Goal: Task Accomplishment & Management: Manage account settings

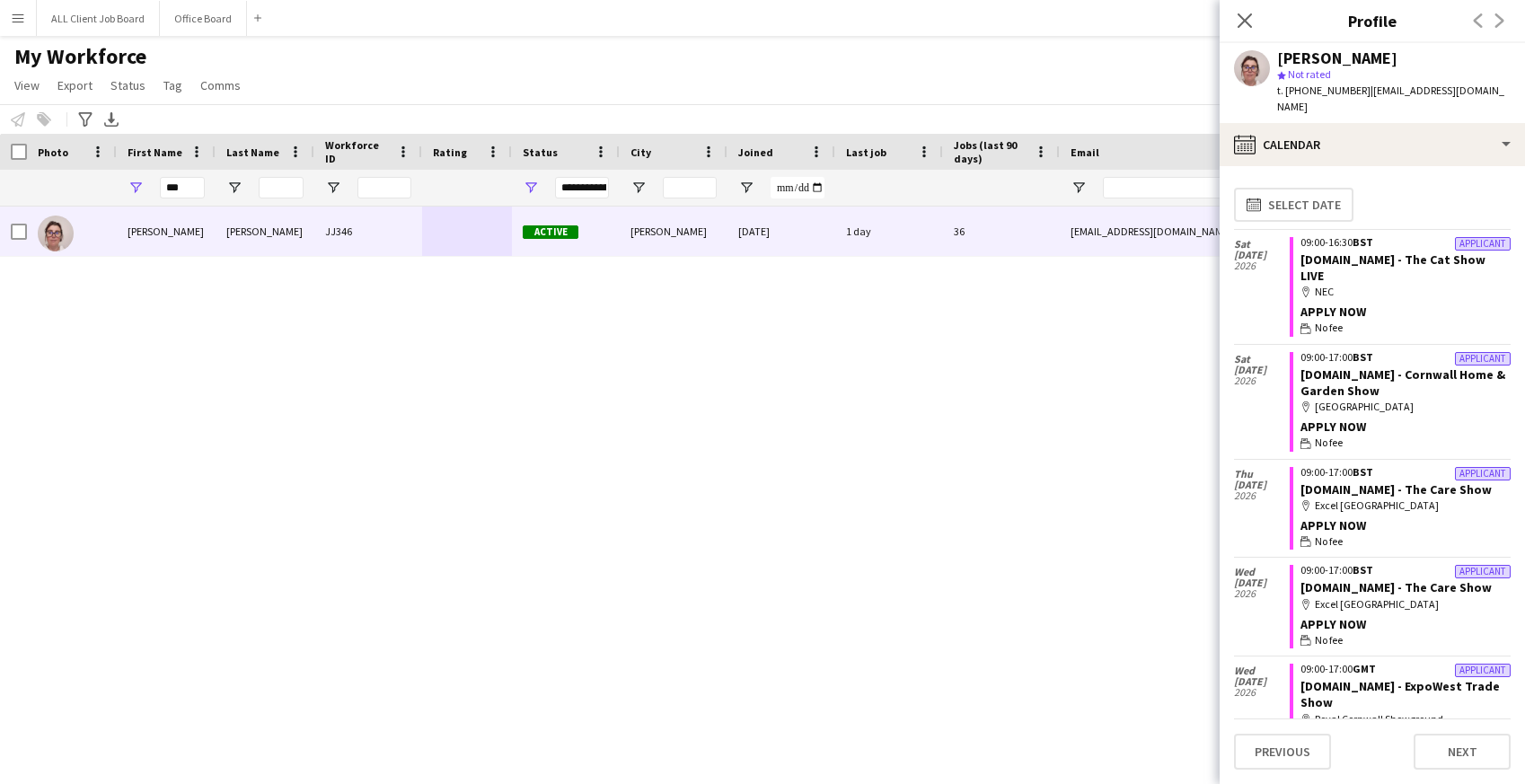
scroll to position [3937, 0]
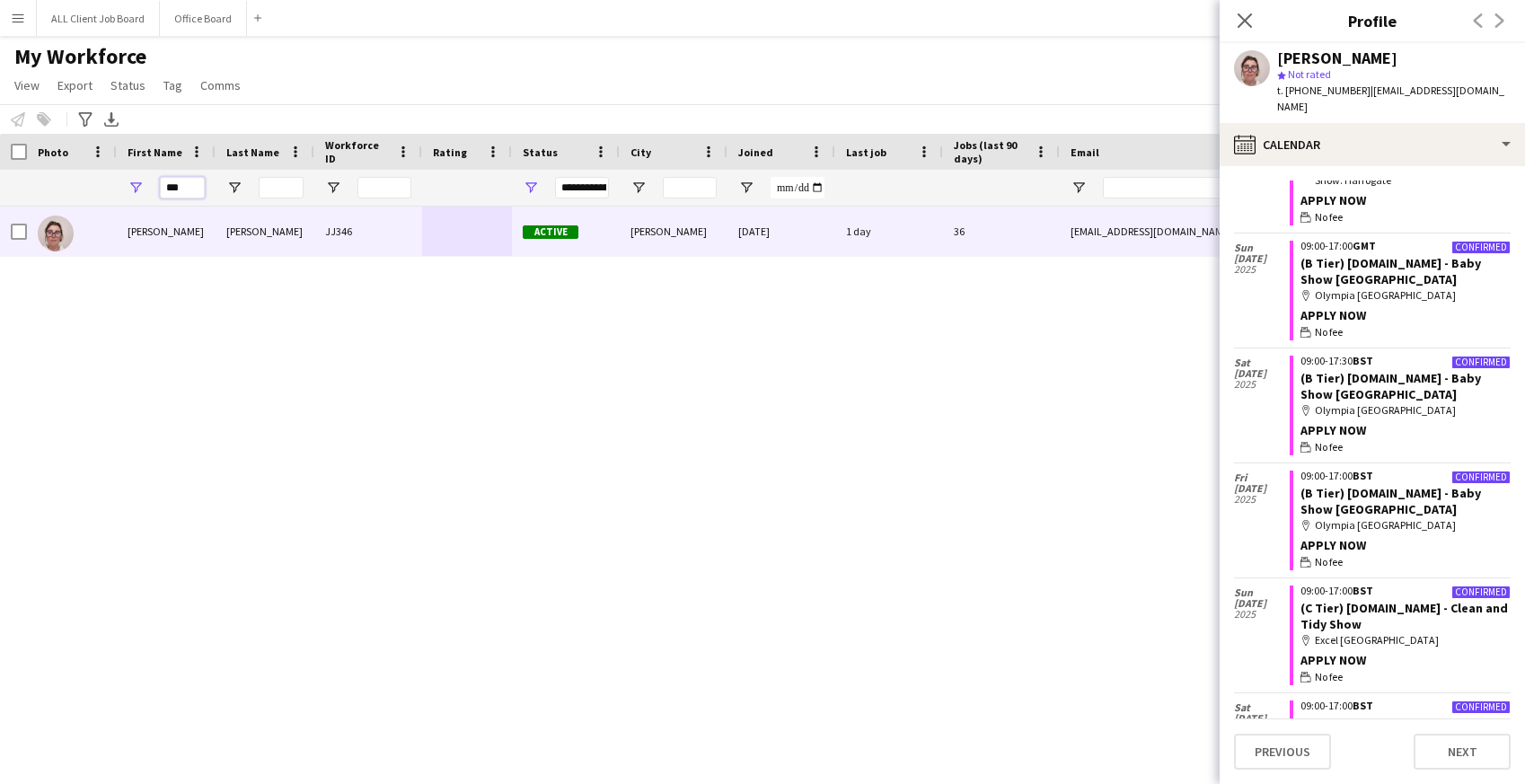
drag, startPoint x: 191, startPoint y: 186, endPoint x: 152, endPoint y: 186, distance: 39.0
click at [152, 186] on div "***" at bounding box center [166, 187] width 98 height 36
type input "*****"
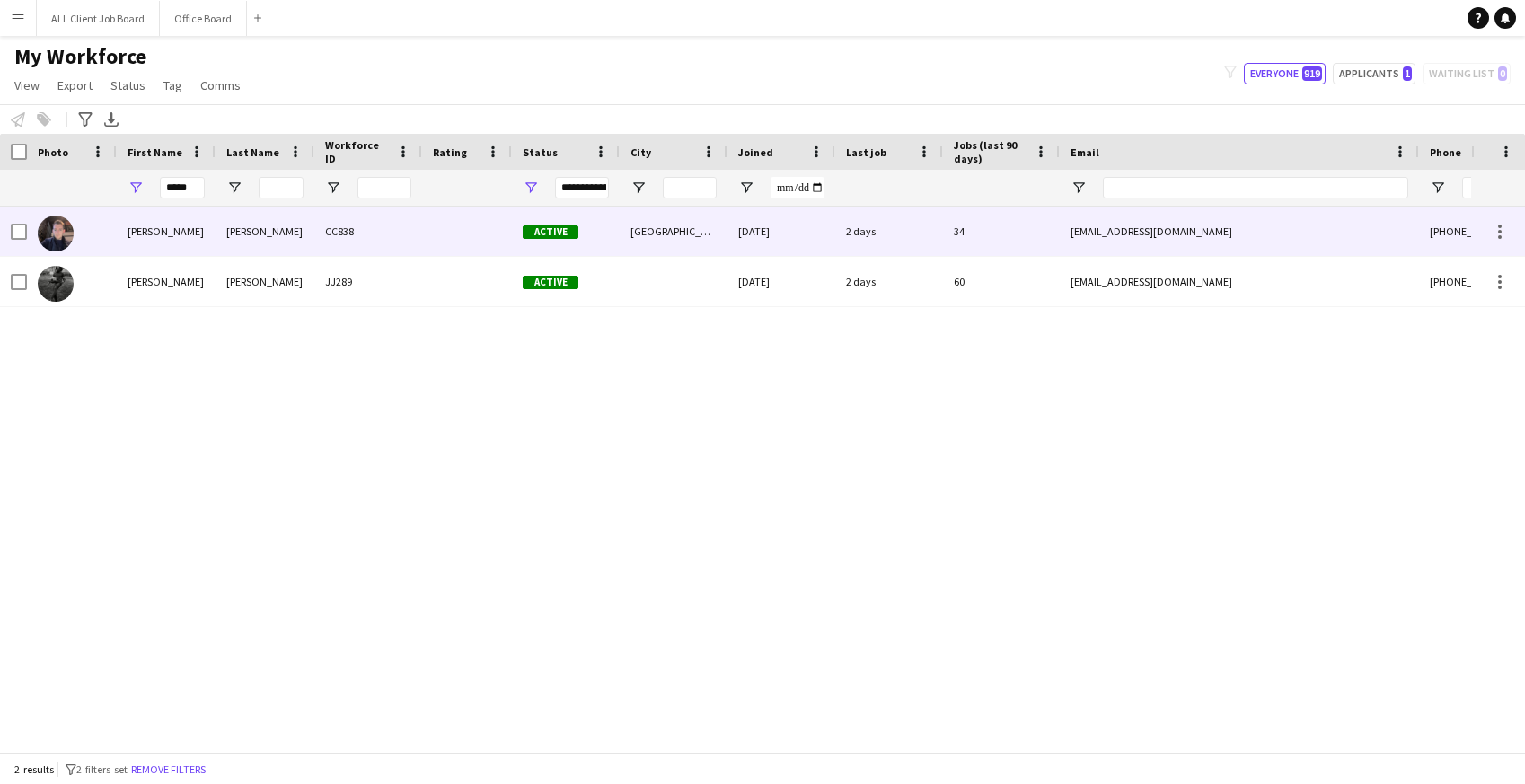
click at [169, 242] on div "[PERSON_NAME]" at bounding box center [166, 231] width 98 height 49
click at [455, 233] on div at bounding box center [467, 231] width 90 height 49
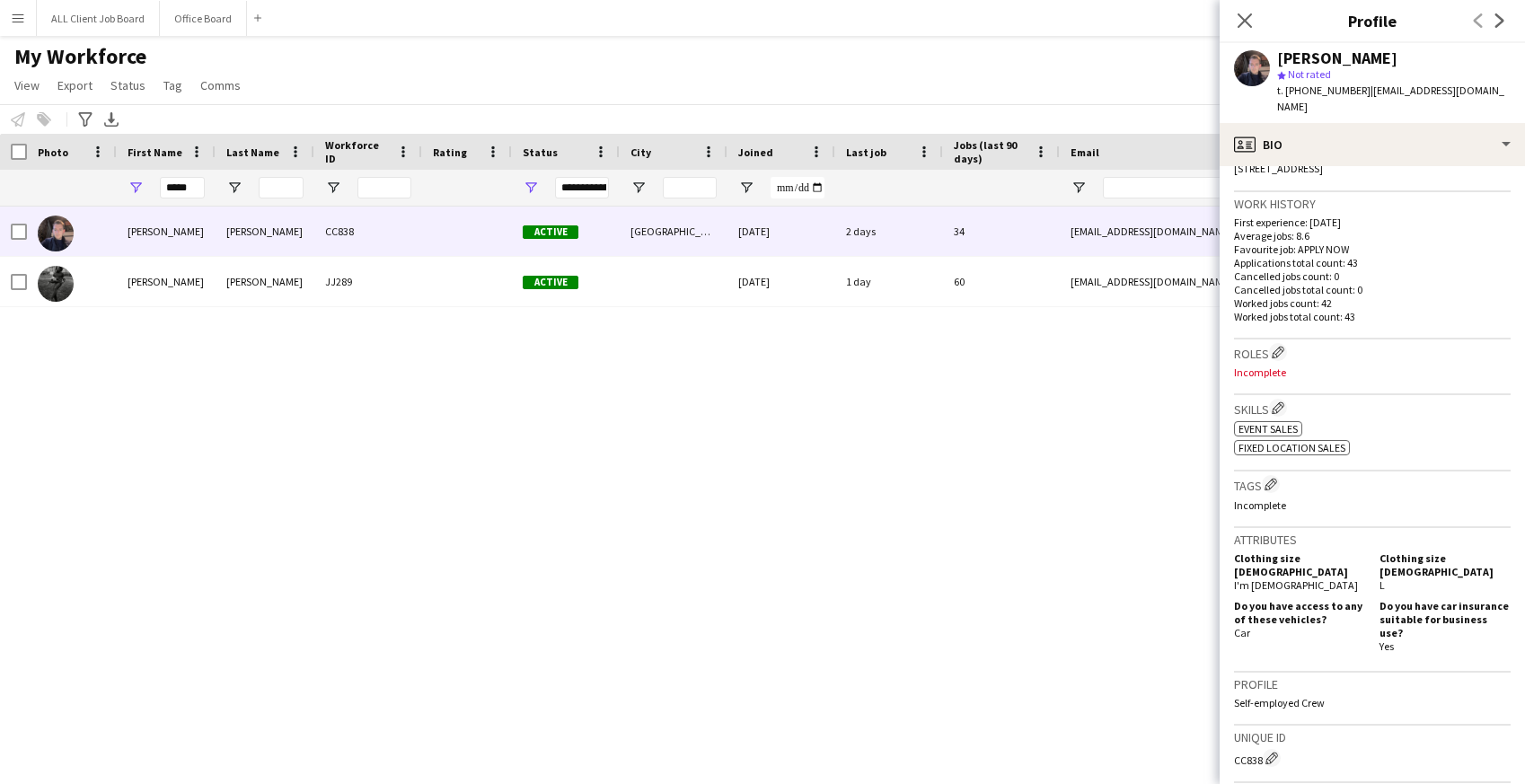
scroll to position [689, 0]
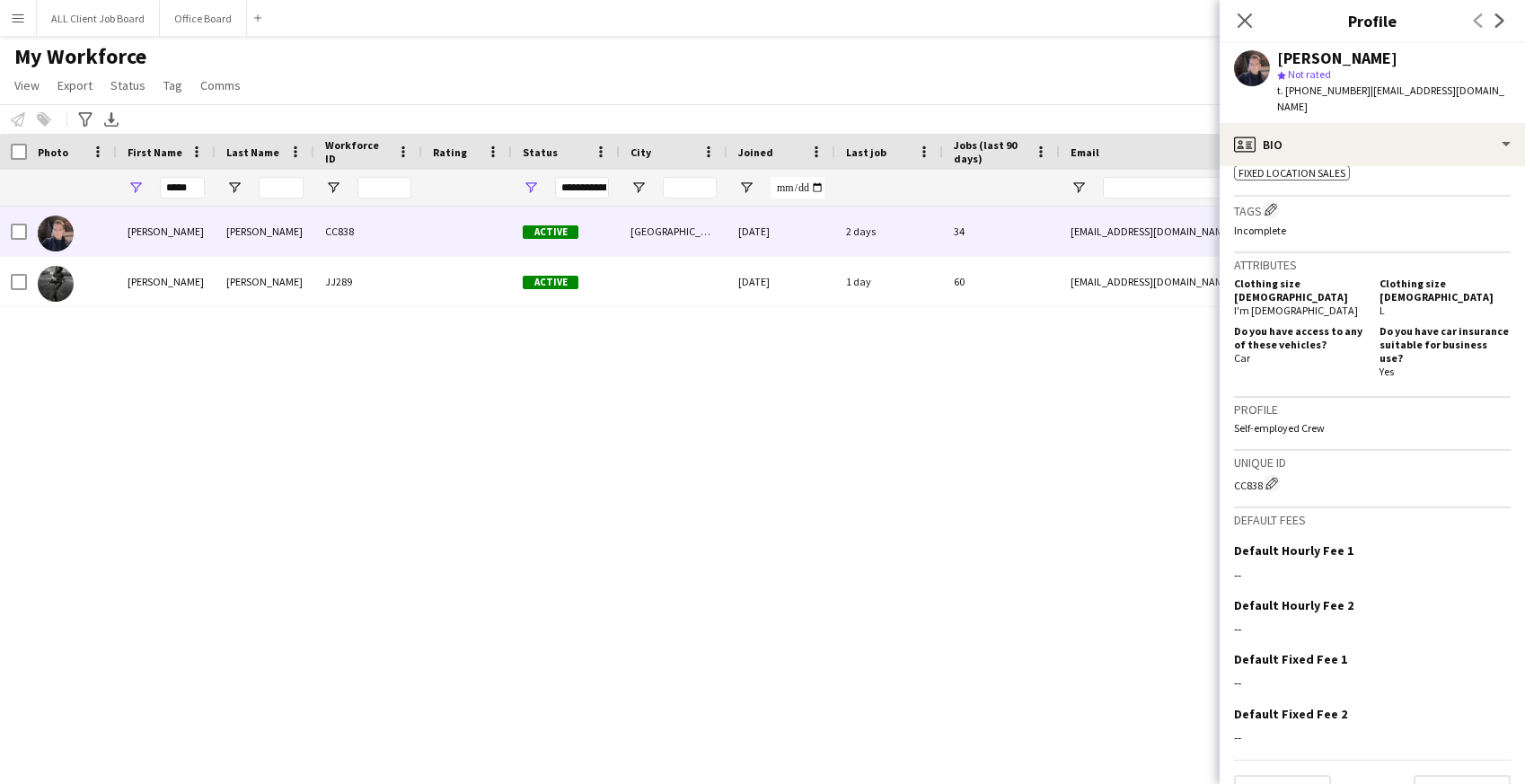
click at [1308, 770] on app-crew-profile-bio "Open photos pop-in Gender Male Birthday 21-01-1991 (34 years) Location ls14fd, …" at bounding box center [1372, 475] width 305 height 618
click at [1302, 775] on button "Previous" at bounding box center [1282, 792] width 97 height 36
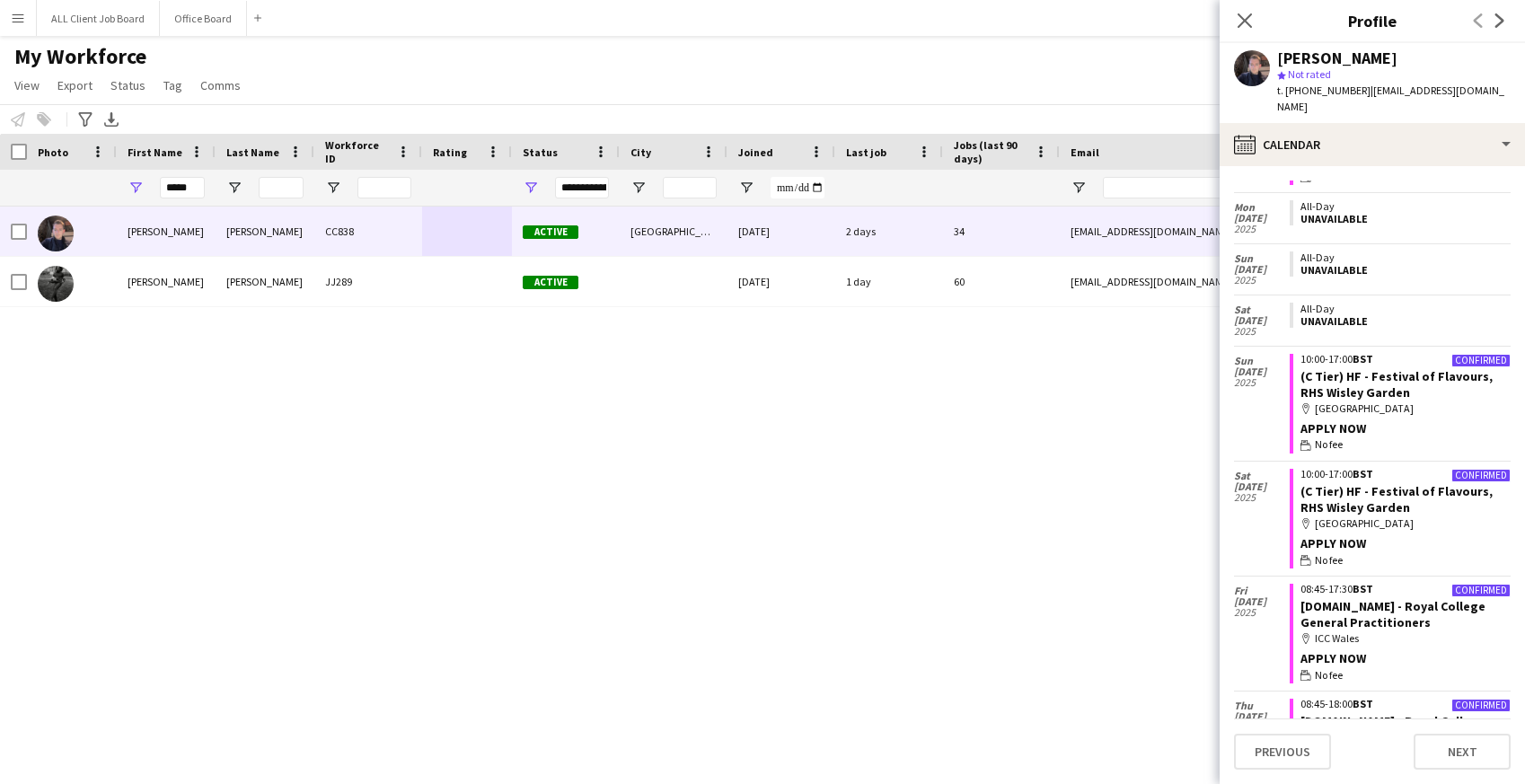
scroll to position [572, 0]
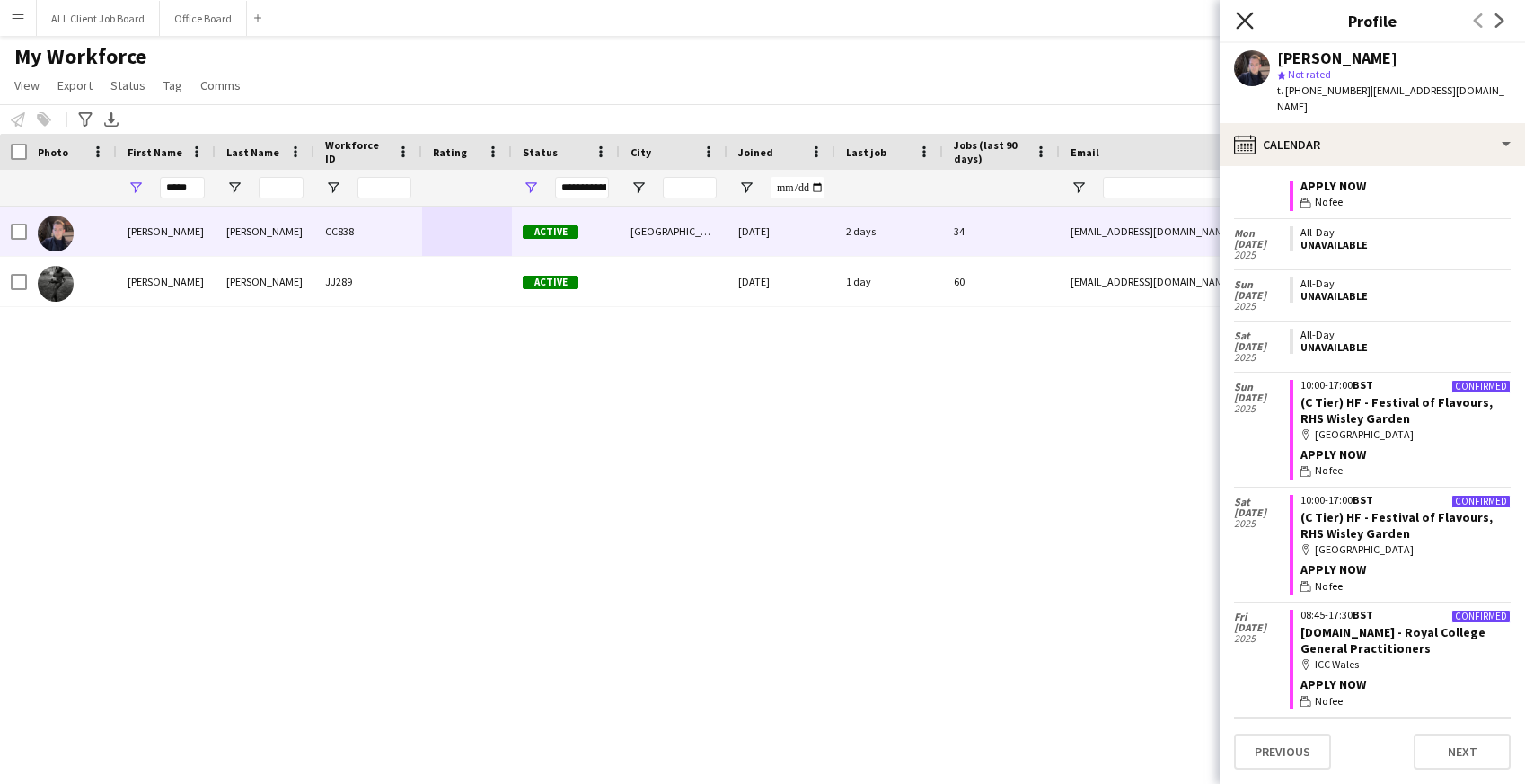
click at [1252, 14] on icon "Close pop-in" at bounding box center [1244, 20] width 17 height 17
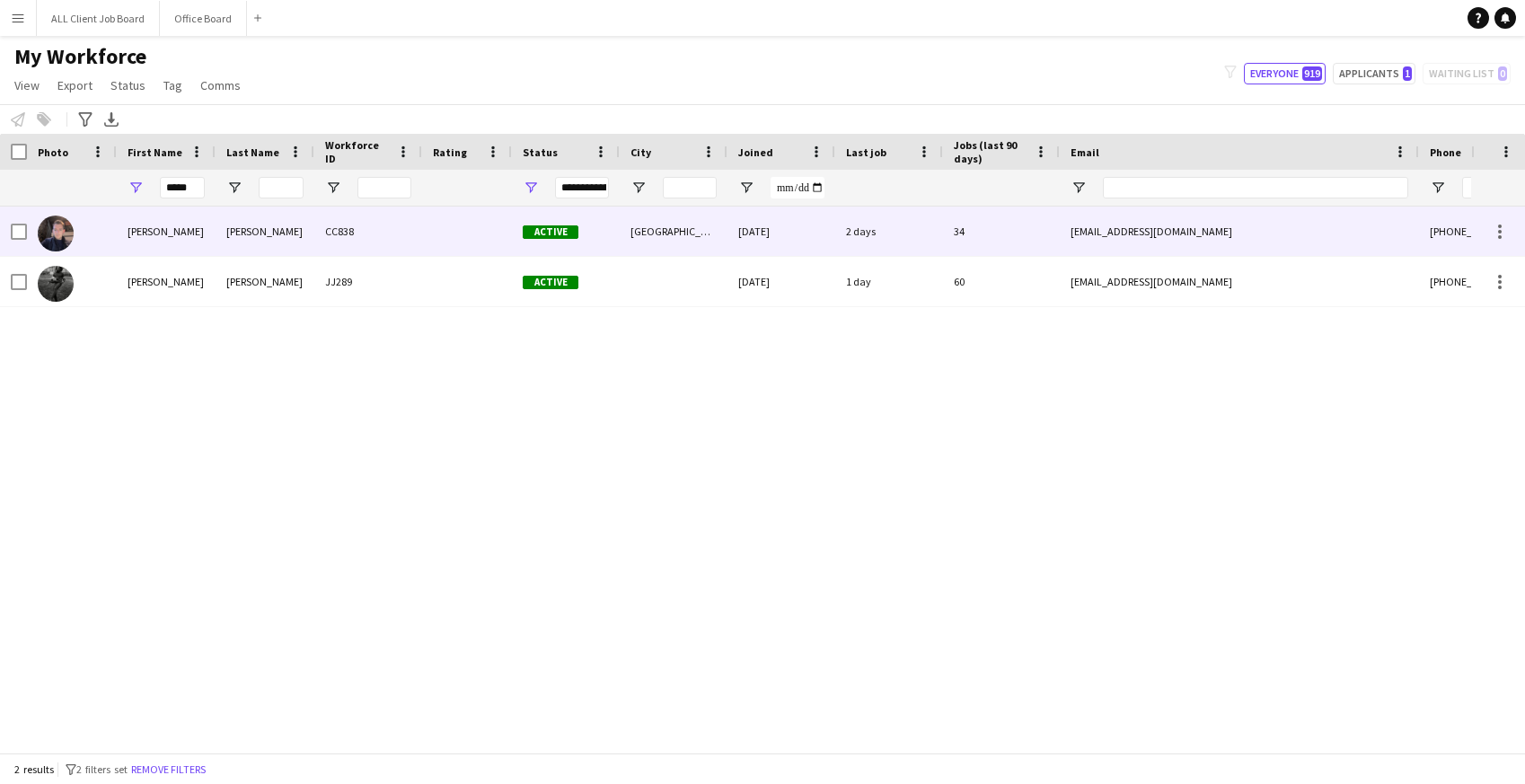
click at [216, 236] on div "[PERSON_NAME]" at bounding box center [265, 231] width 98 height 49
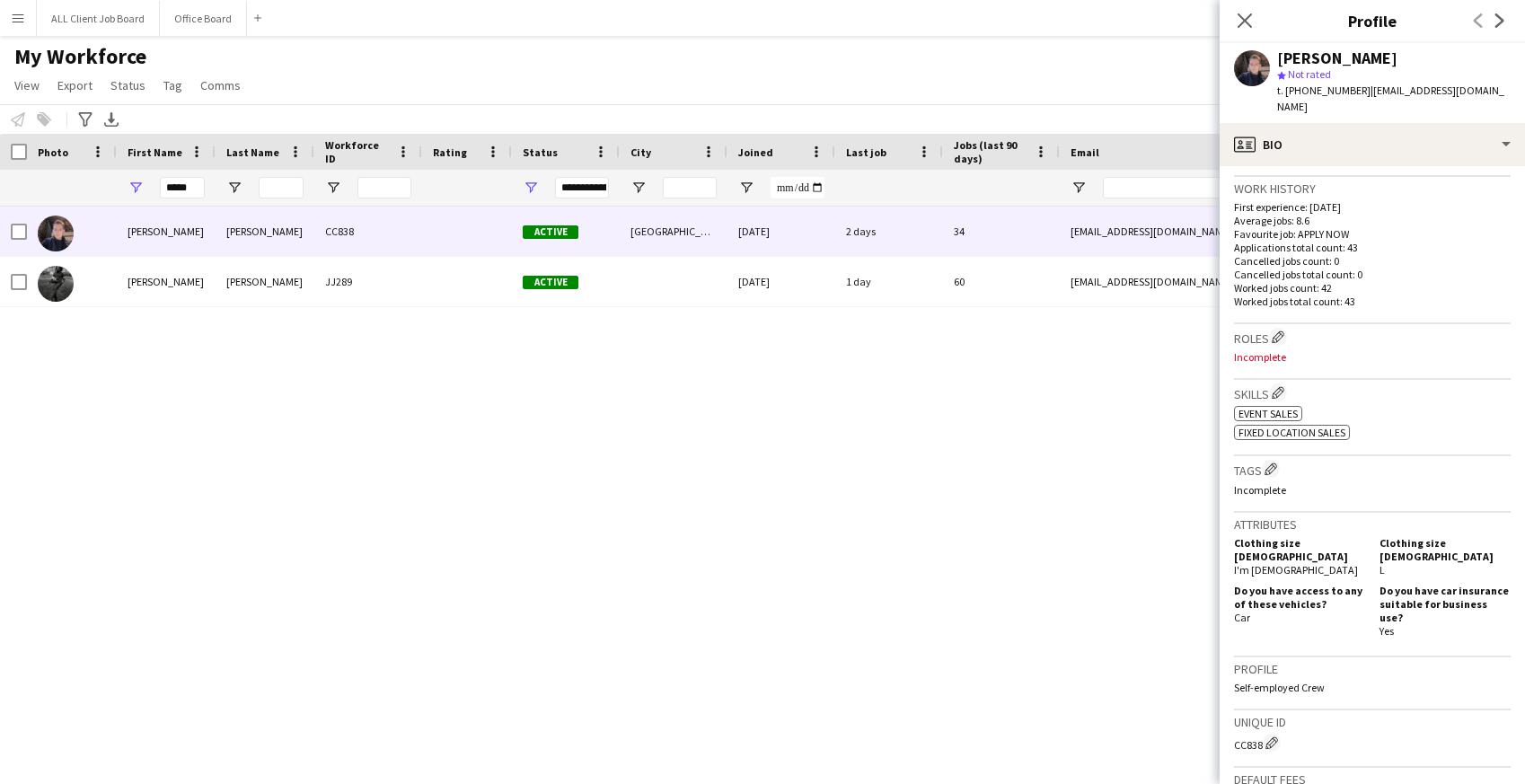
scroll to position [689, 0]
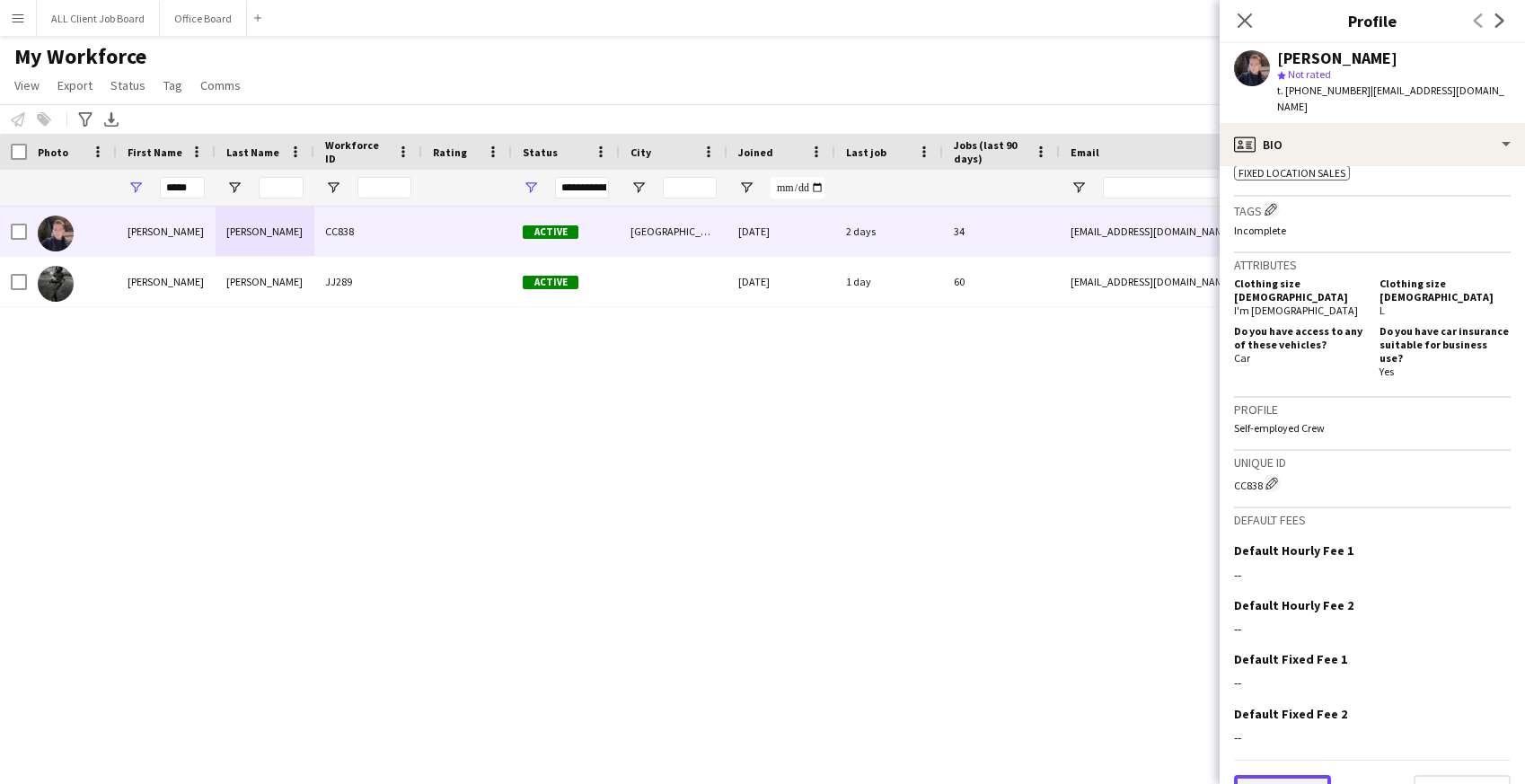
click at [1295, 775] on button "Previous" at bounding box center [1282, 792] width 97 height 36
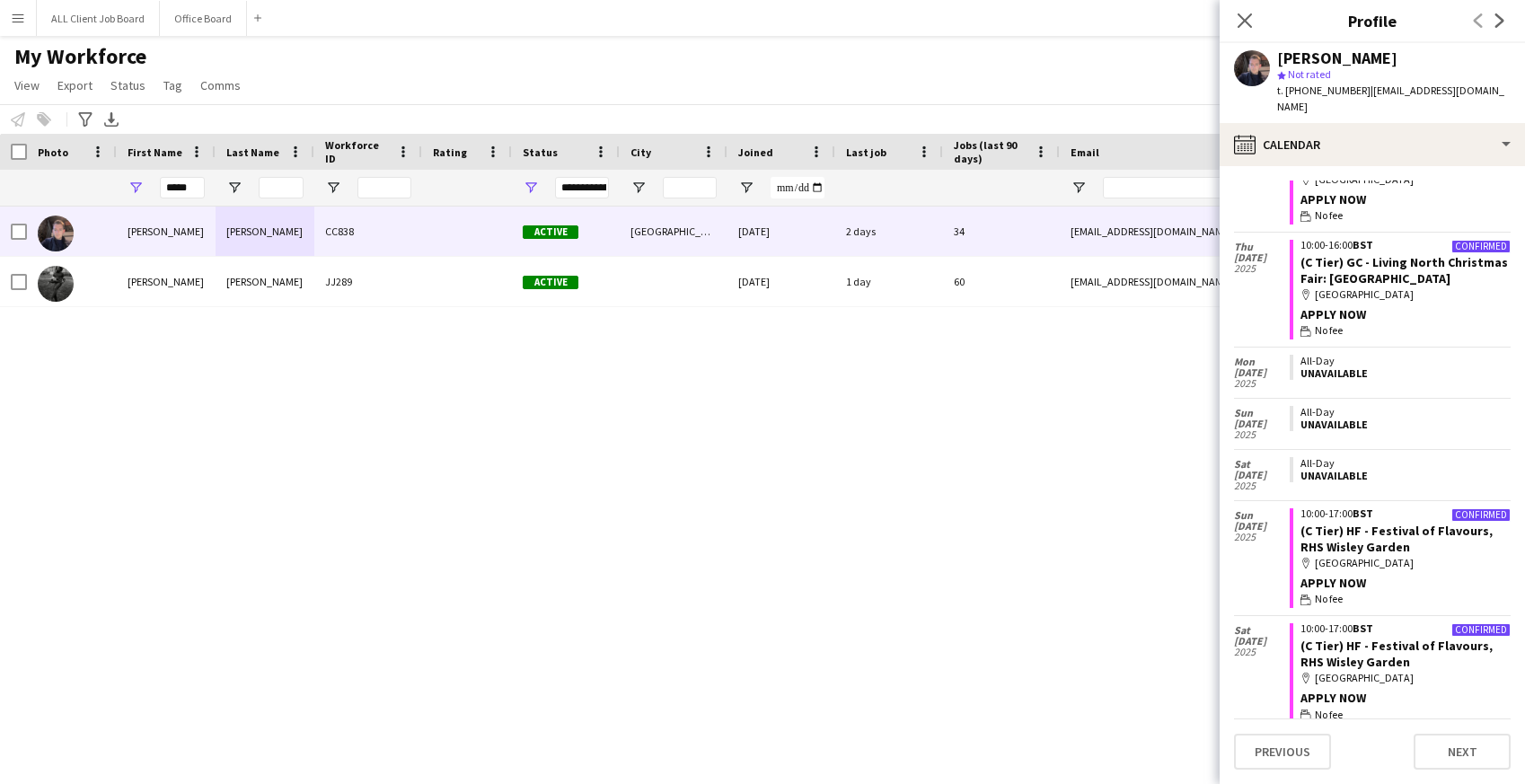
scroll to position [447, 0]
click at [192, 183] on input "*****" at bounding box center [182, 187] width 45 height 21
type input "*"
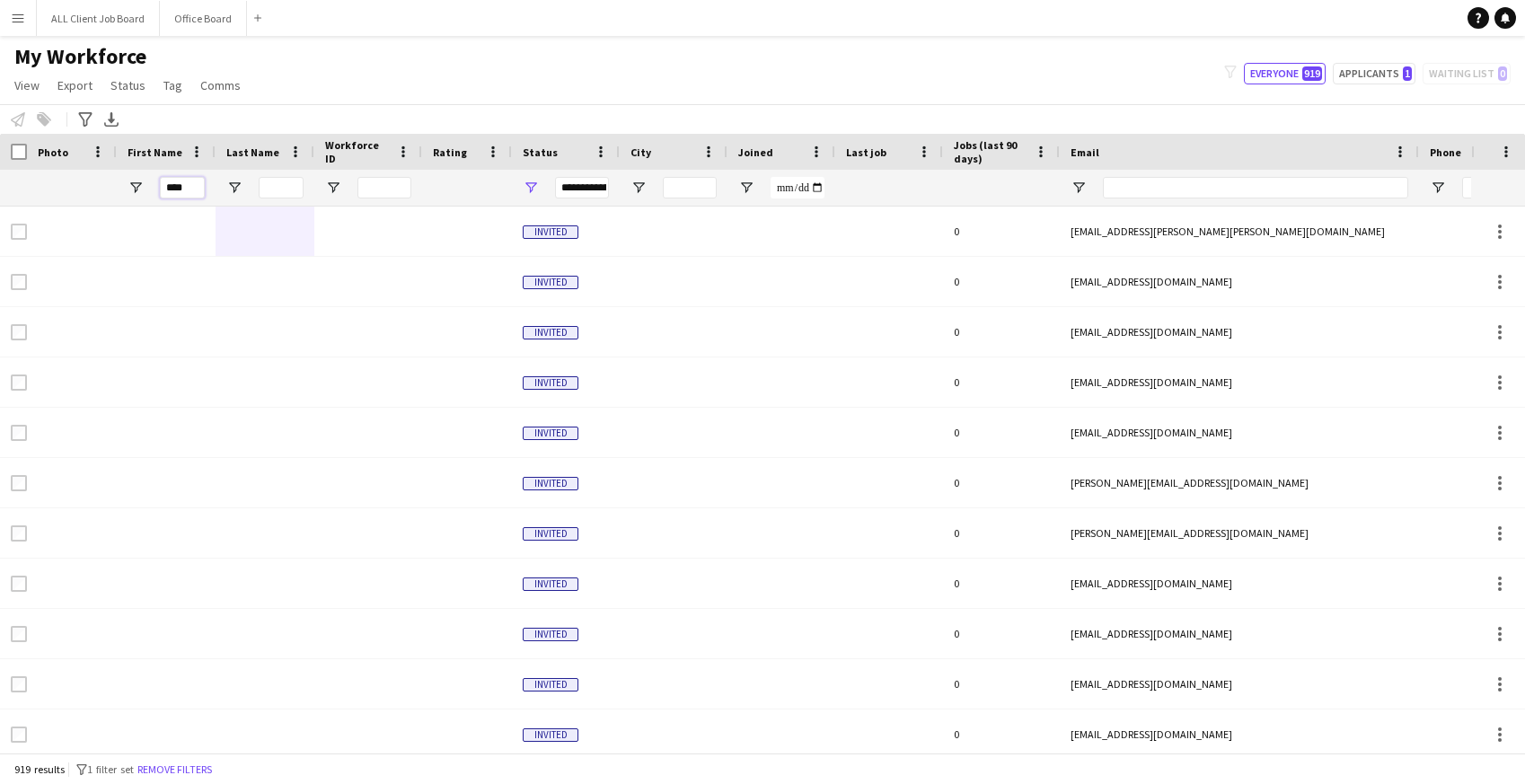
type input "****"
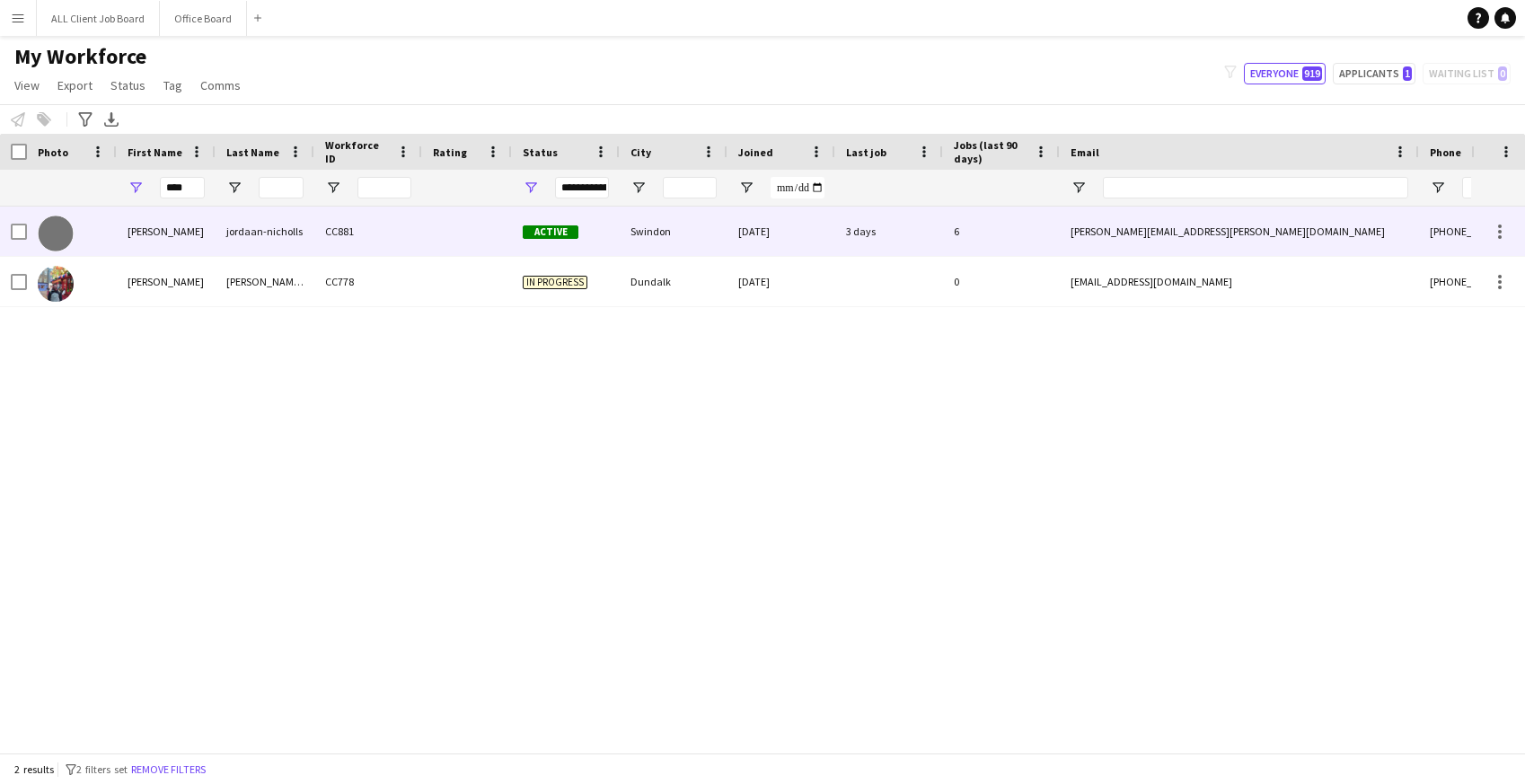
click at [161, 222] on div "leon" at bounding box center [166, 231] width 98 height 49
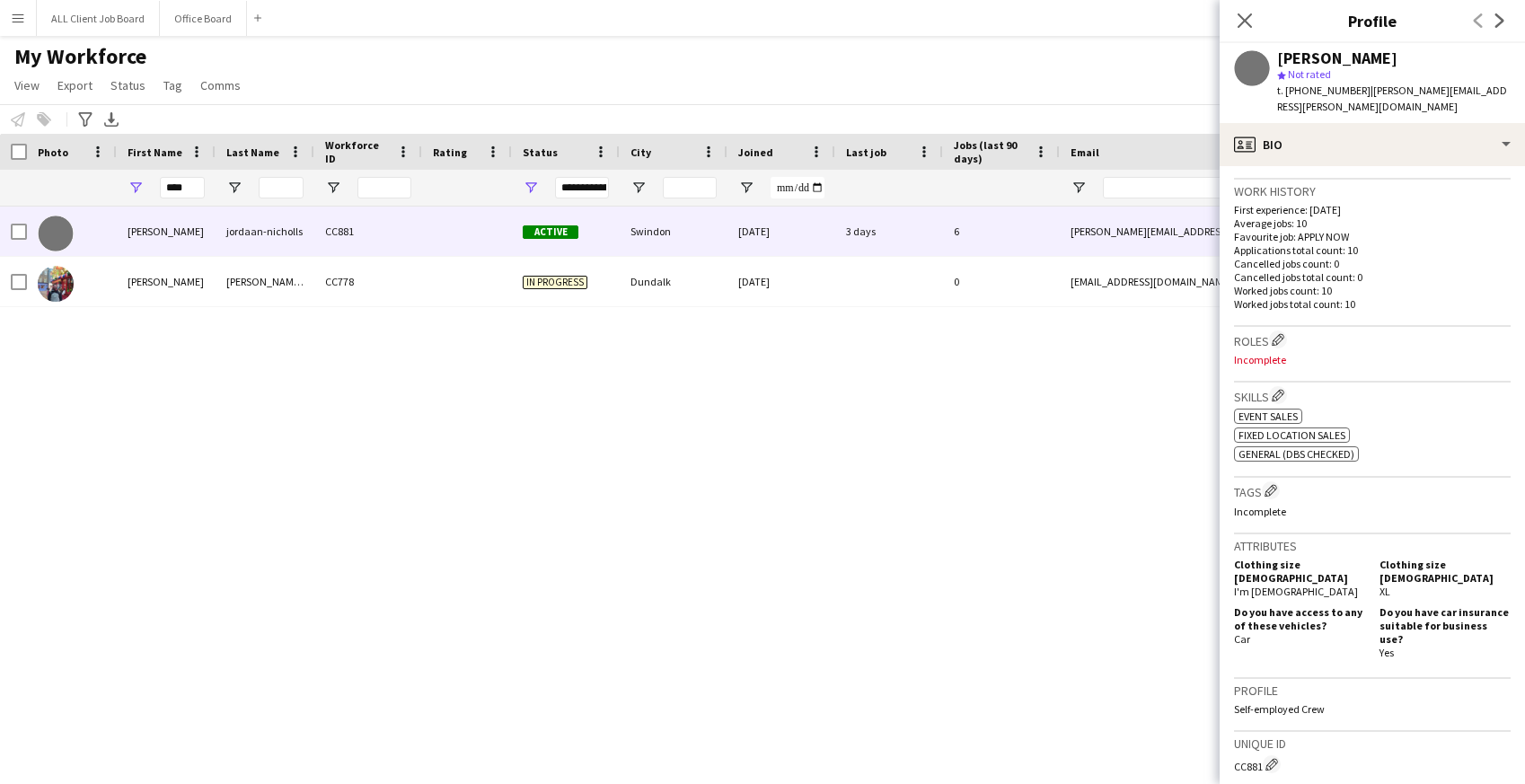
scroll to position [726, 0]
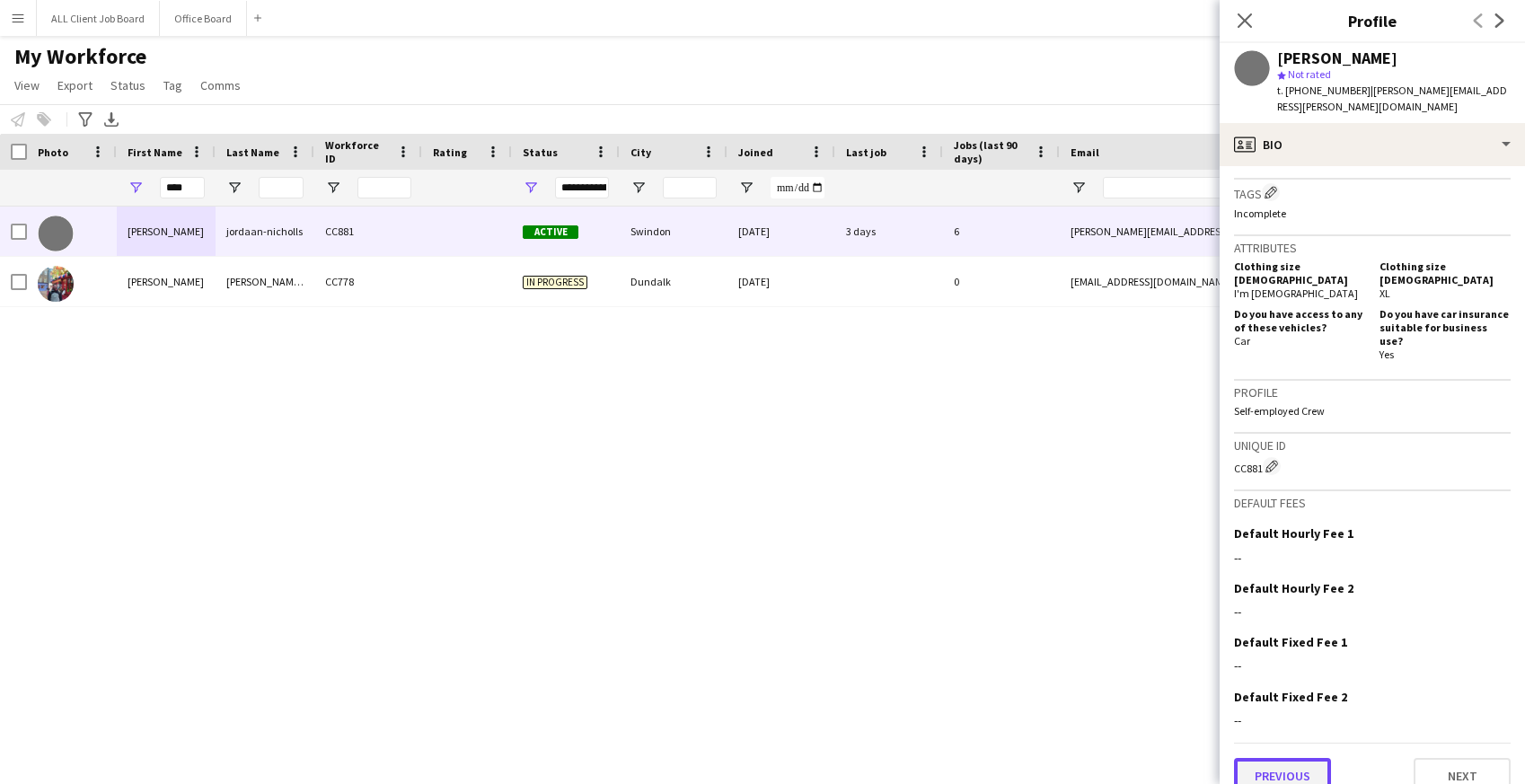
click at [1289, 758] on button "Previous" at bounding box center [1282, 776] width 97 height 36
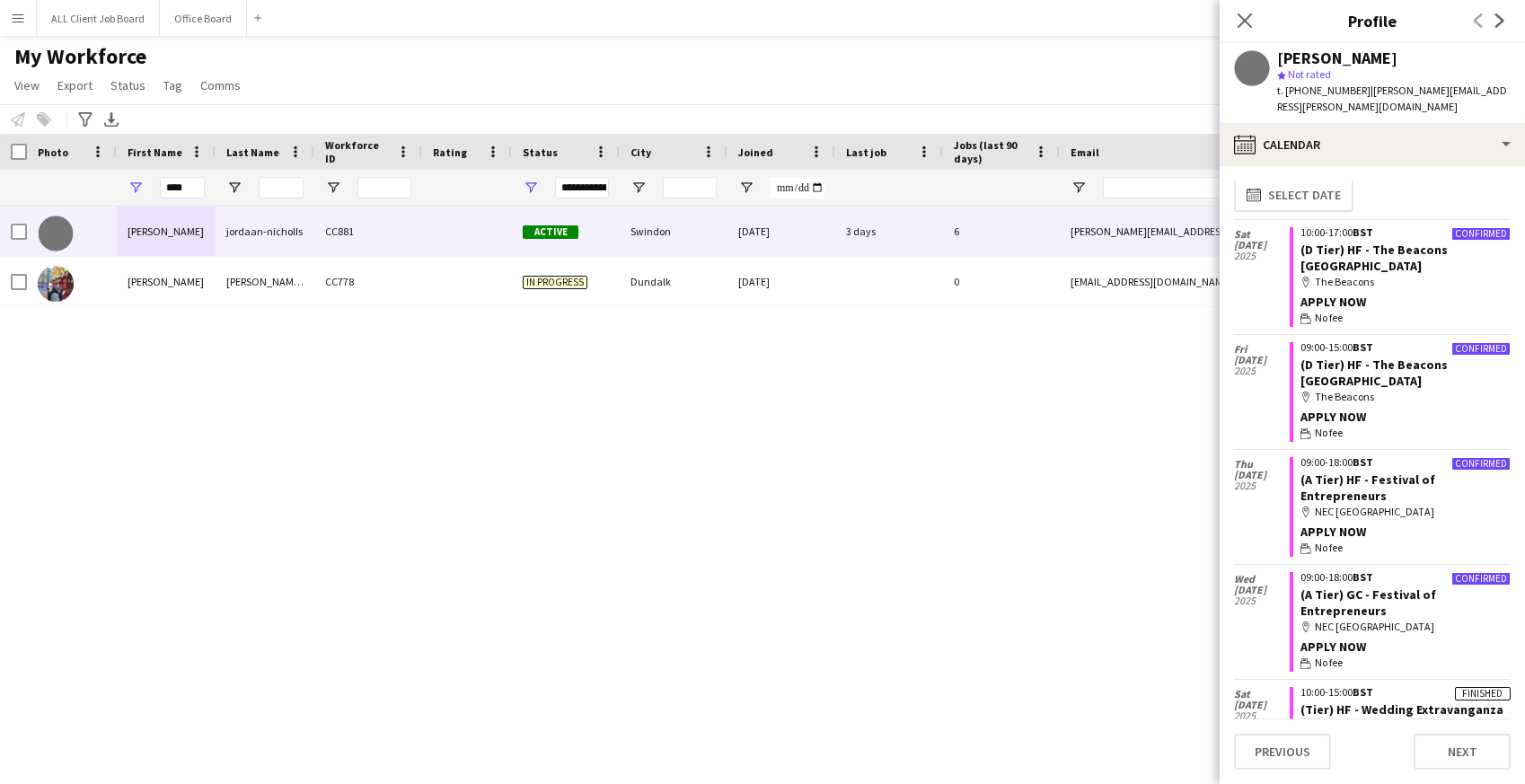
scroll to position [0, 0]
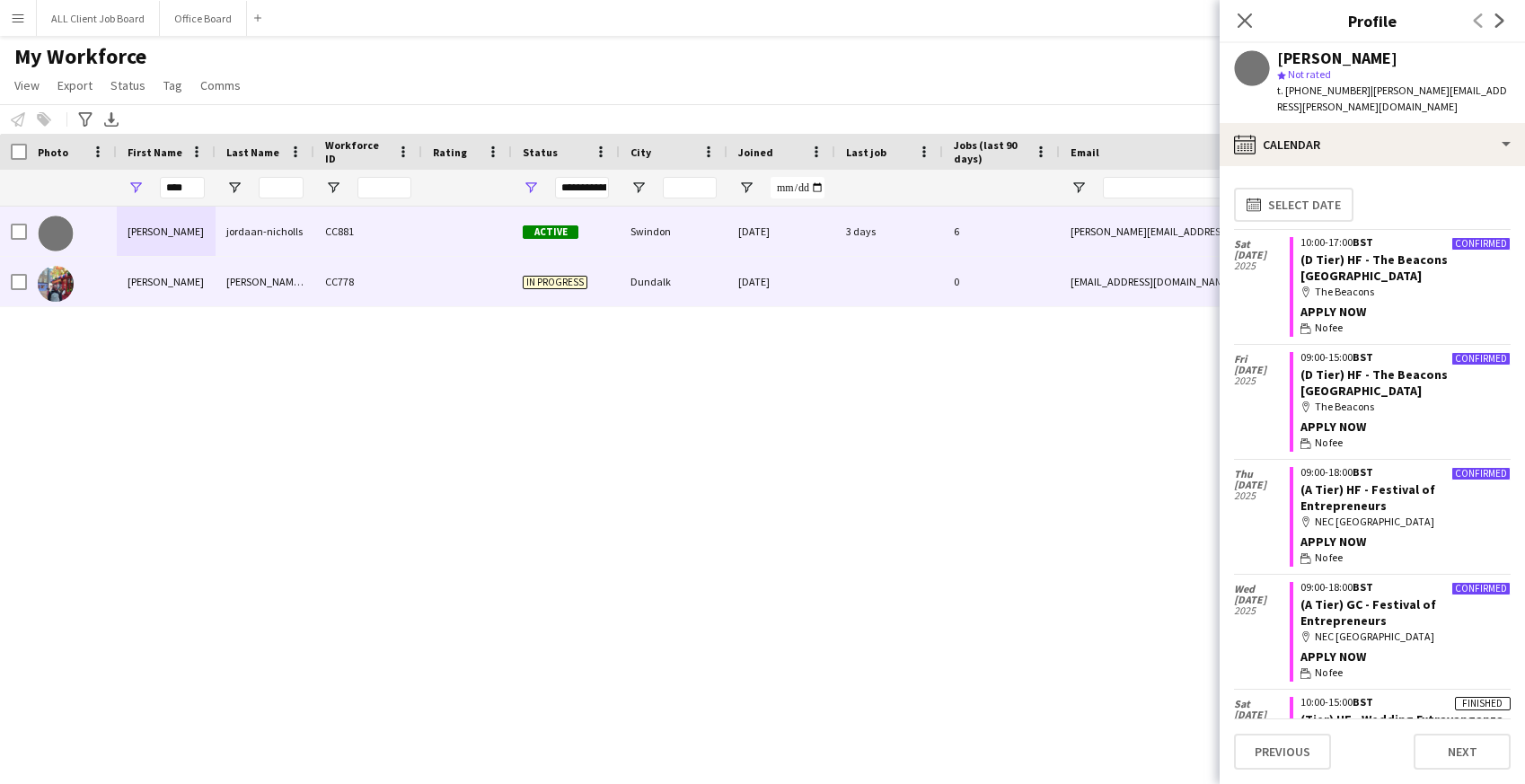
click at [203, 279] on div "Leonardo" at bounding box center [166, 281] width 98 height 49
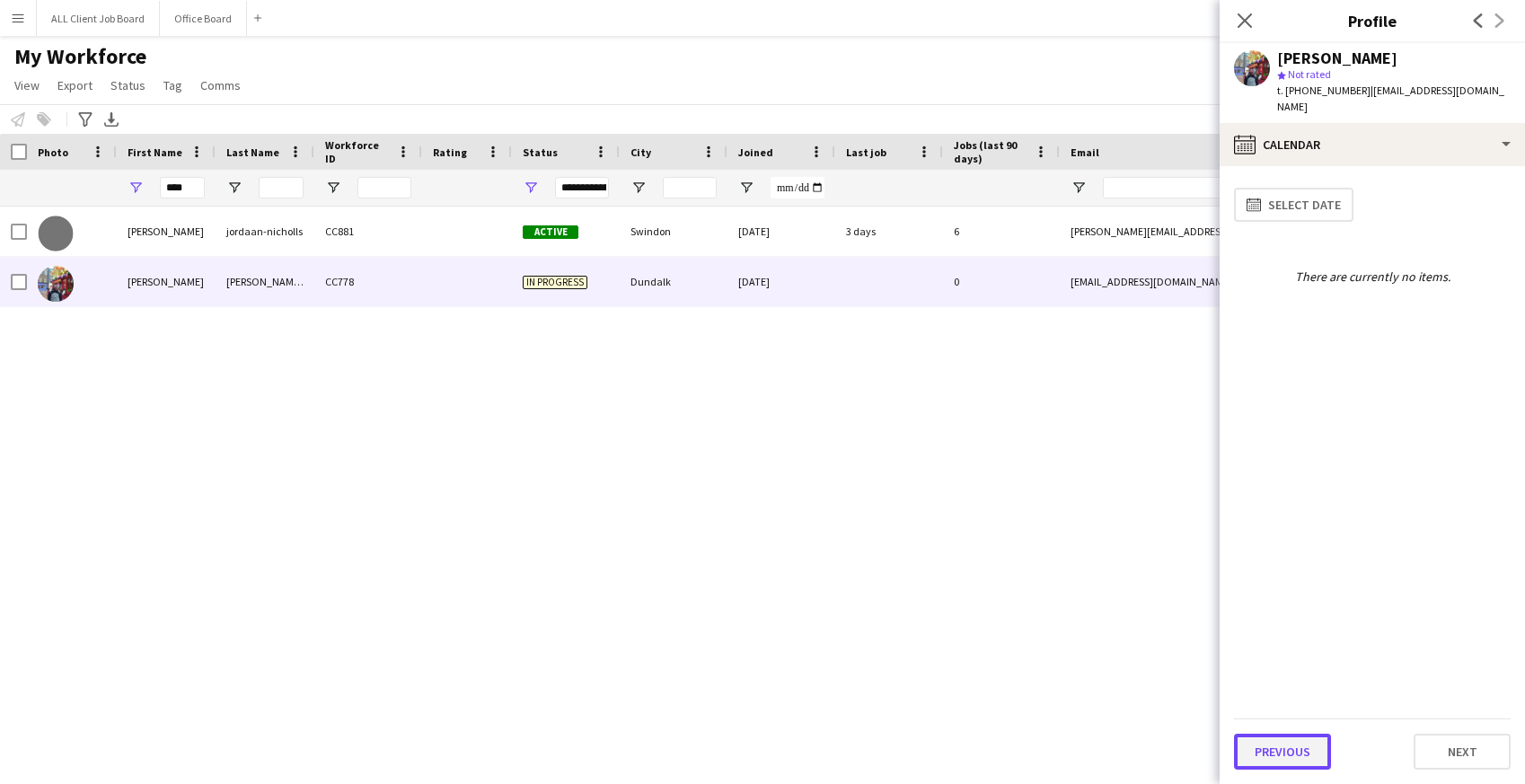
click at [1259, 750] on button "Previous" at bounding box center [1282, 752] width 97 height 36
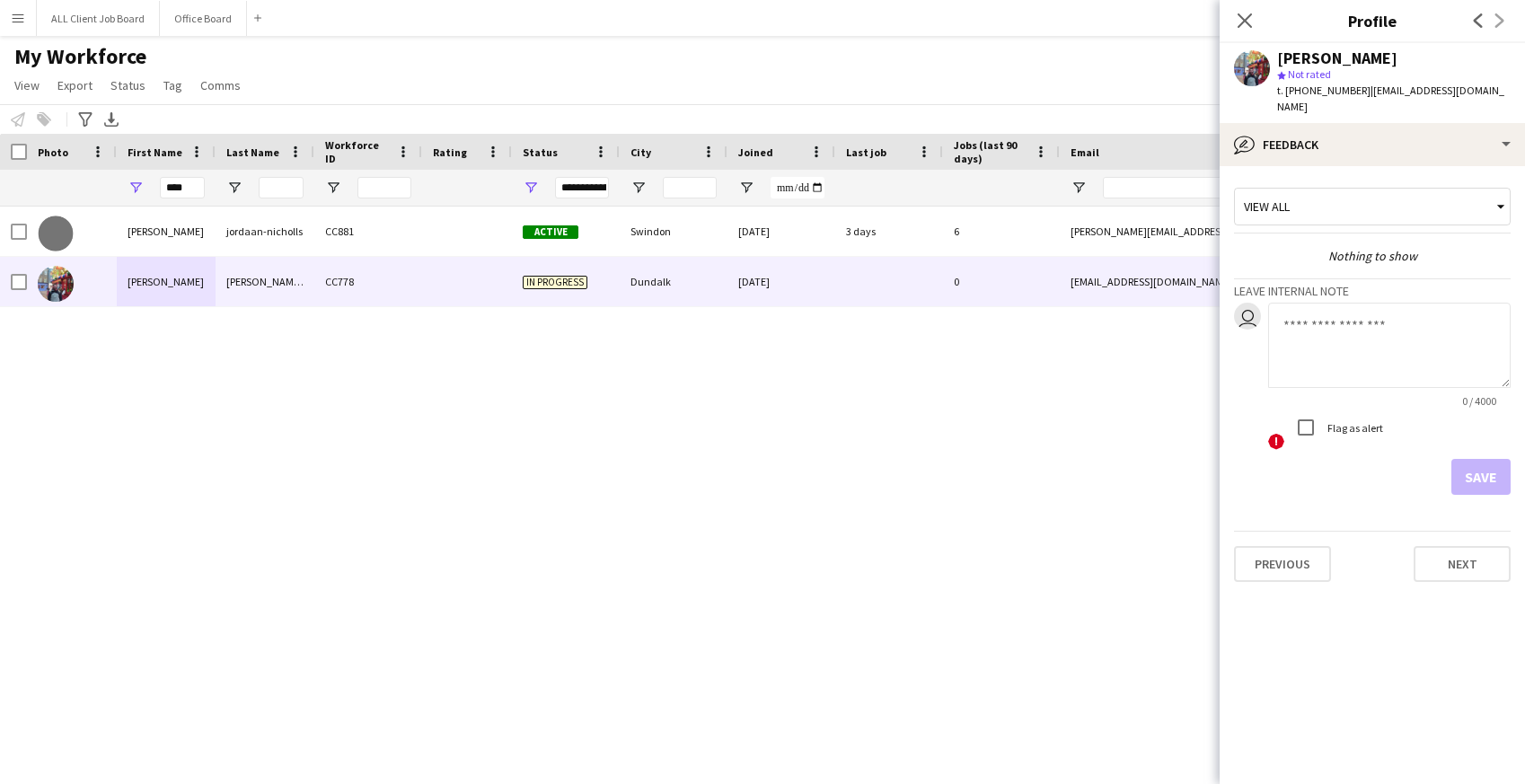
click at [757, 386] on div "leon jordaan-nicholls CC881 Active Swindon 09-09-2025 3 days 6 leon.b.nicholls@…" at bounding box center [735, 480] width 1471 height 546
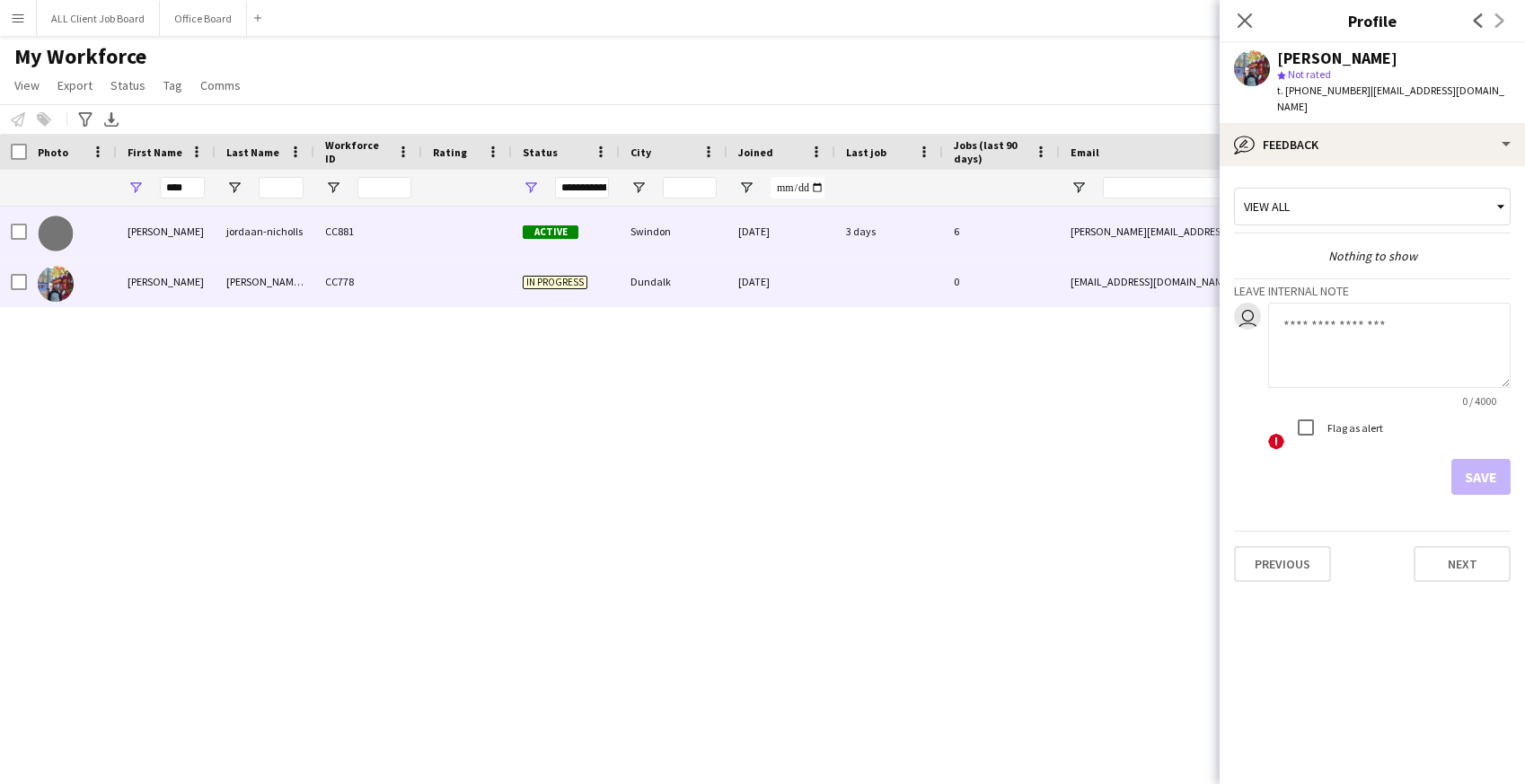
click at [680, 229] on div "Swindon" at bounding box center [674, 231] width 108 height 49
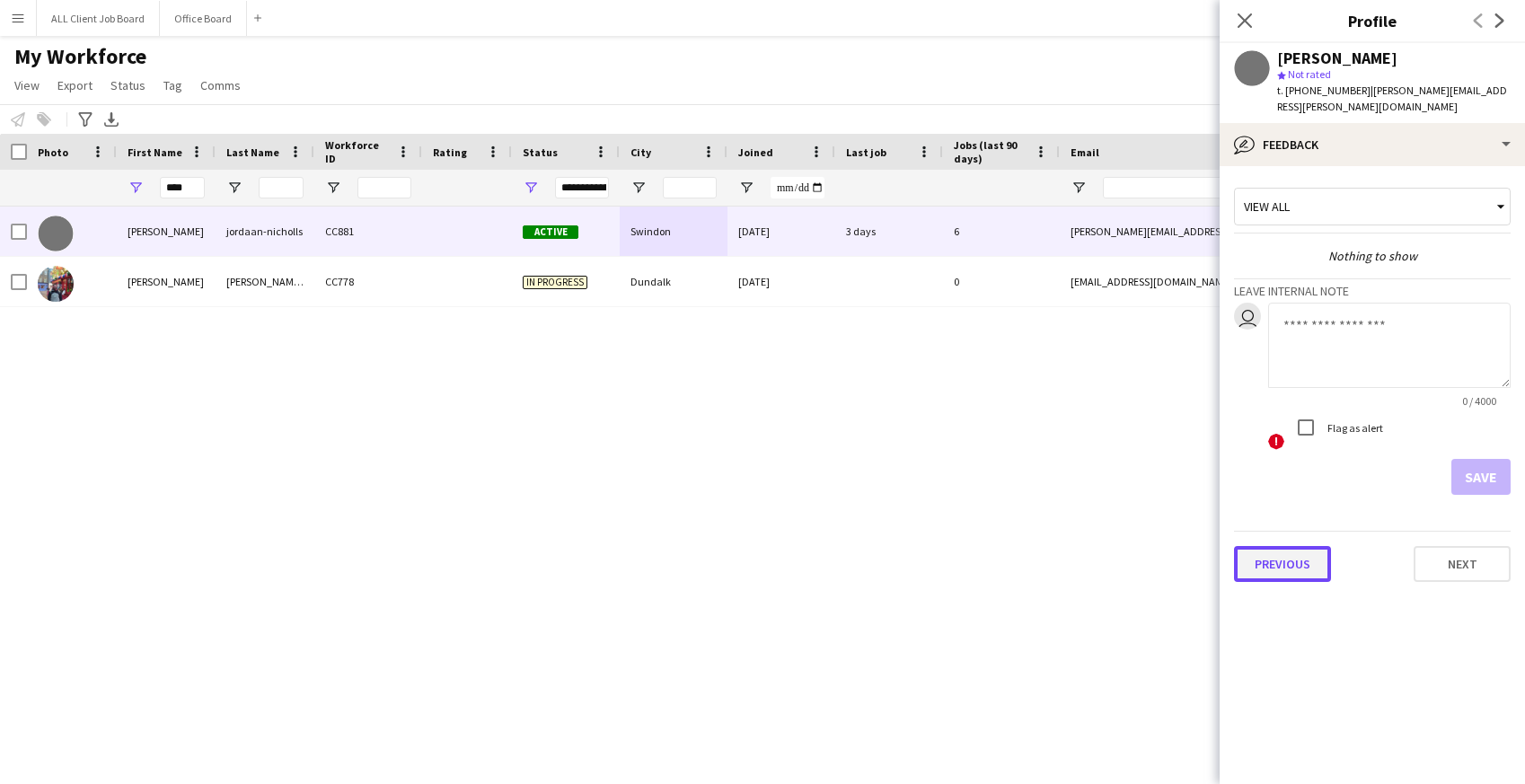
click at [1293, 552] on button "Previous" at bounding box center [1282, 563] width 97 height 36
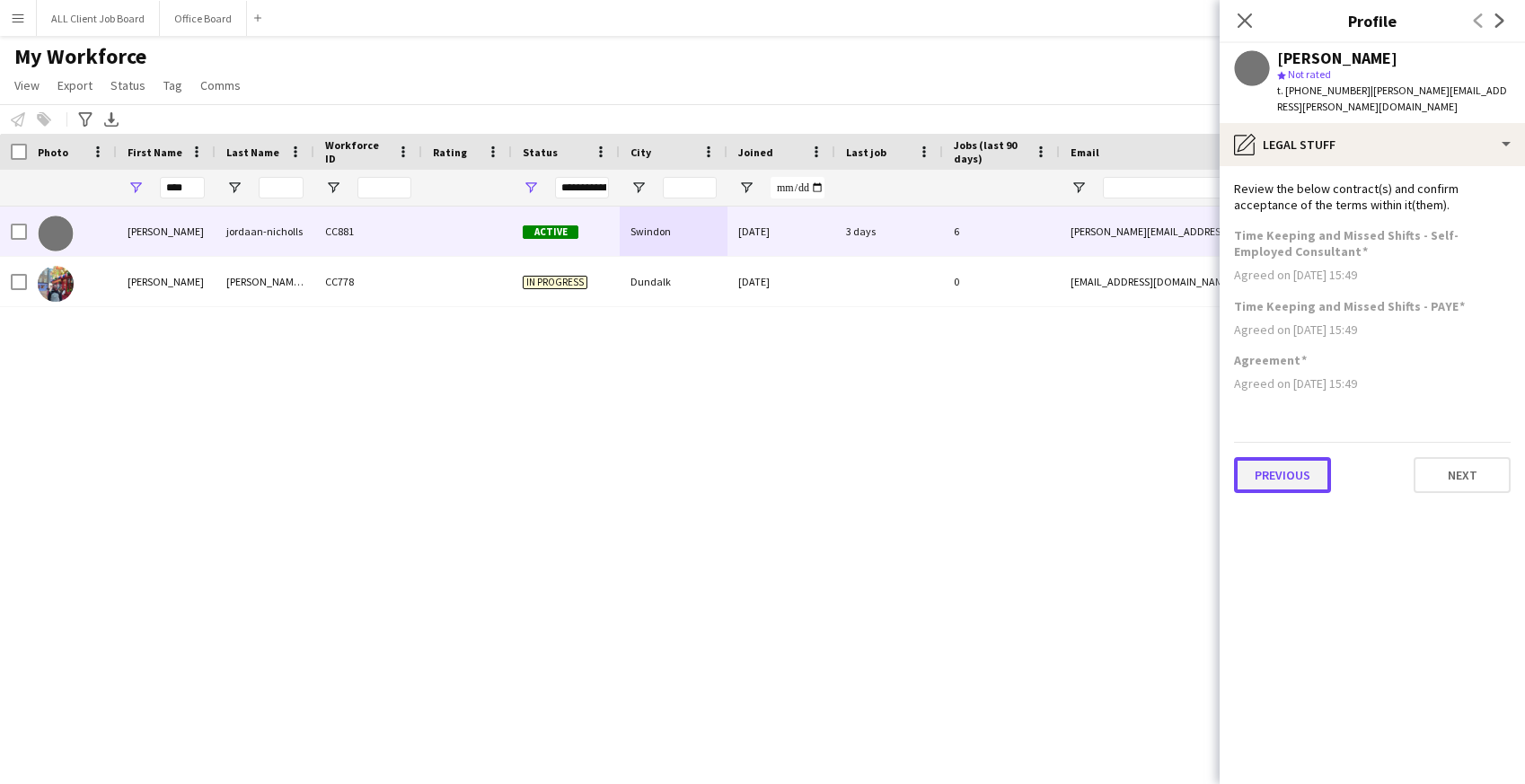
click at [1296, 468] on button "Previous" at bounding box center [1282, 474] width 97 height 36
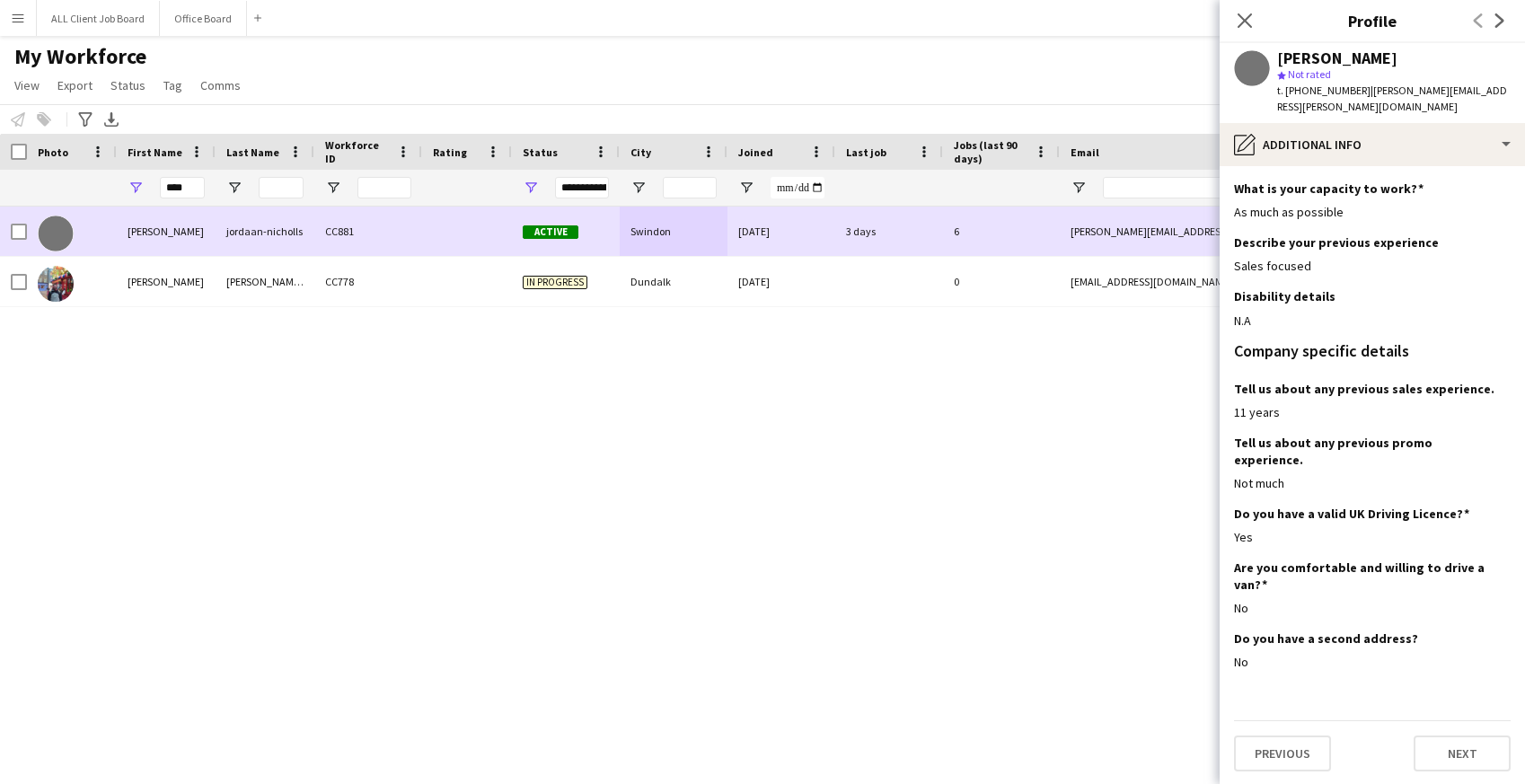
click at [298, 243] on div "jordaan-nicholls" at bounding box center [265, 231] width 98 height 49
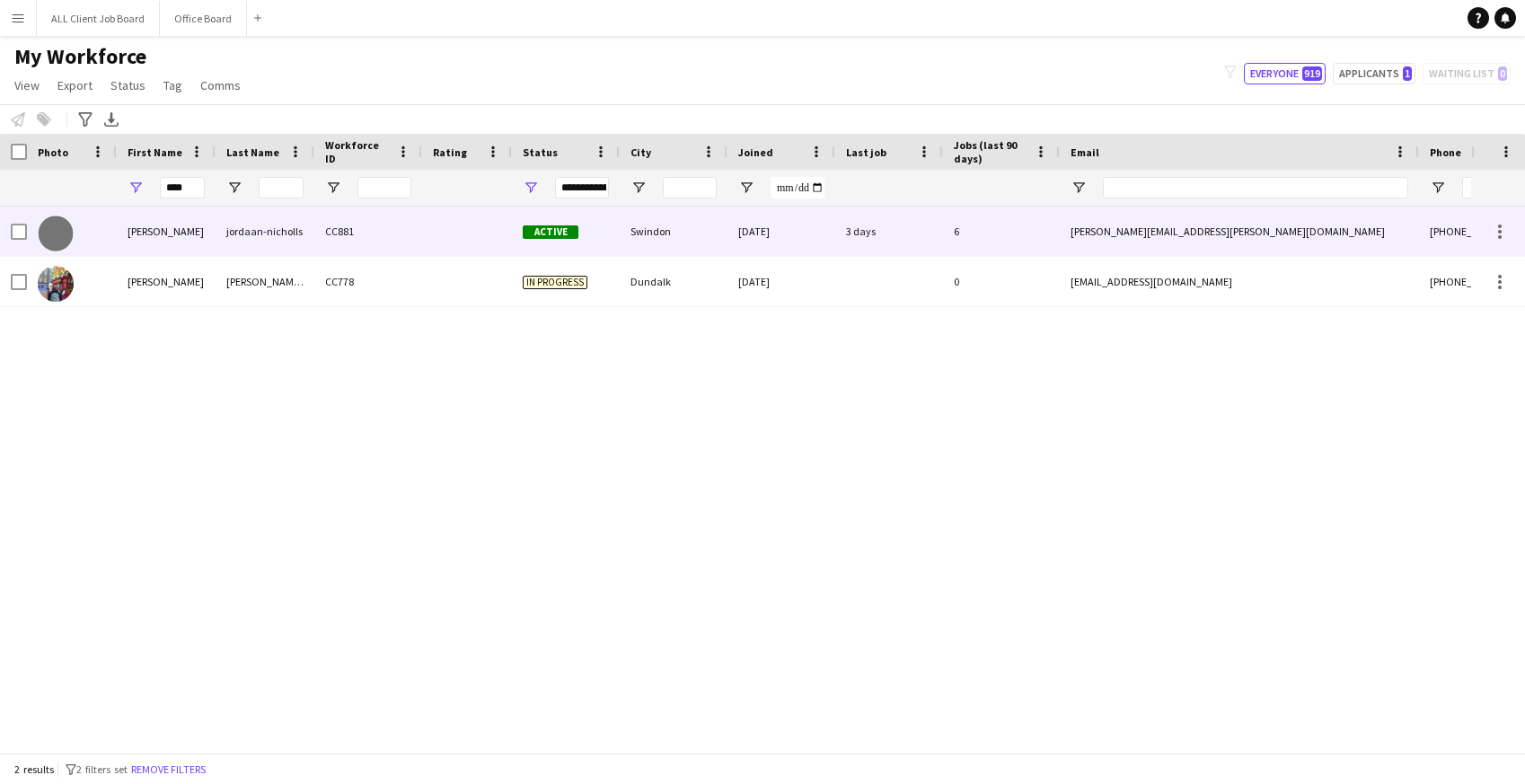
click at [298, 243] on div "jordaan-nicholls" at bounding box center [265, 231] width 98 height 49
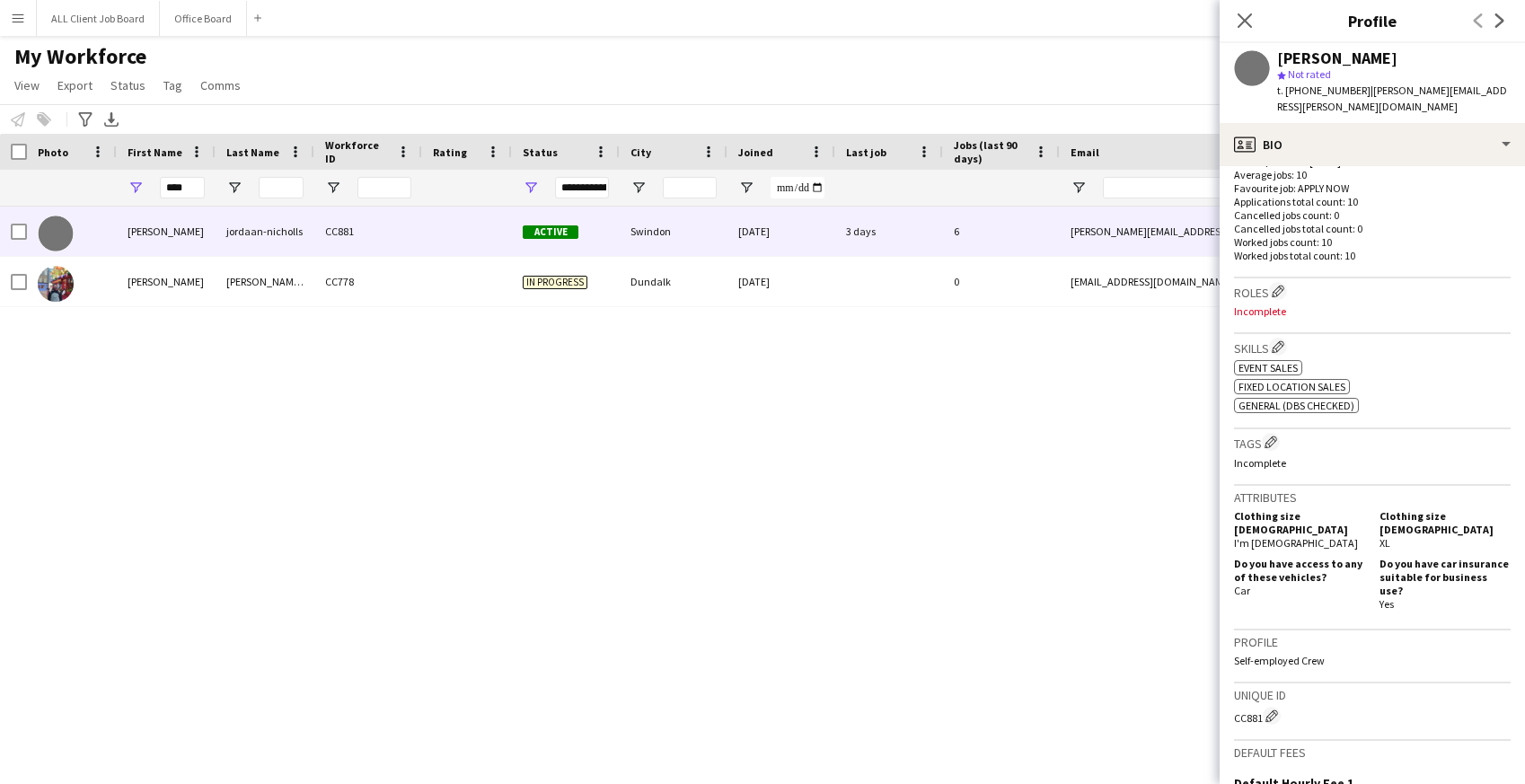
scroll to position [726, 0]
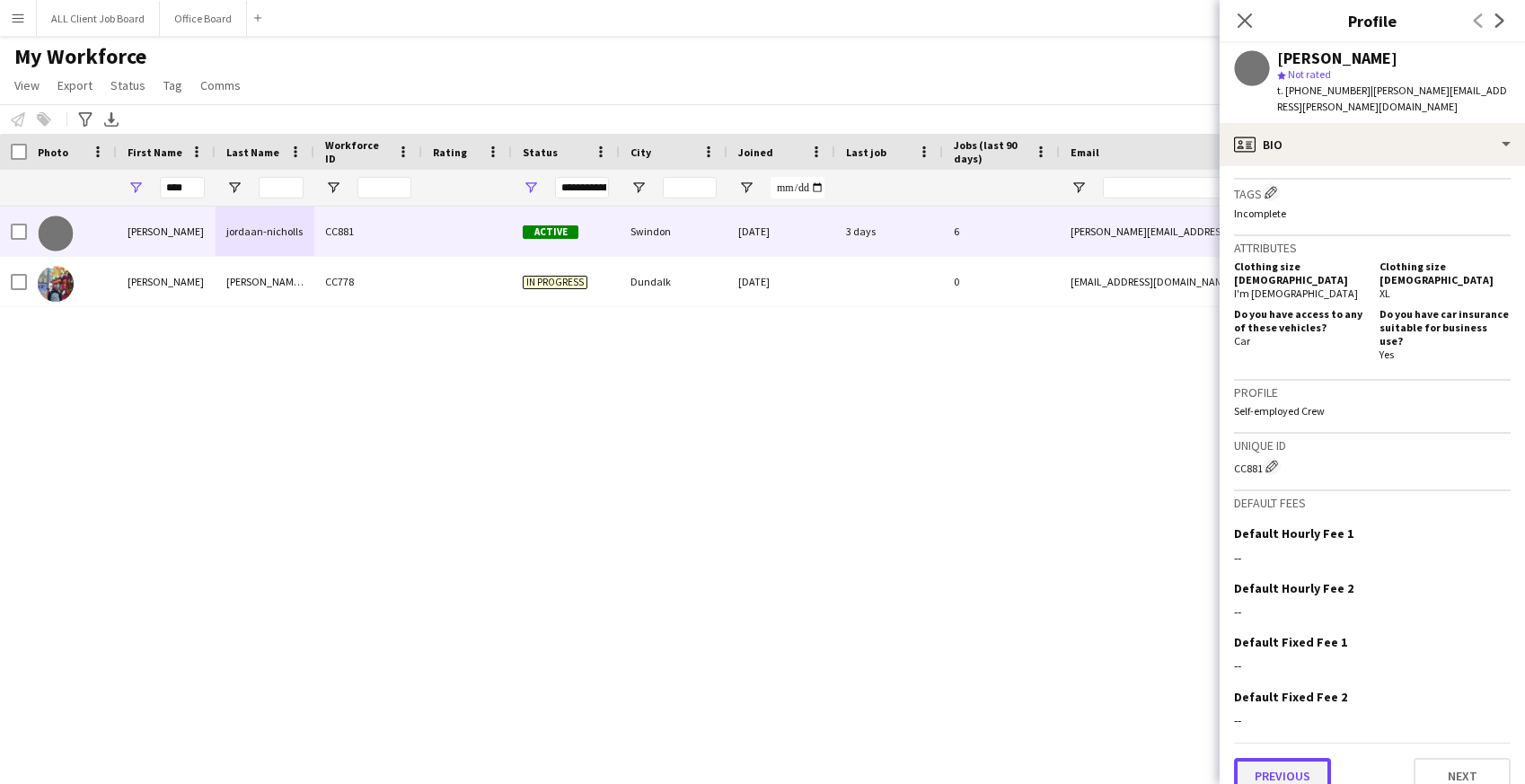
click at [1281, 758] on button "Previous" at bounding box center [1282, 776] width 97 height 36
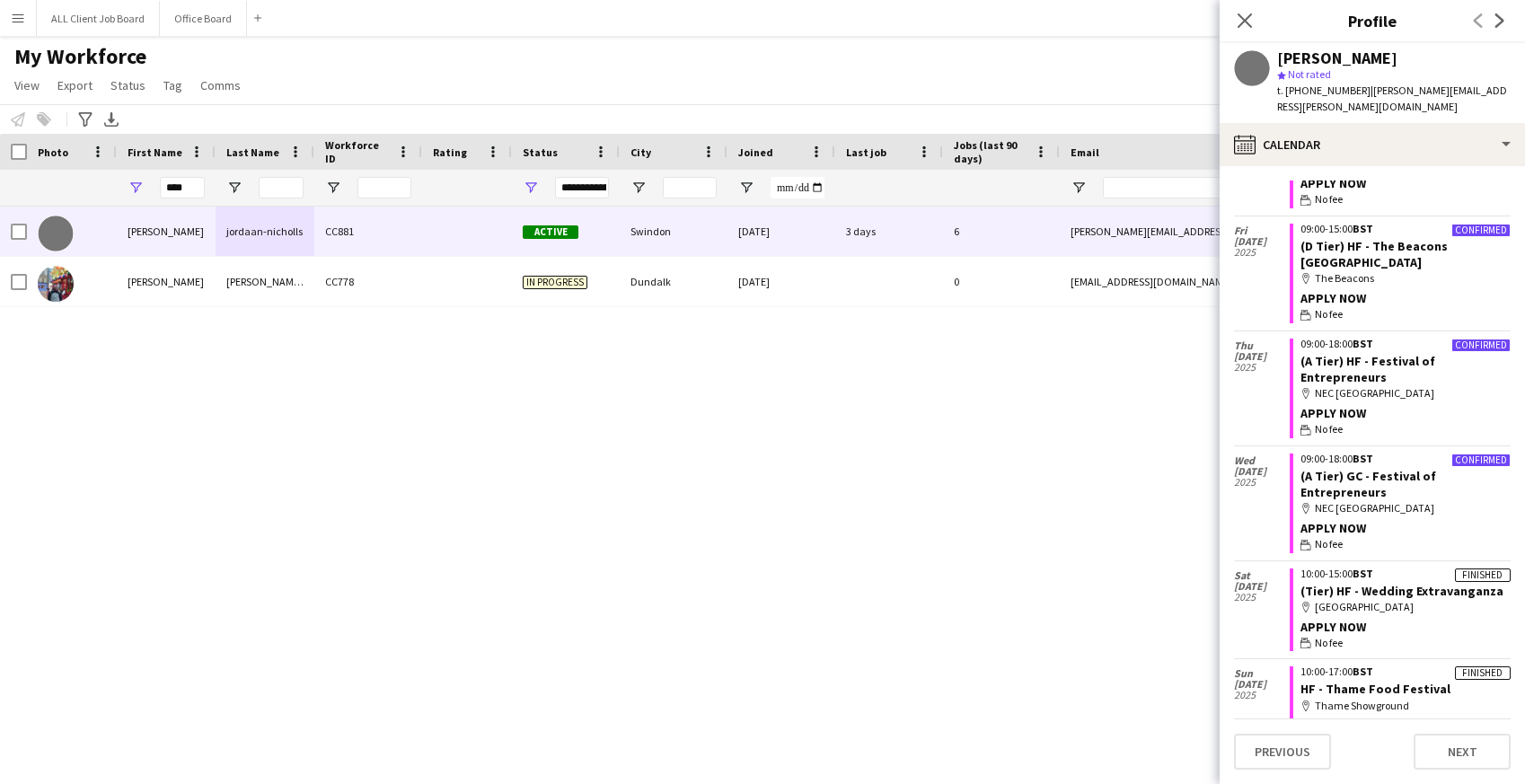
scroll to position [0, 0]
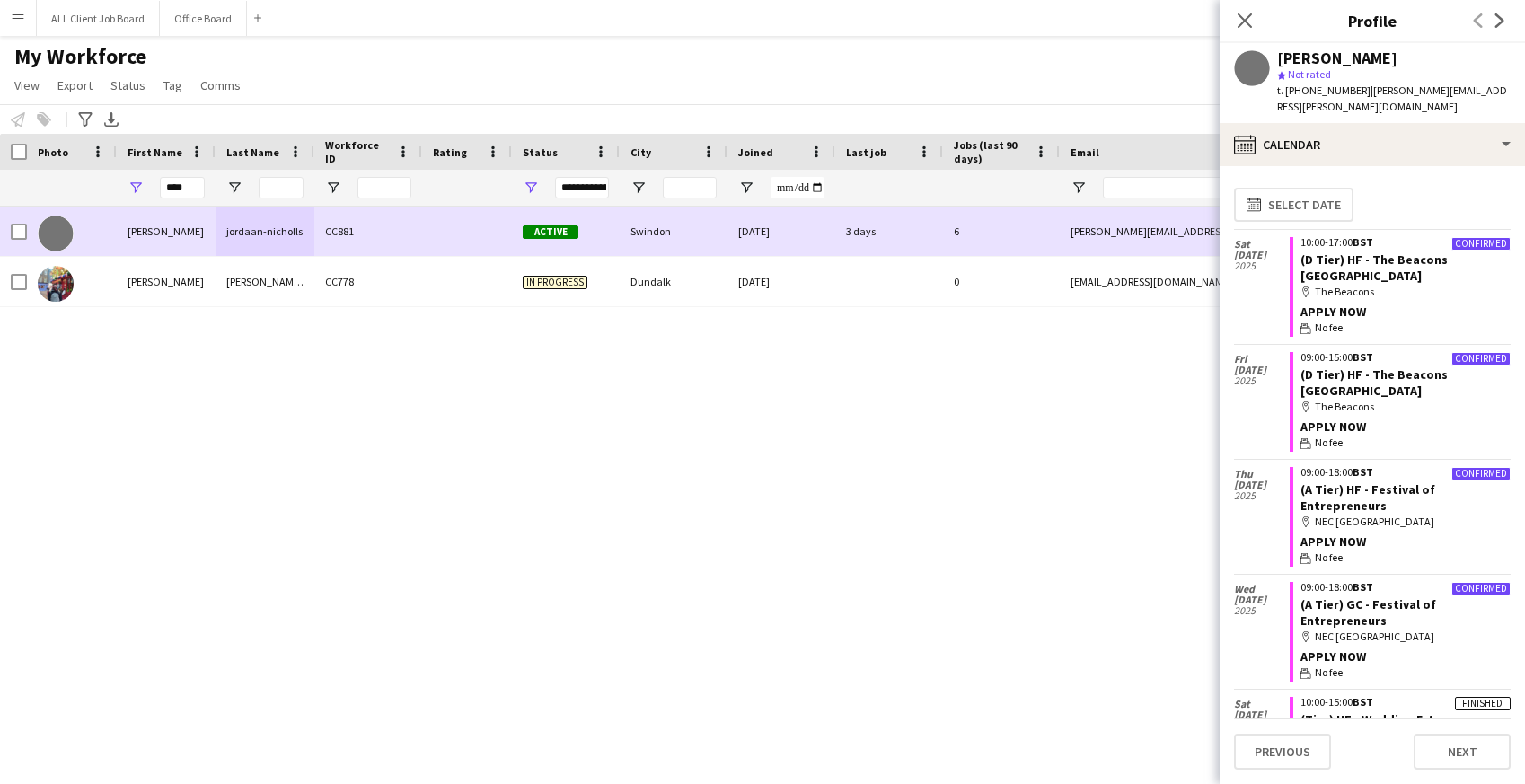
click at [205, 230] on div "leon" at bounding box center [166, 231] width 98 height 49
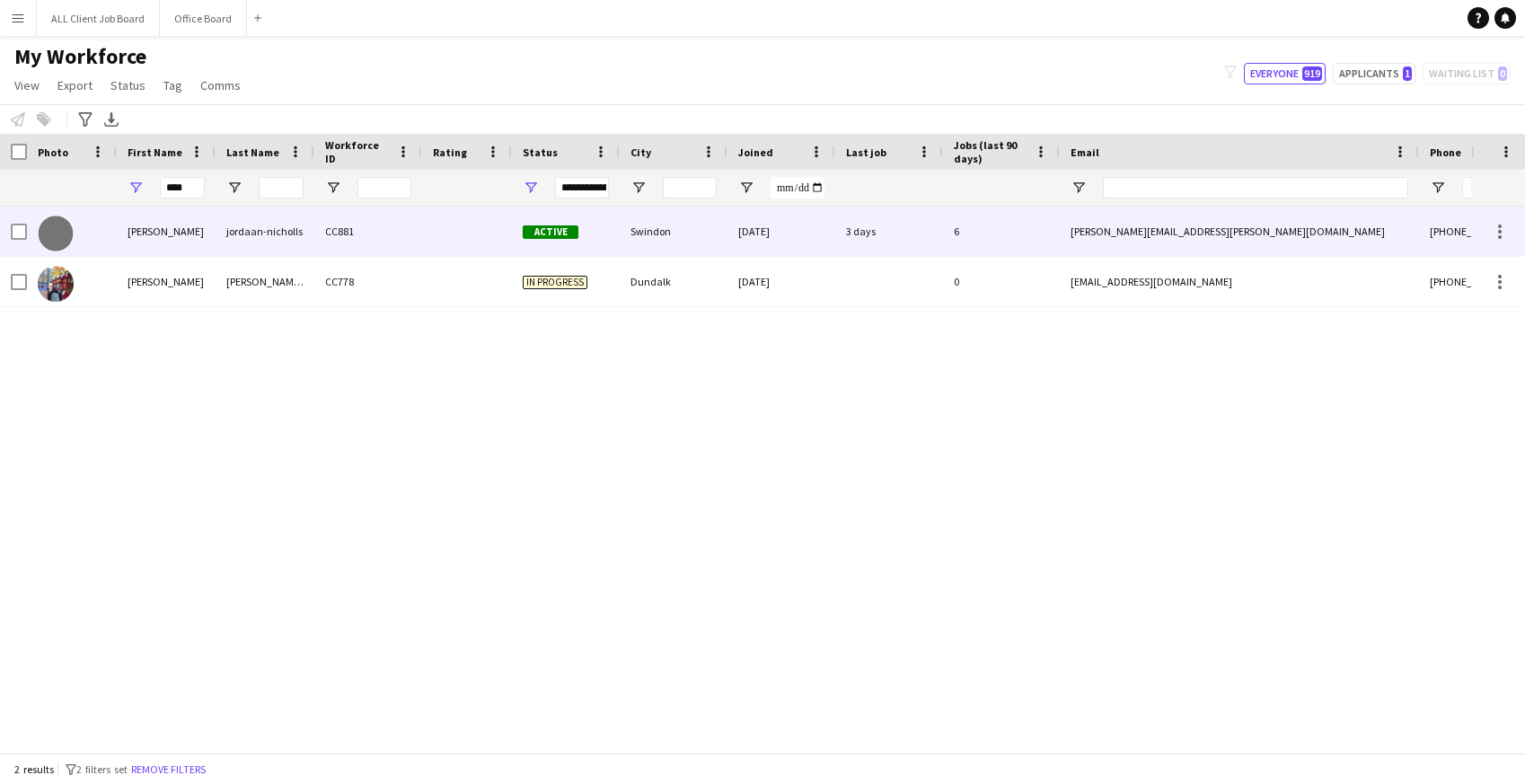
click at [205, 230] on div "leon" at bounding box center [166, 231] width 98 height 49
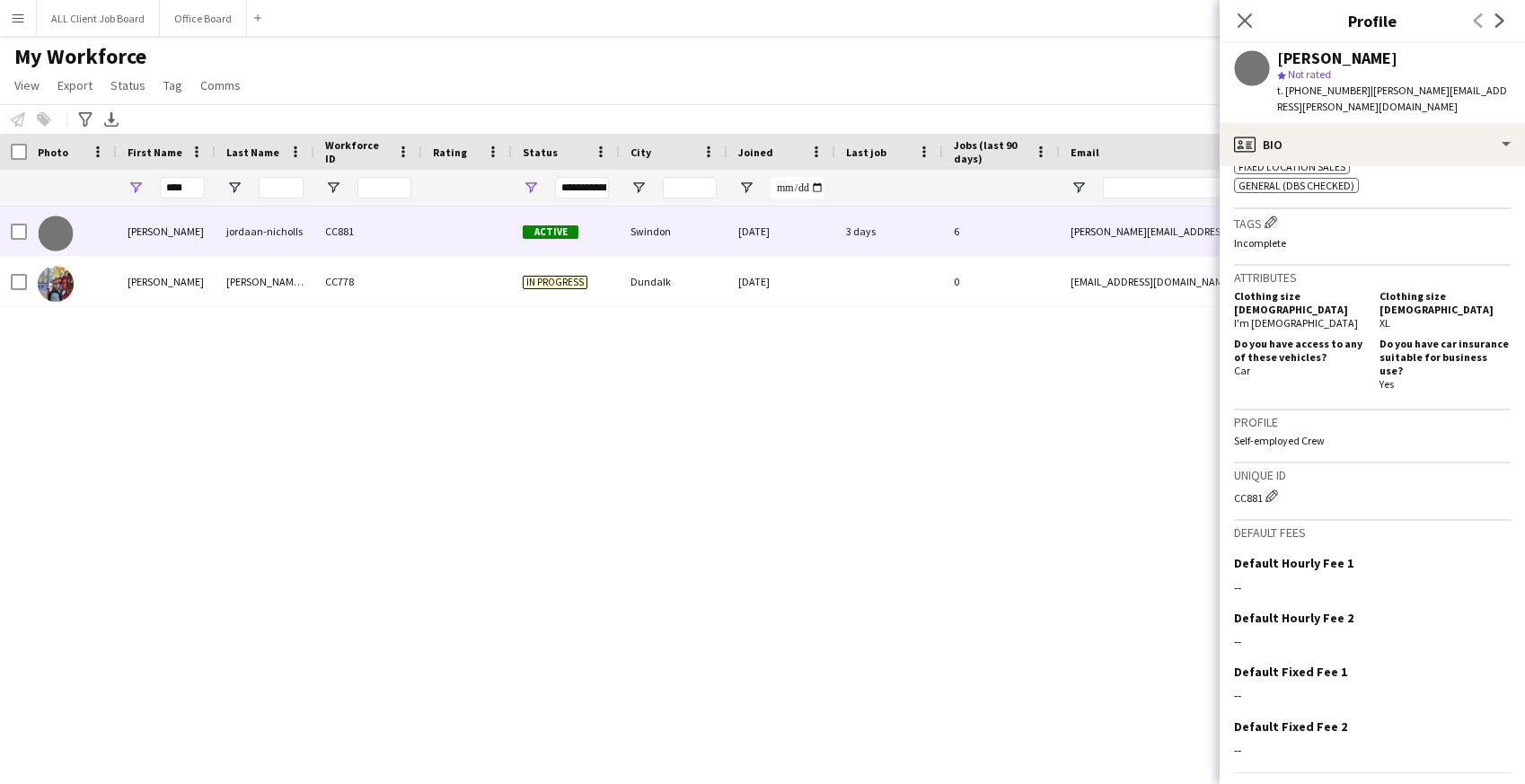
scroll to position [726, 0]
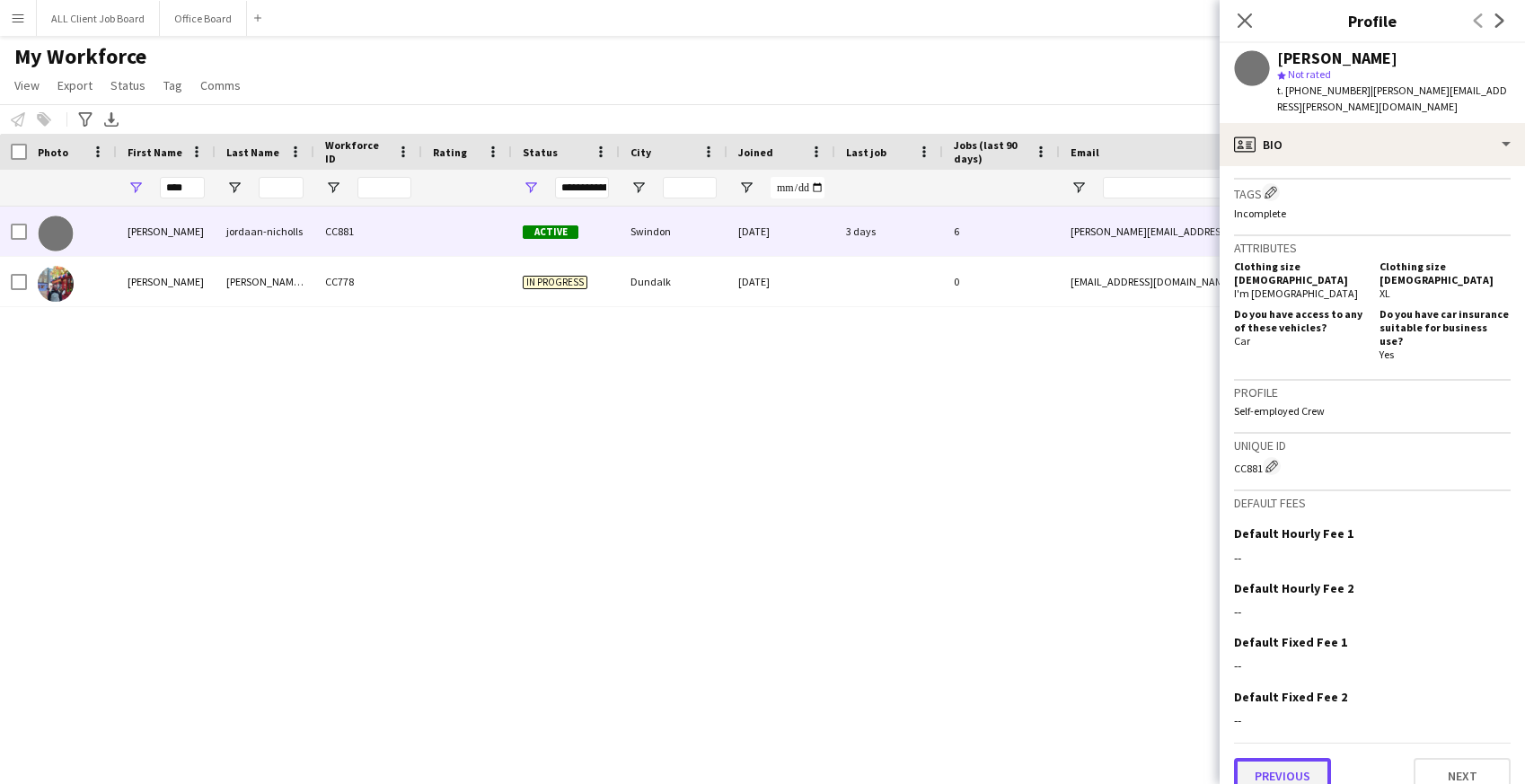
click at [1262, 758] on button "Previous" at bounding box center [1282, 776] width 97 height 36
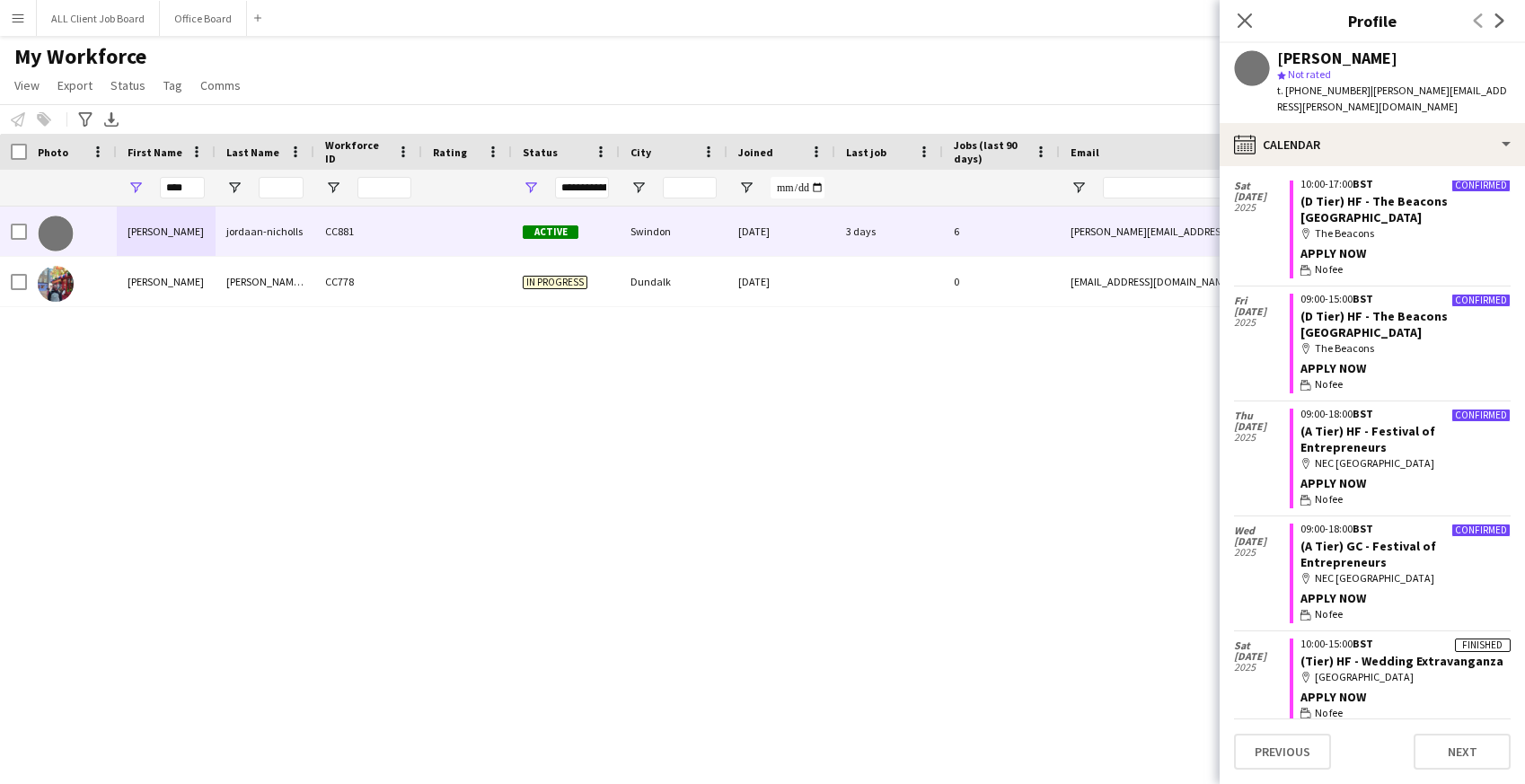
scroll to position [0, 0]
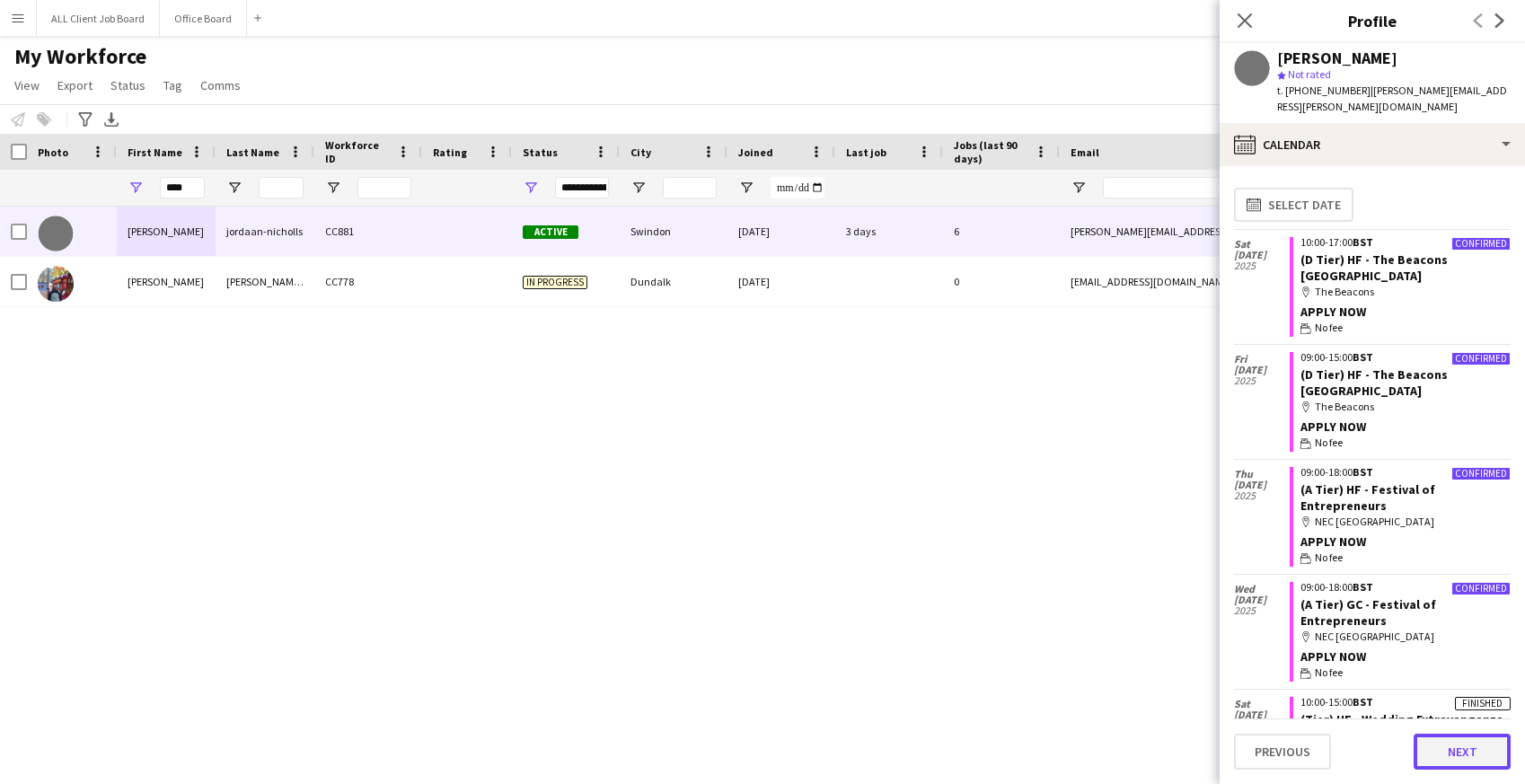
click at [1464, 761] on button "Next" at bounding box center [1462, 752] width 97 height 36
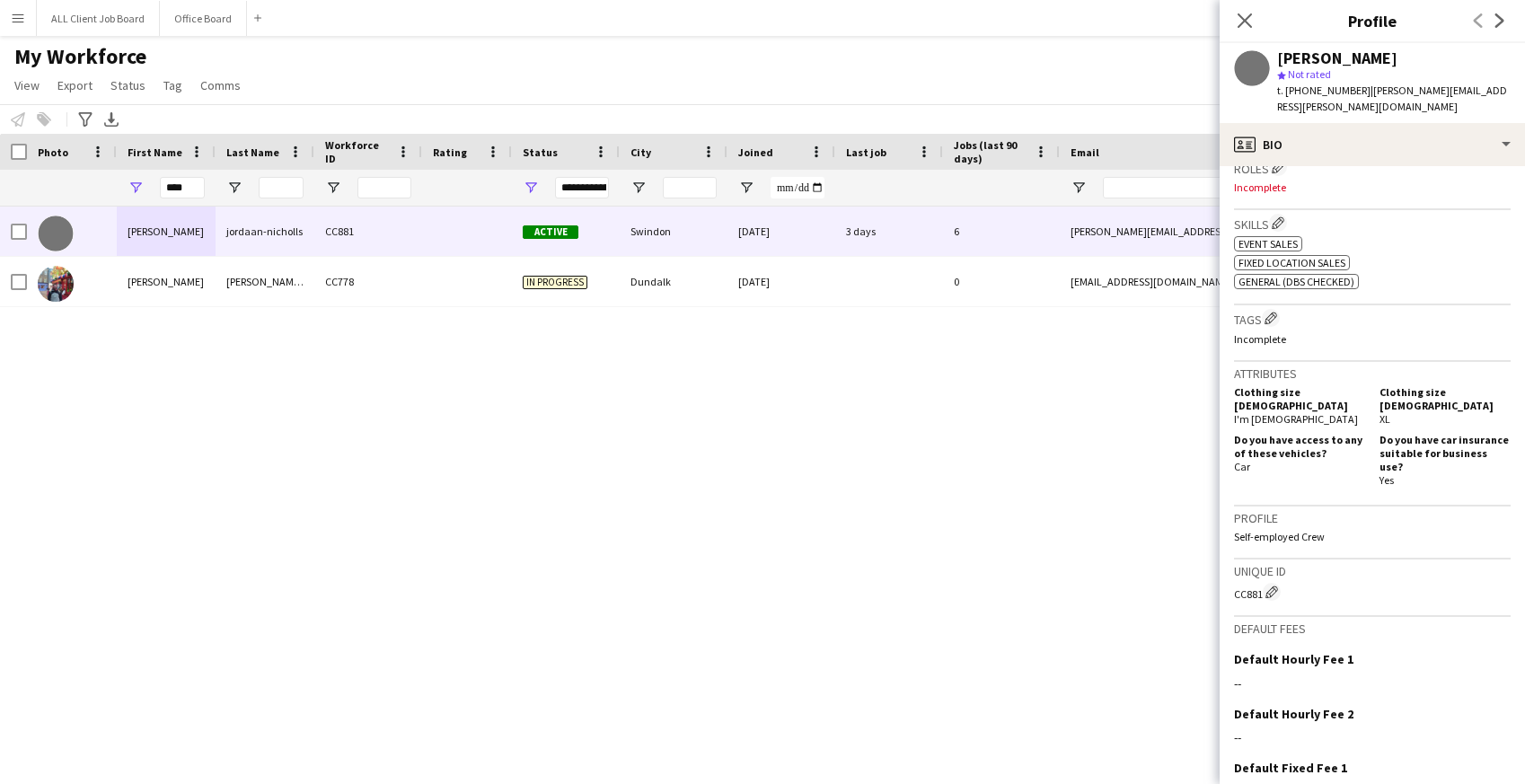
scroll to position [726, 0]
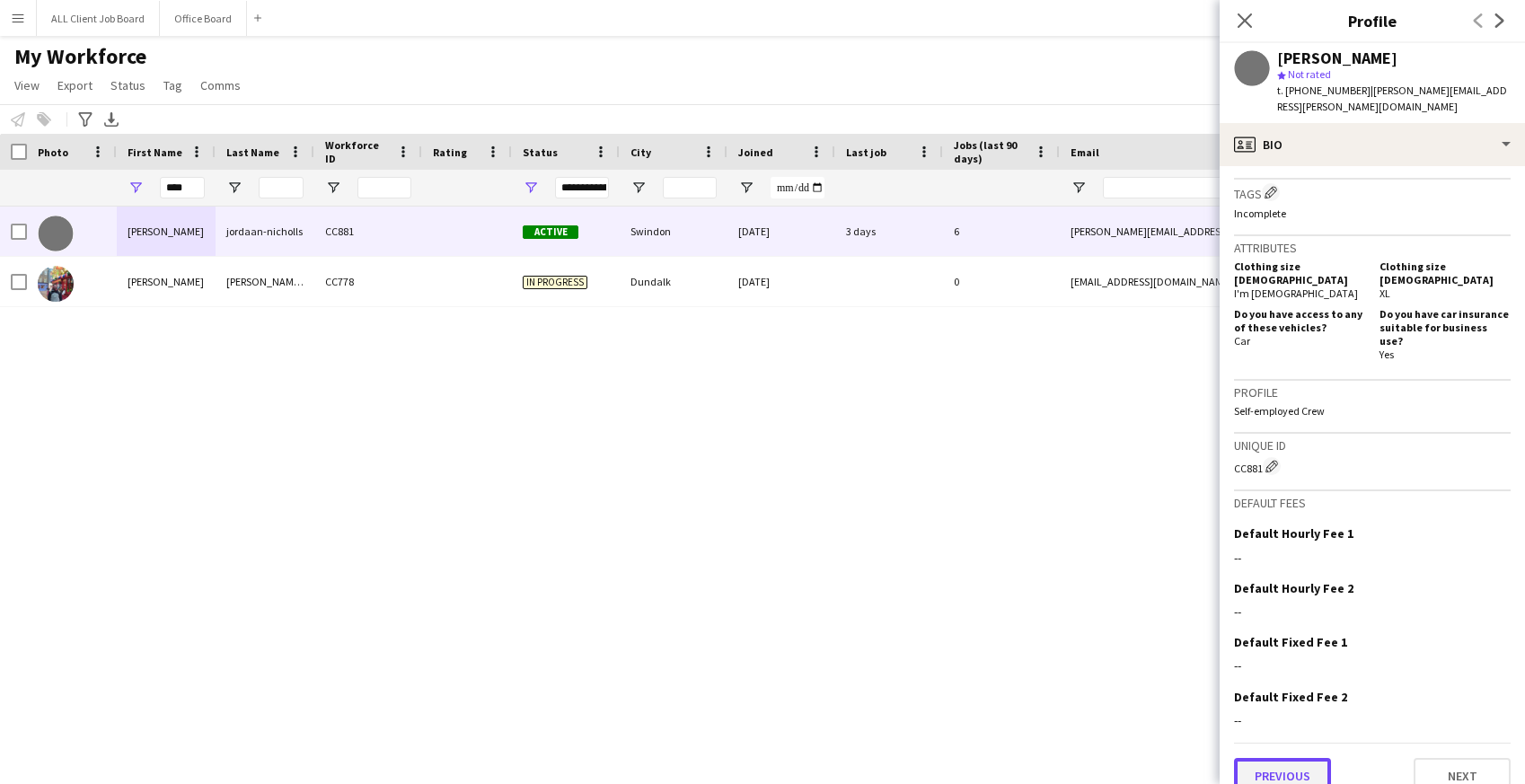
click at [1278, 765] on button "Previous" at bounding box center [1282, 776] width 97 height 36
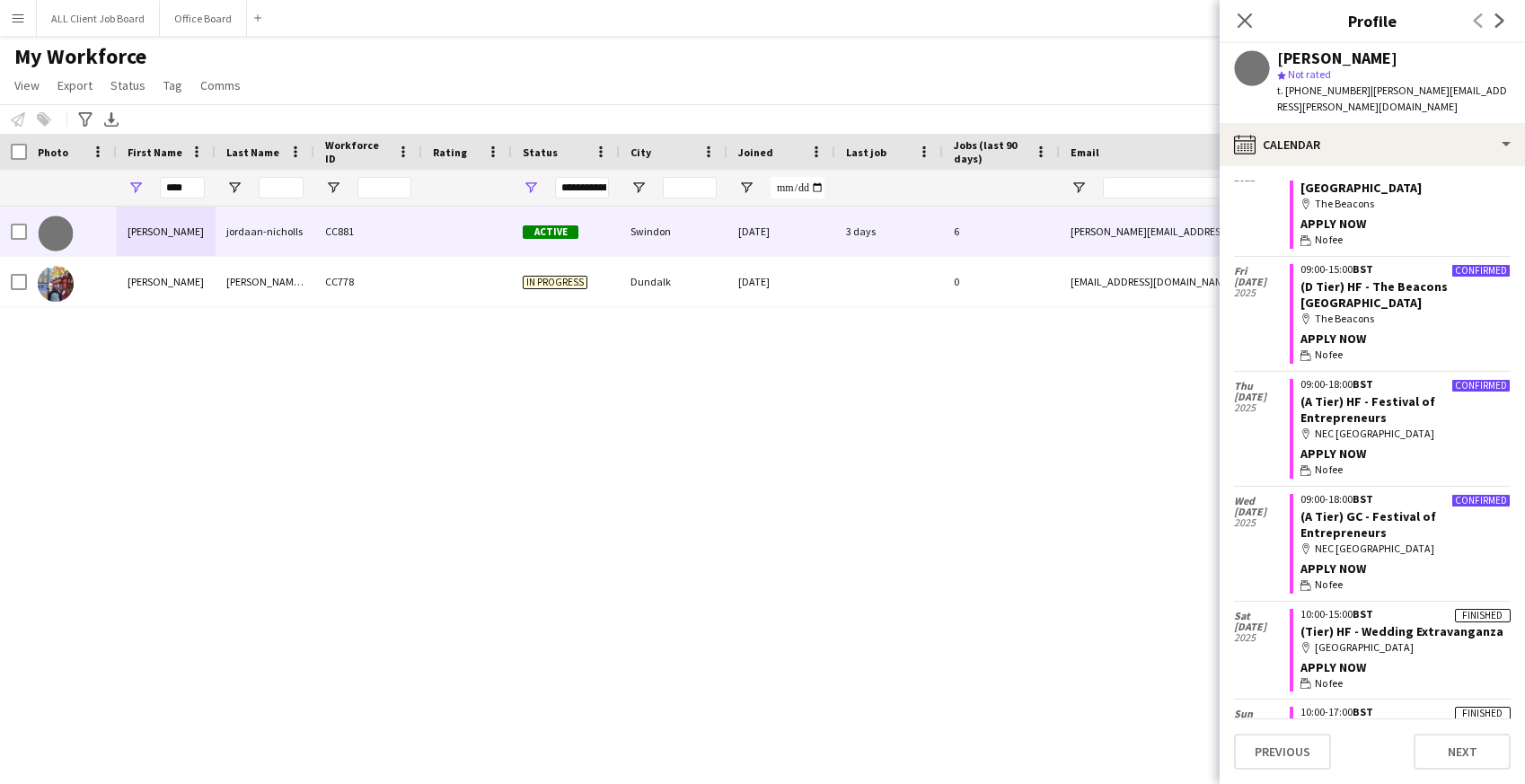
scroll to position [0, 0]
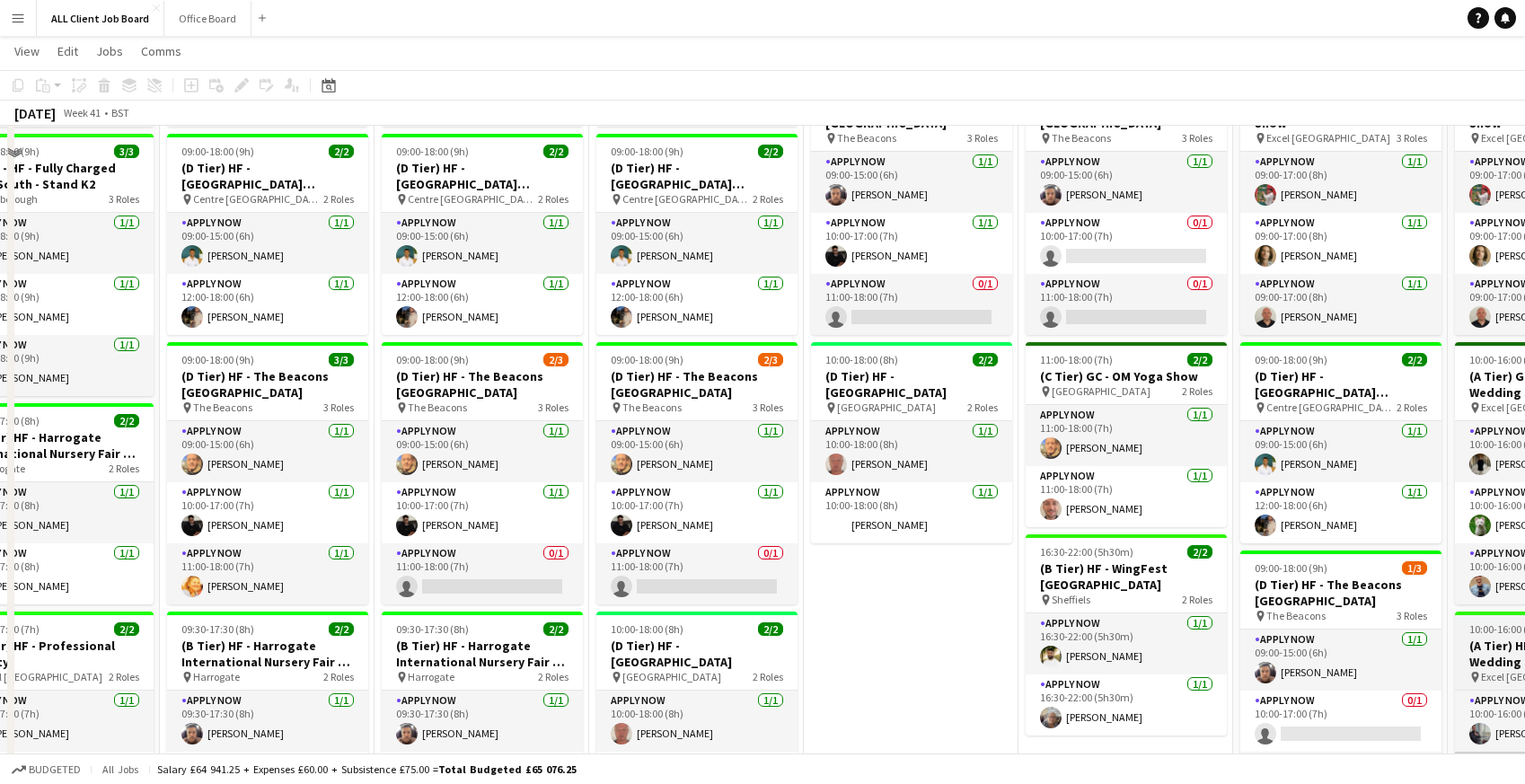
scroll to position [641, 0]
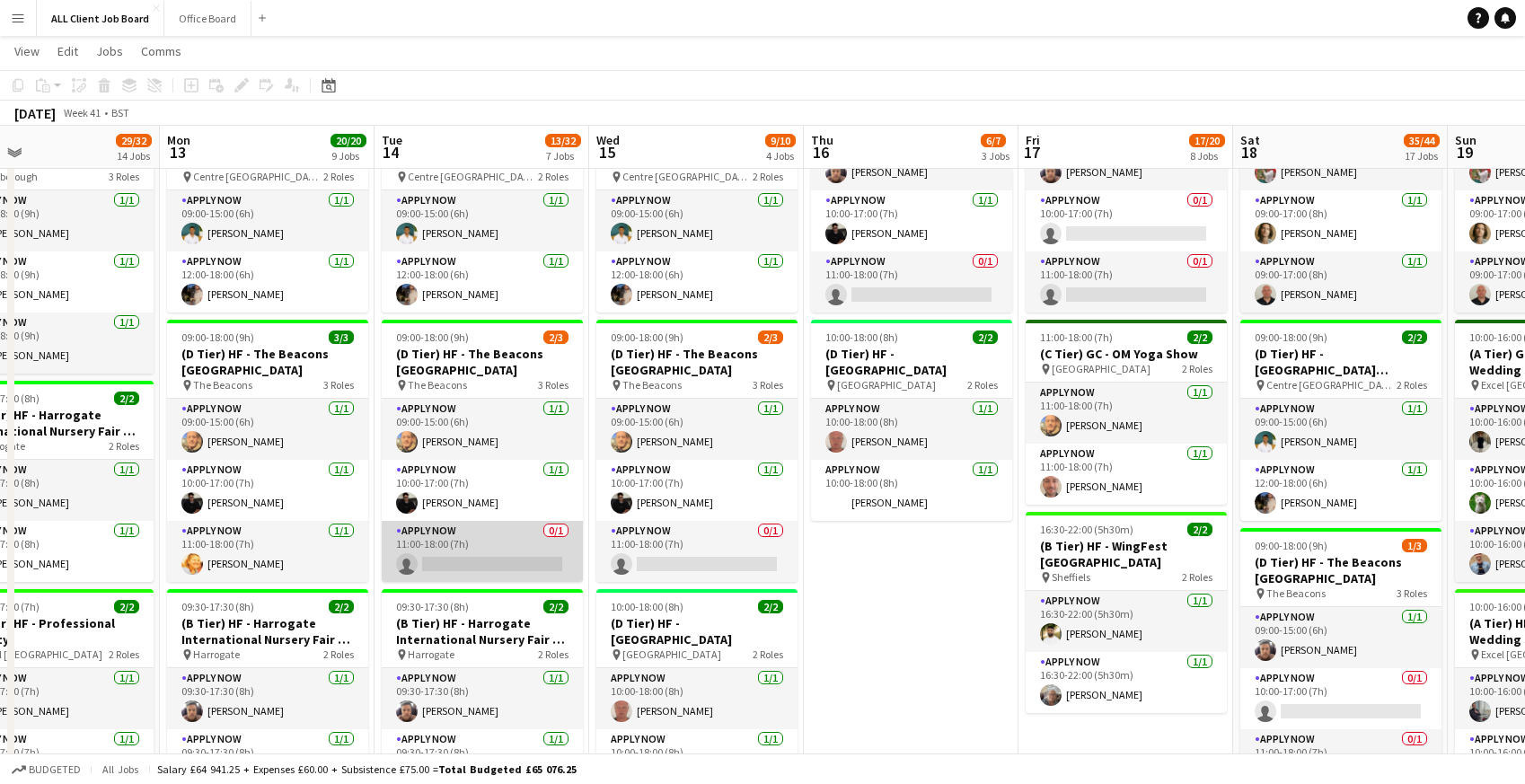
click at [455, 545] on app-card-role "APPLY NOW 0/1 11:00-18:00 (7h) single-neutral-actions" at bounding box center [482, 551] width 201 height 61
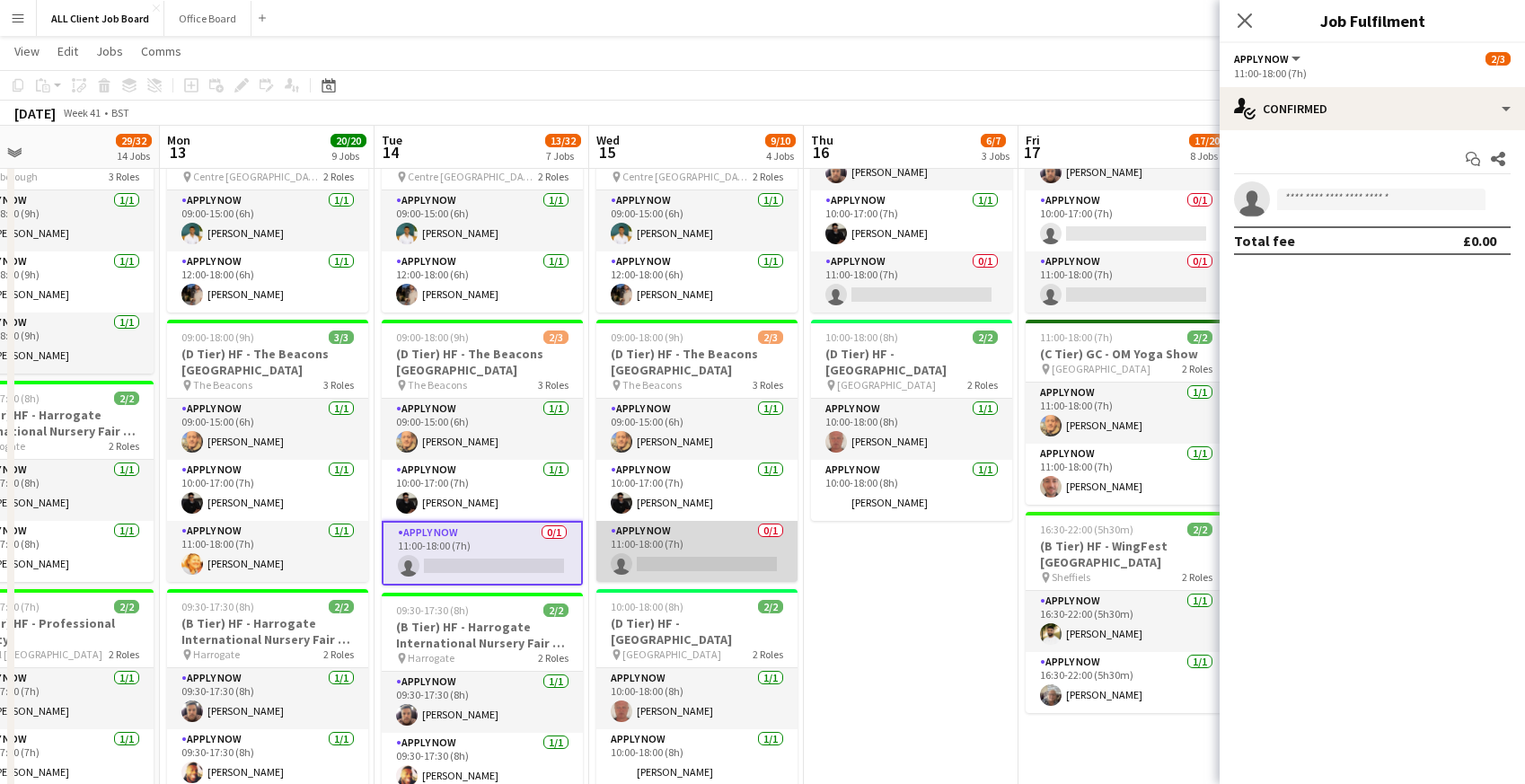
click at [715, 551] on app-card-role "APPLY NOW 0/1 11:00-18:00 (7h) single-neutral-actions" at bounding box center [696, 551] width 201 height 61
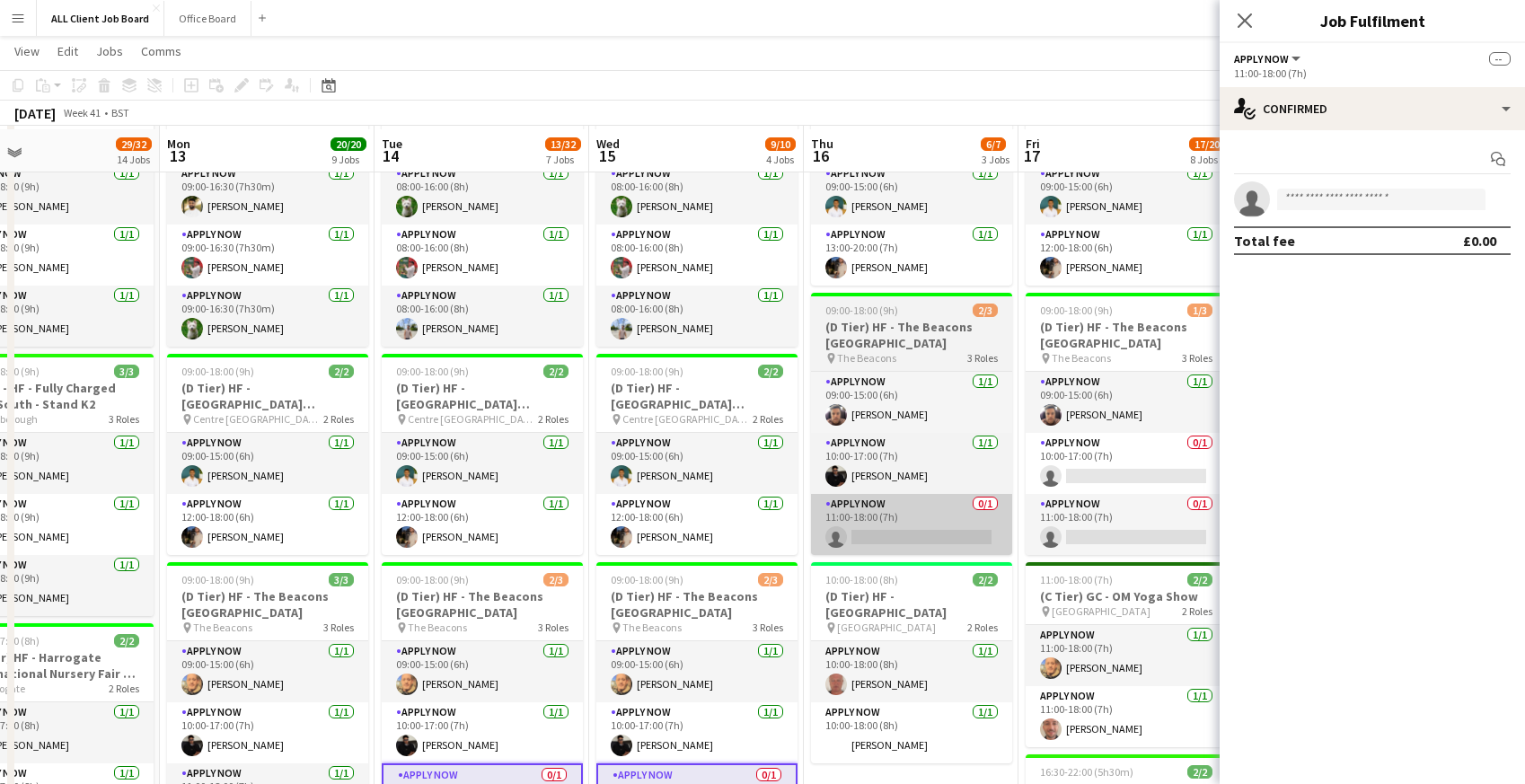
scroll to position [405, 0]
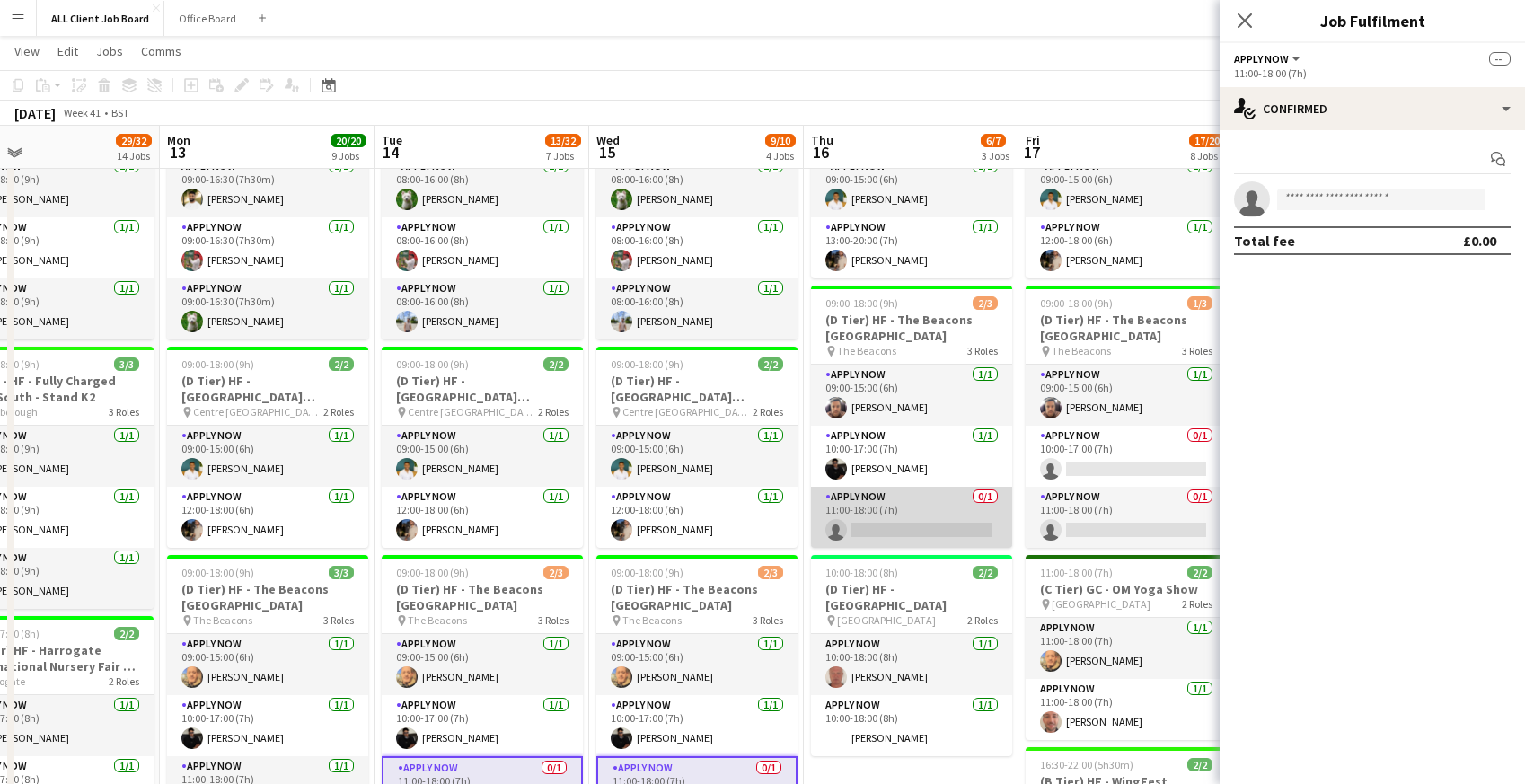
click at [924, 515] on app-card-role "APPLY NOW 0/1 11:00-18:00 (7h) single-neutral-actions" at bounding box center [911, 517] width 201 height 61
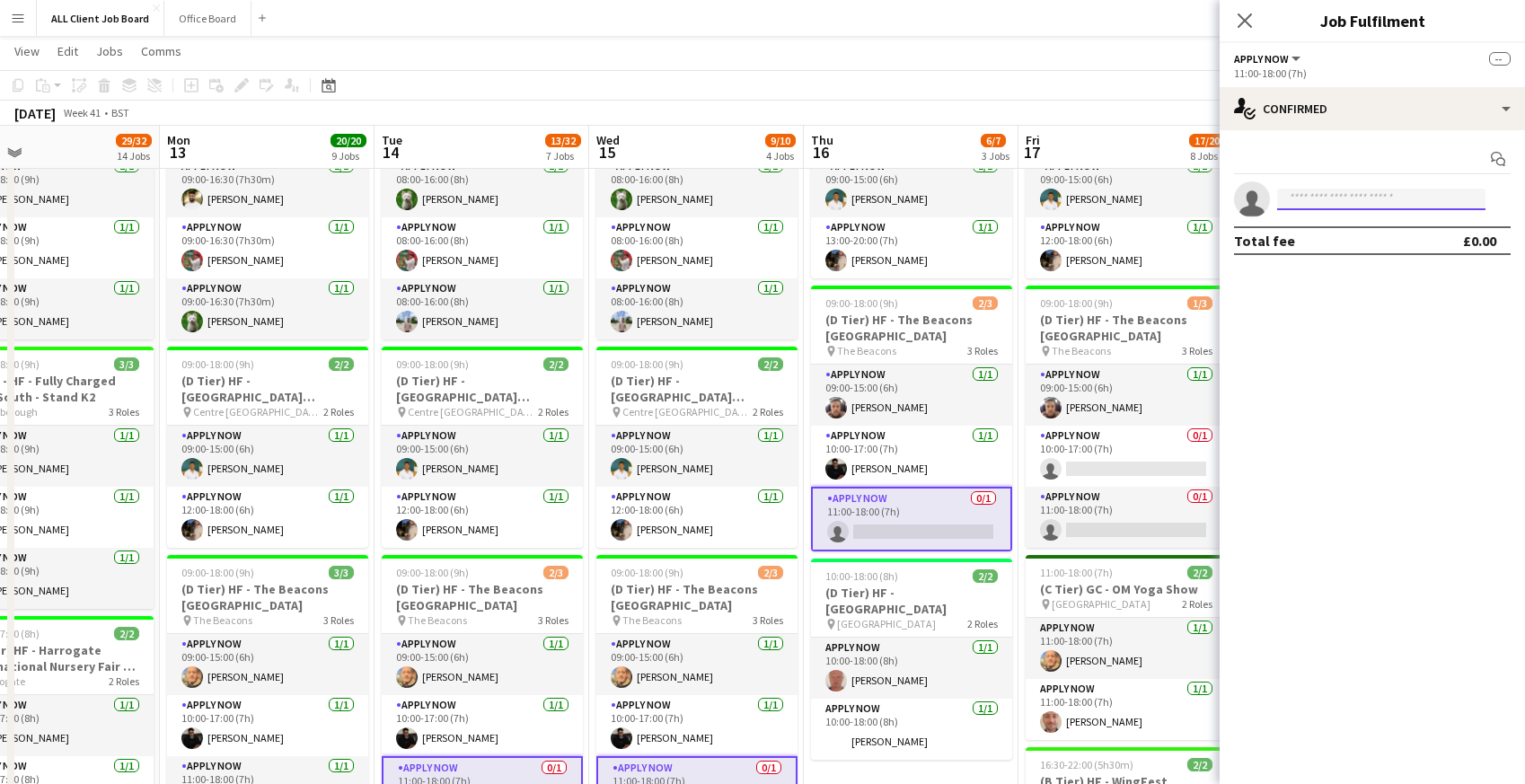
click at [1344, 202] on input at bounding box center [1381, 199] width 208 height 21
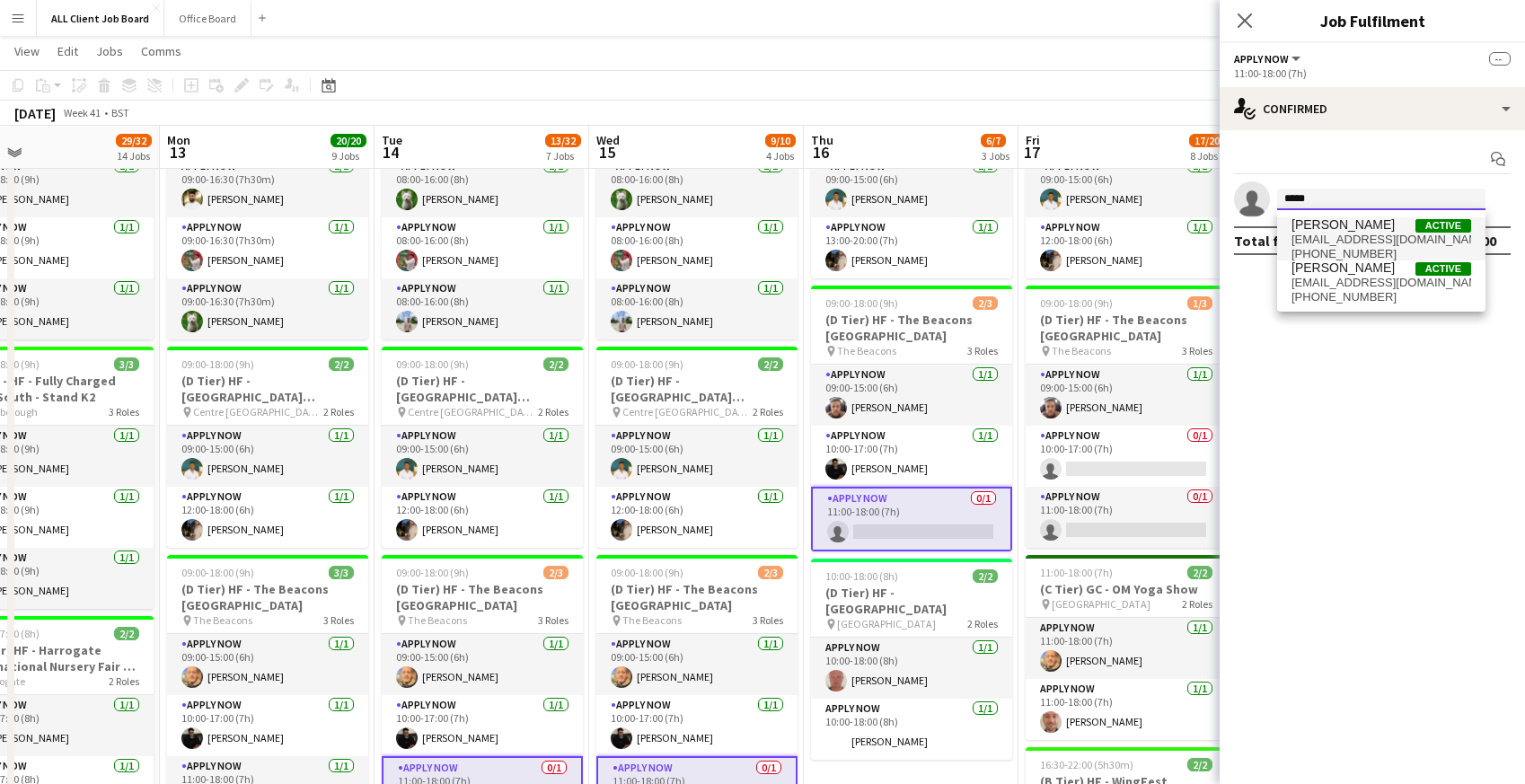
type input "*****"
click at [1334, 237] on span "[EMAIL_ADDRESS][DOMAIN_NAME]" at bounding box center [1381, 239] width 180 height 14
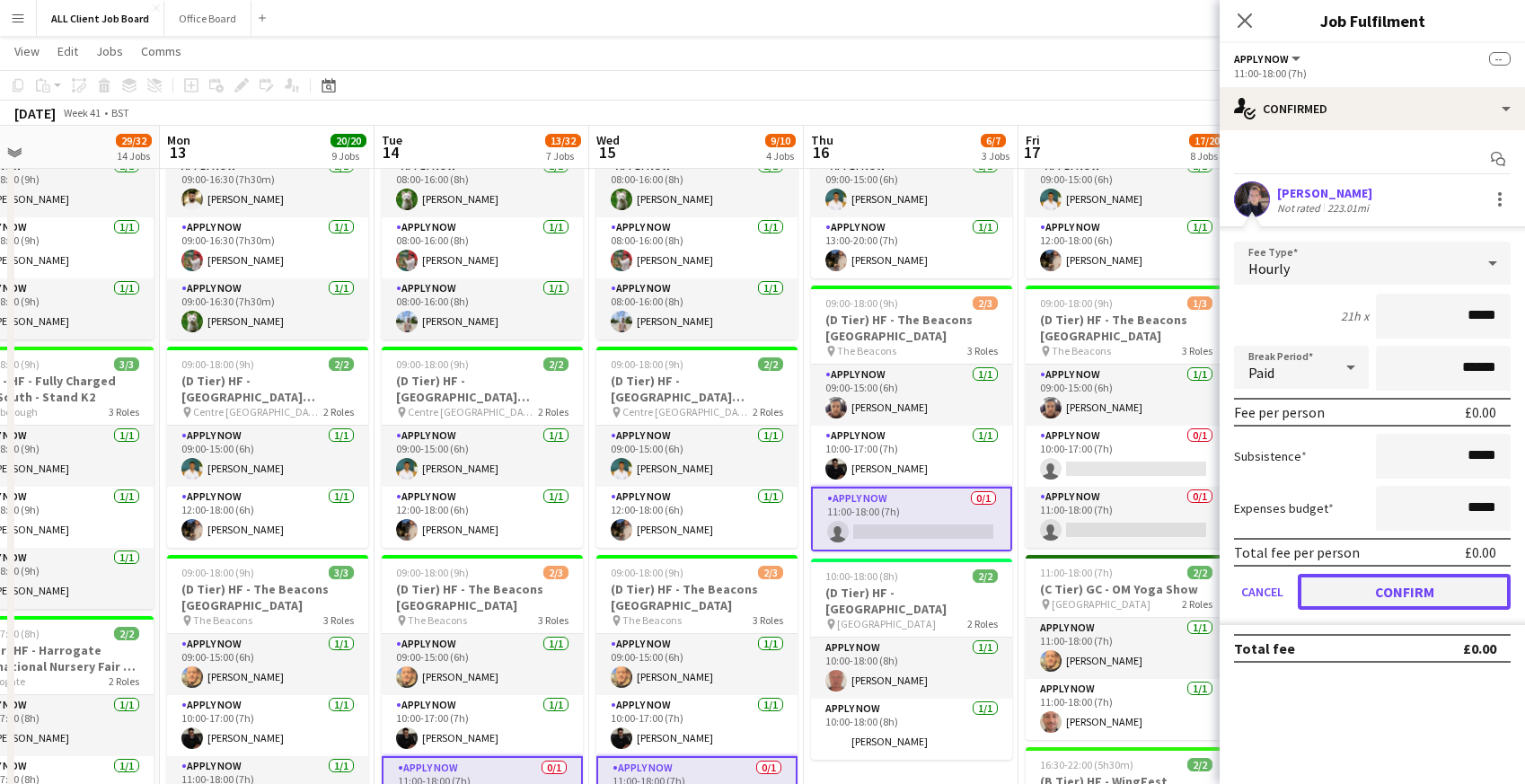
click at [1372, 600] on button "Confirm" at bounding box center [1403, 591] width 213 height 36
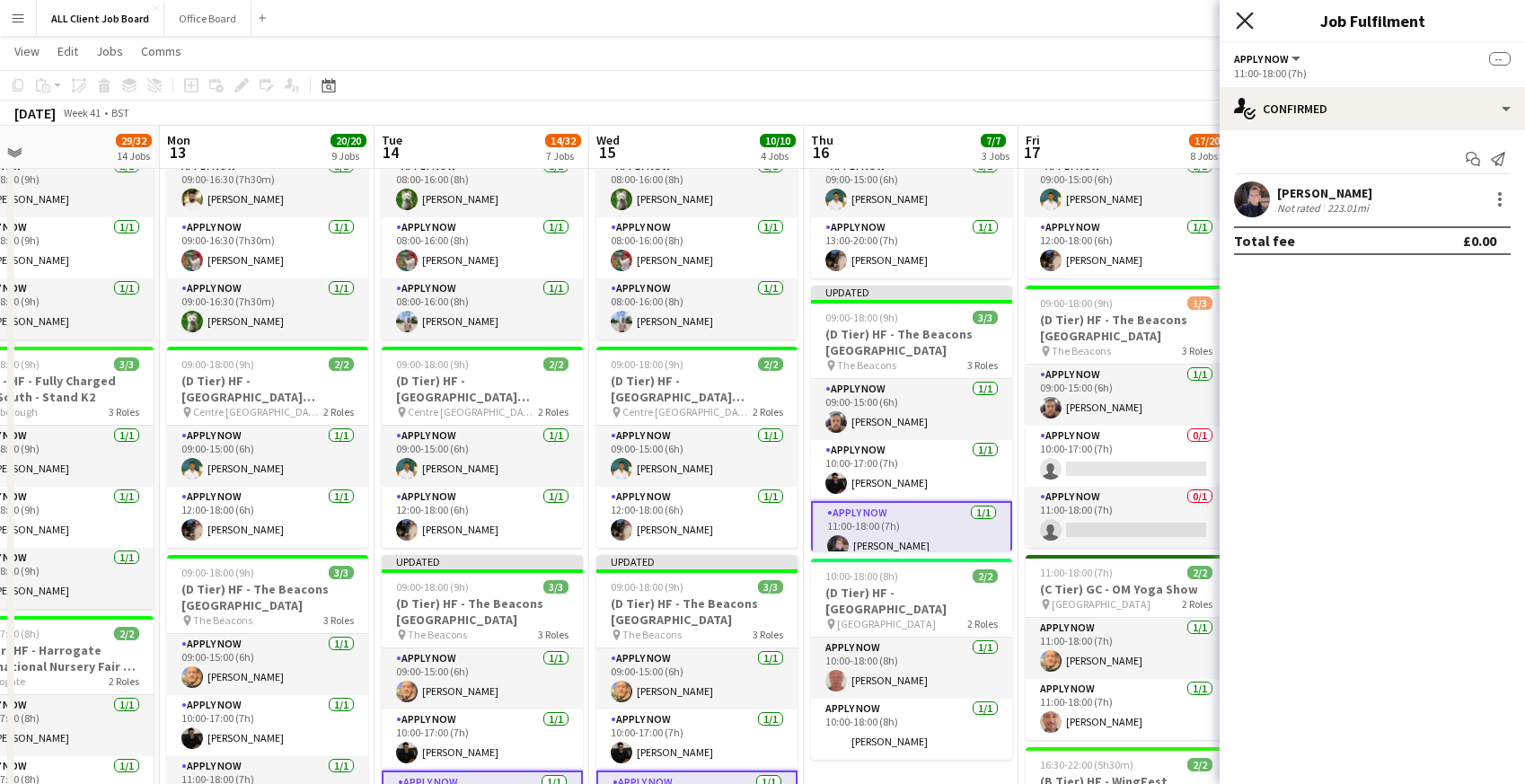
click at [1251, 19] on icon "Close pop-in" at bounding box center [1244, 20] width 17 height 17
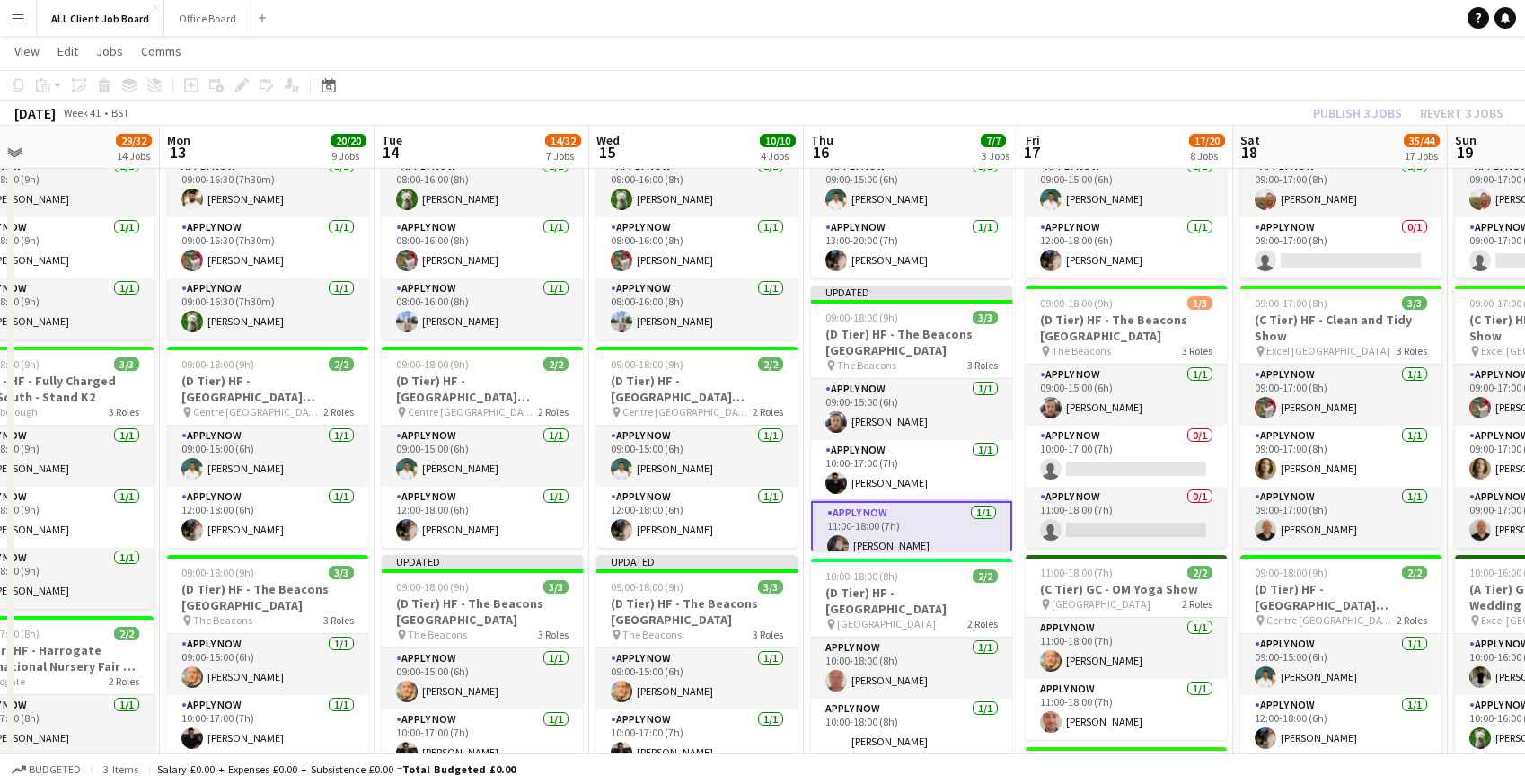
click at [1189, 18] on app-navbar "Menu Boards Boards Boards All jobs Status Workforce Workforce My Workforce Recr…" at bounding box center [762, 18] width 1525 height 36
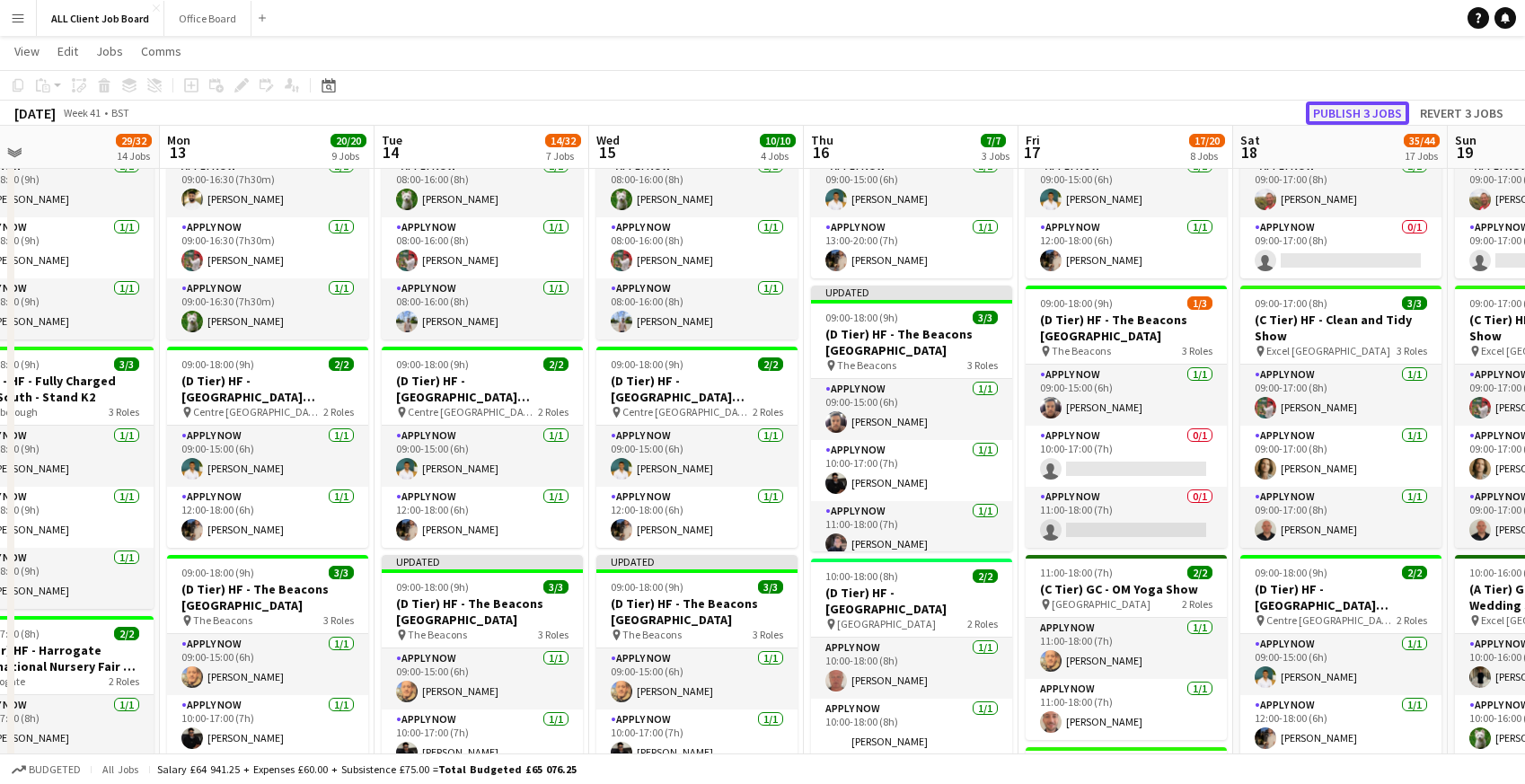
click at [1333, 109] on button "Publish 3 jobs" at bounding box center [1357, 112] width 103 height 23
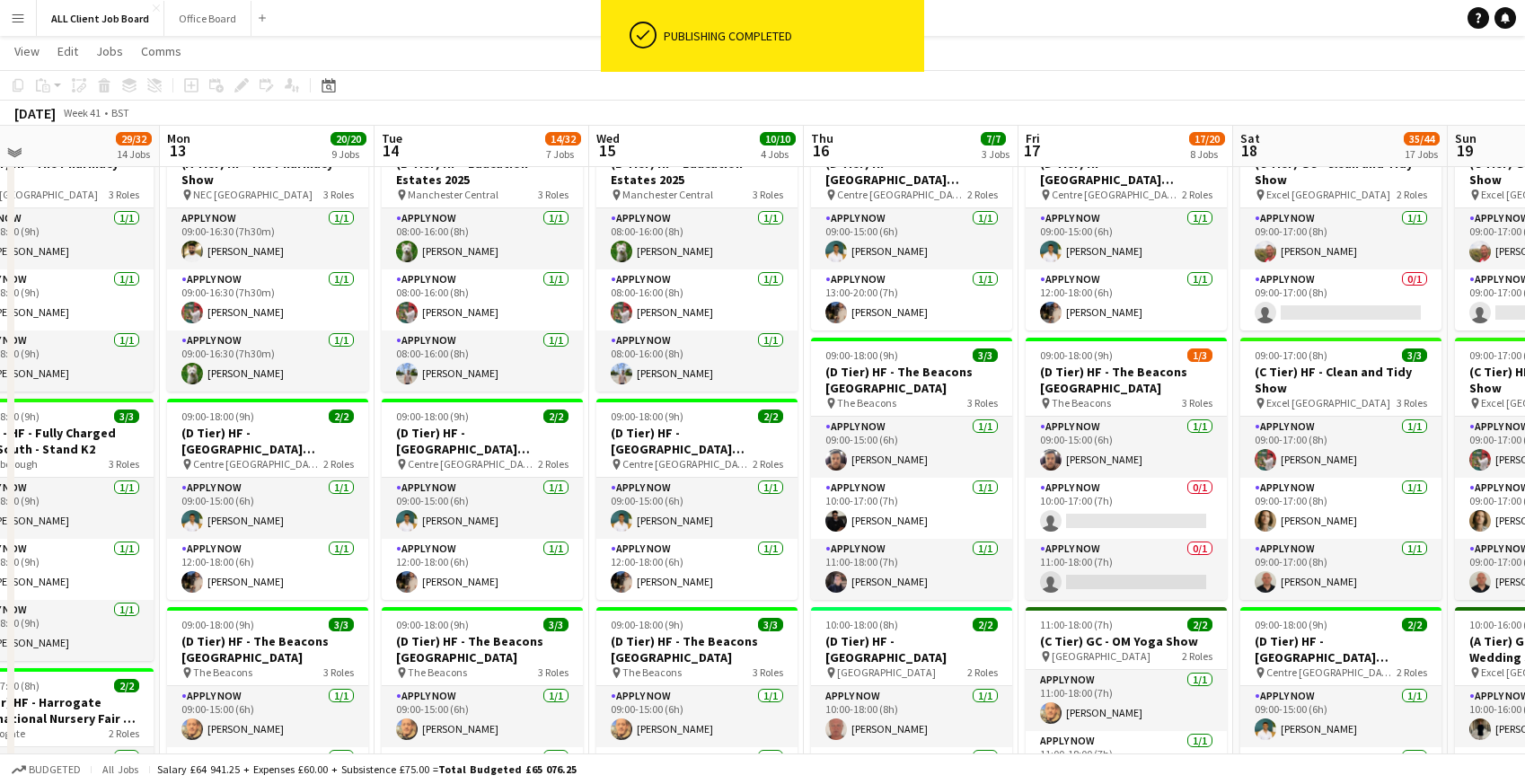
scroll to position [352, 0]
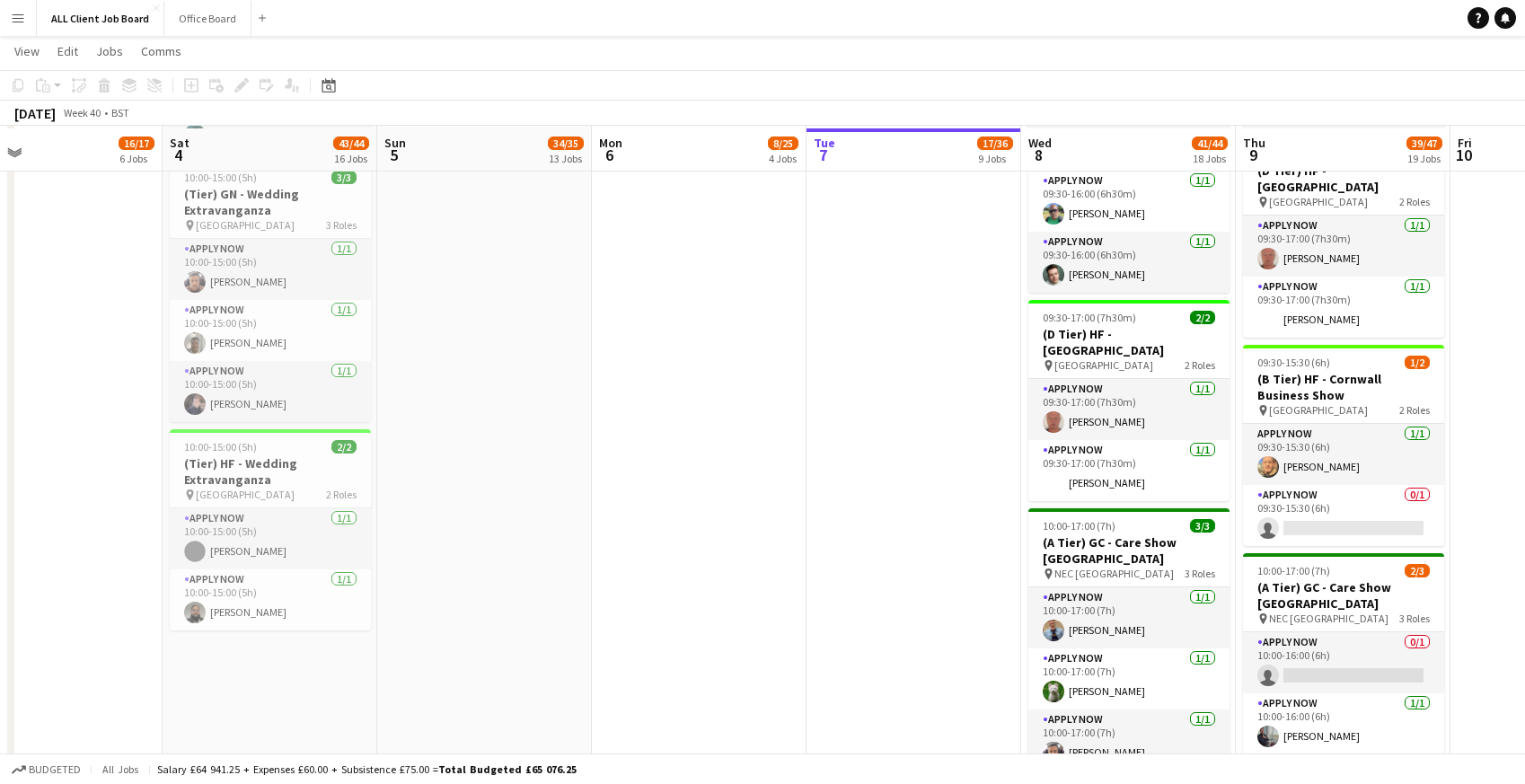
scroll to position [2634, 0]
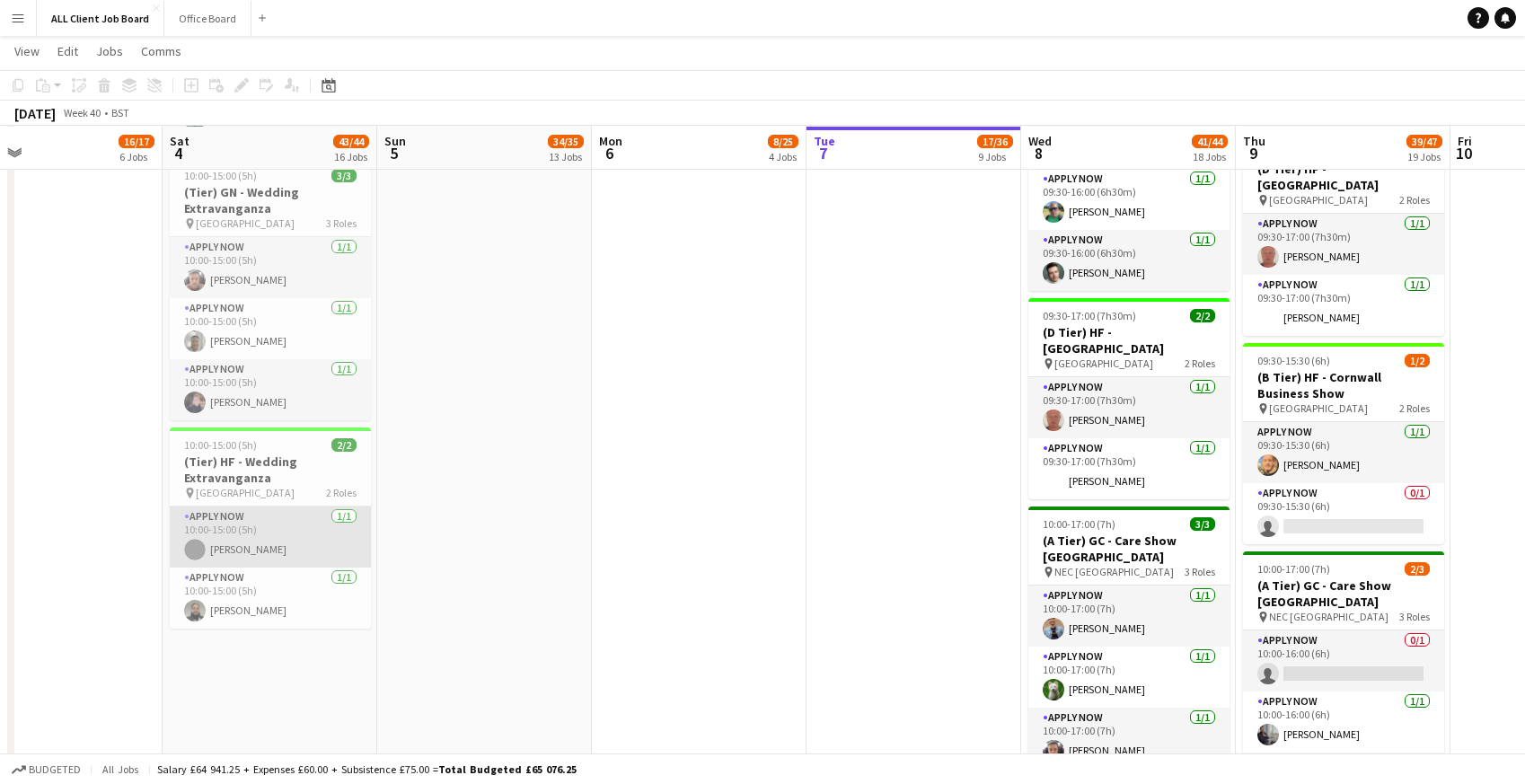
click at [276, 533] on app-card-role "APPLY NOW 1/1 10:00-15:00 (5h) leon jordaan-nicholls" at bounding box center [270, 537] width 201 height 61
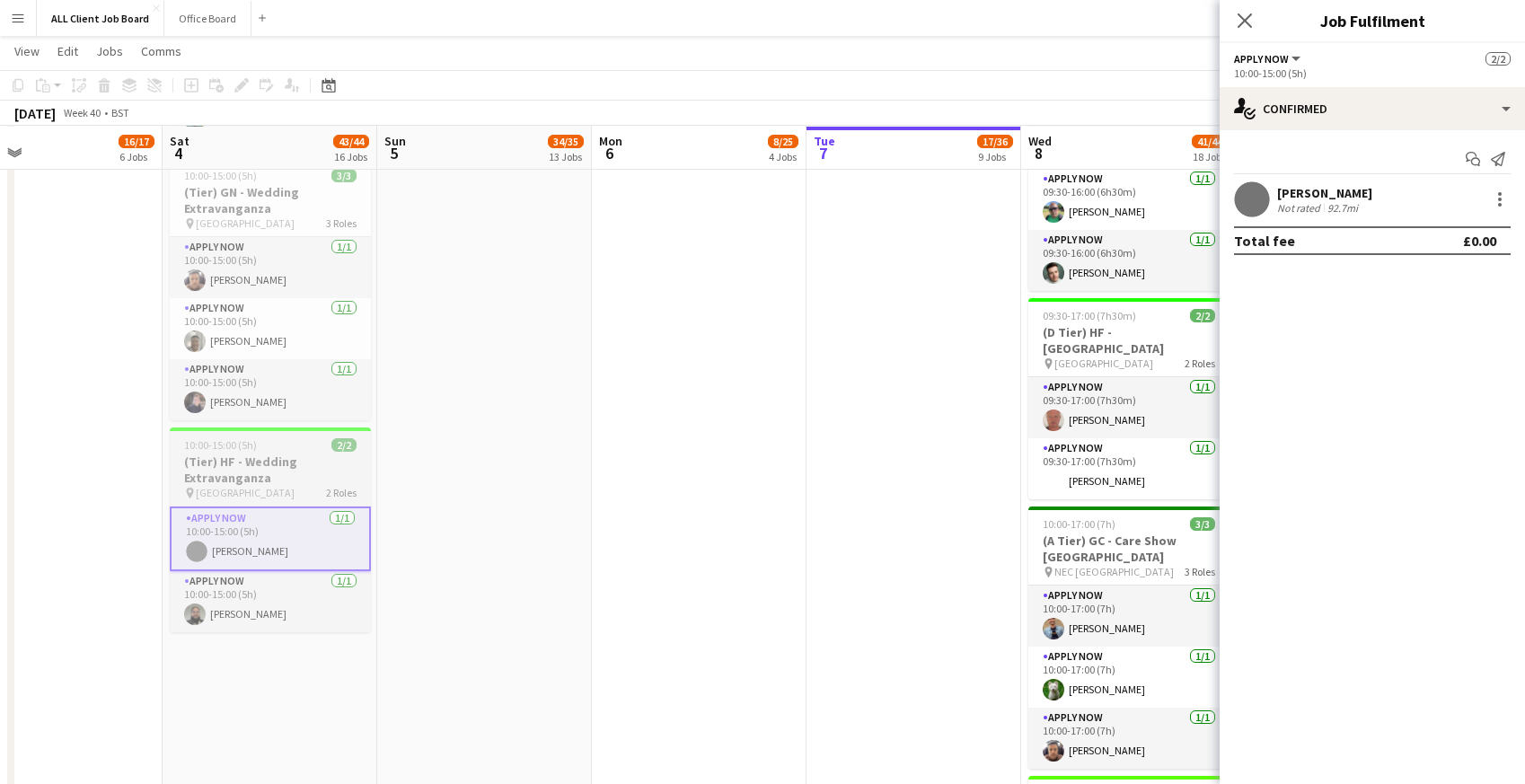
click at [257, 472] on h3 "(Tier) HF - Wedding Extravanganza" at bounding box center [270, 469] width 201 height 32
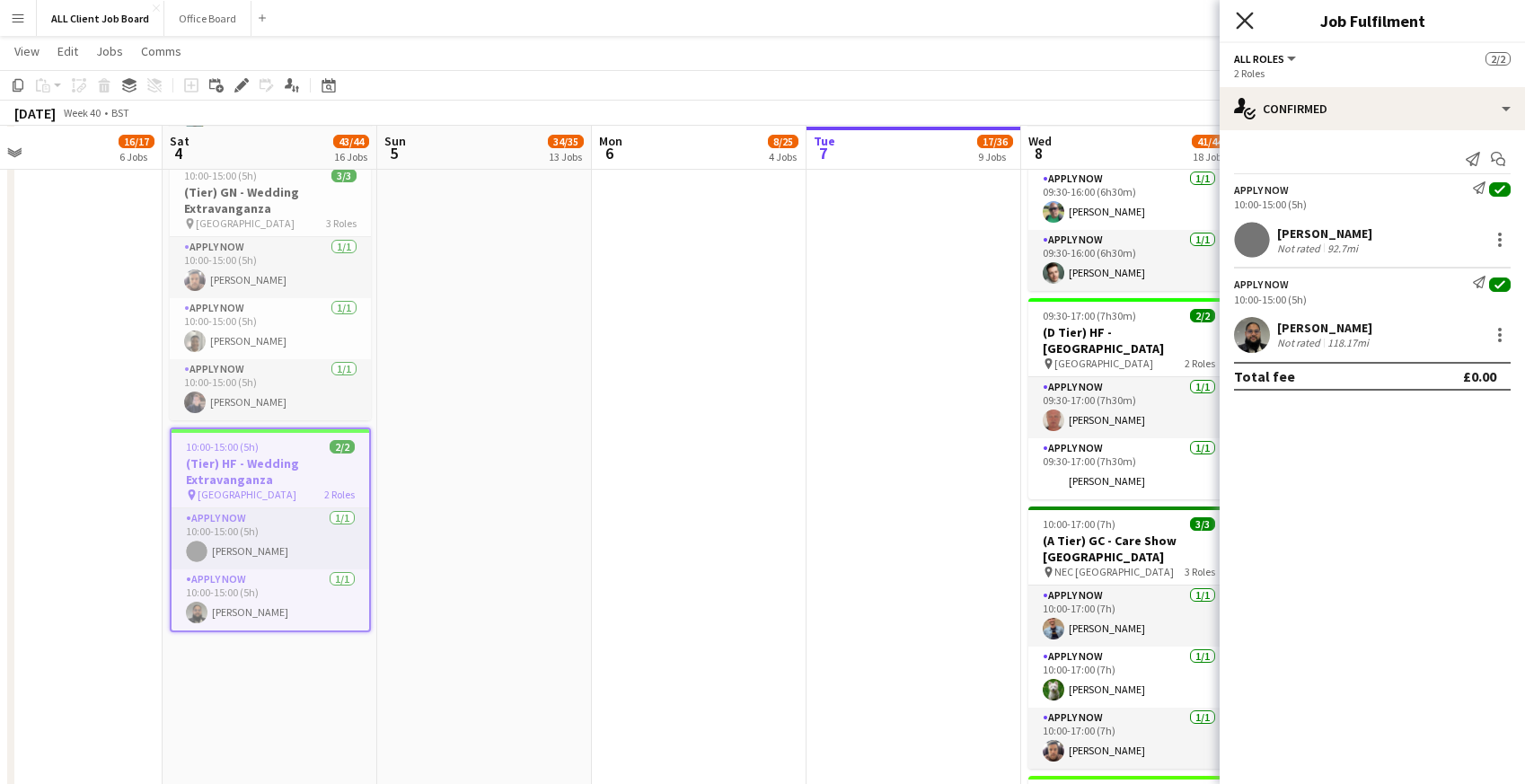
click at [1246, 21] on icon at bounding box center [1244, 20] width 17 height 17
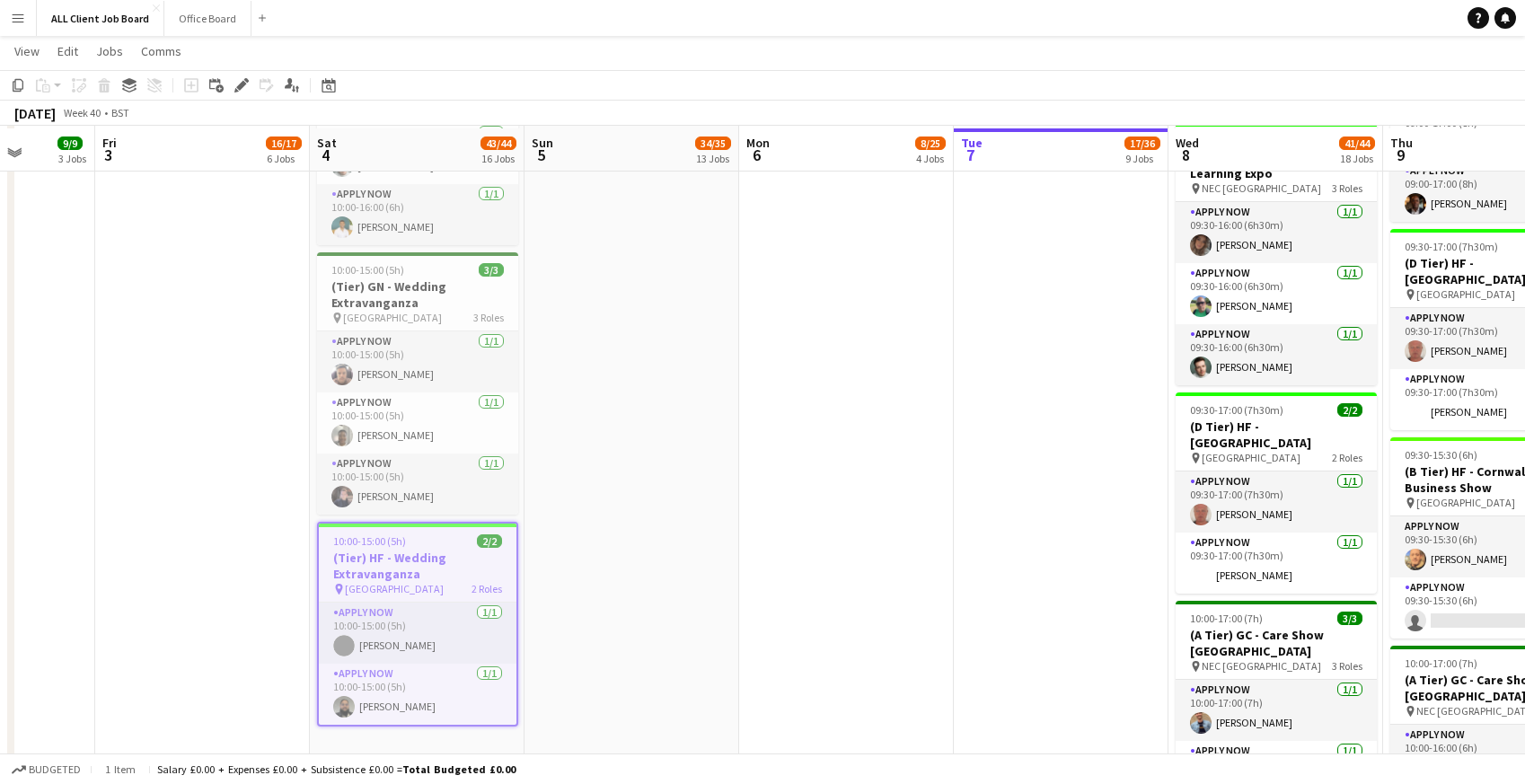
scroll to position [2542, 0]
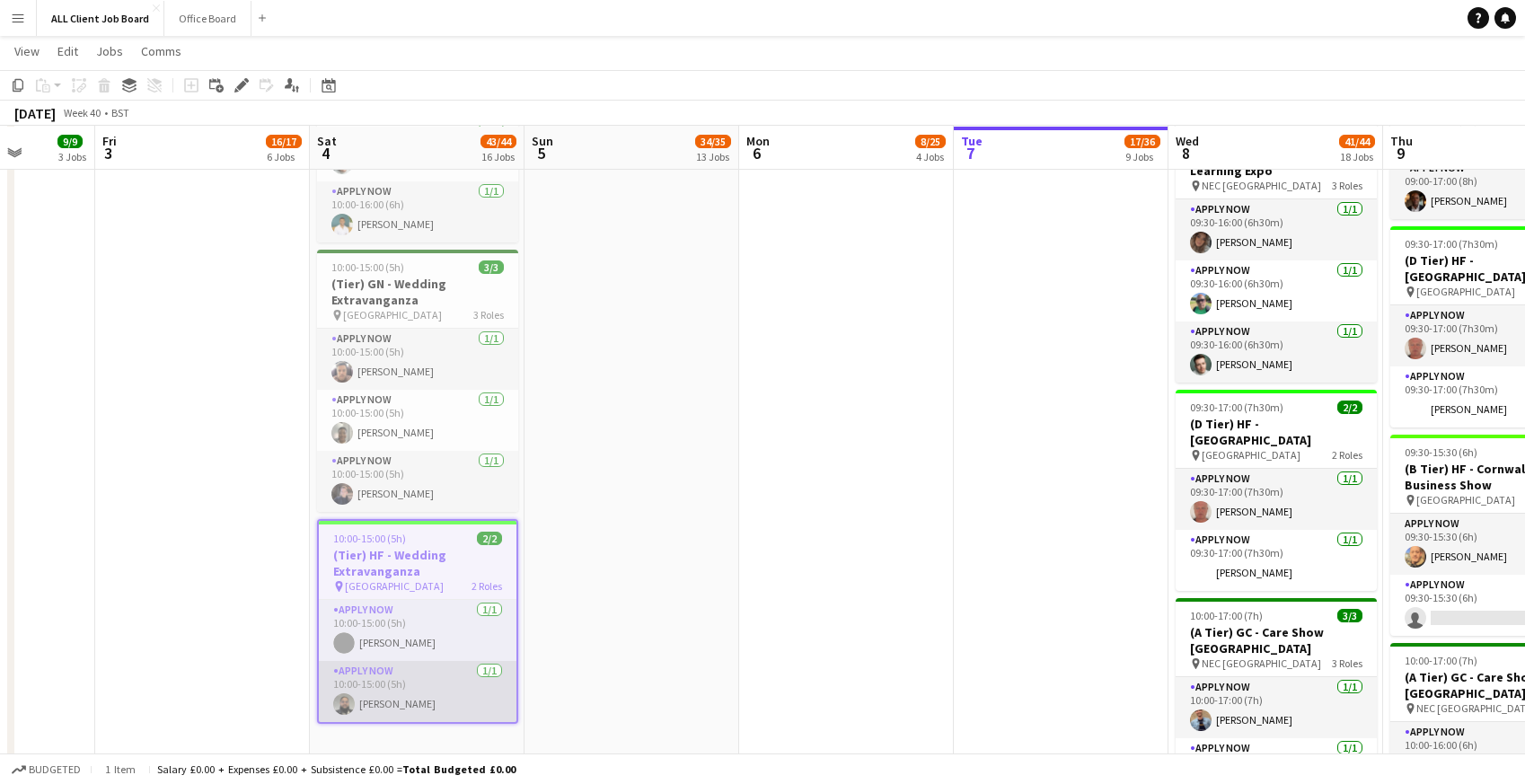
click at [386, 704] on app-card-role "APPLY NOW 1/1 10:00-15:00 (5h) Mohammed Sheikh" at bounding box center [417, 691] width 198 height 61
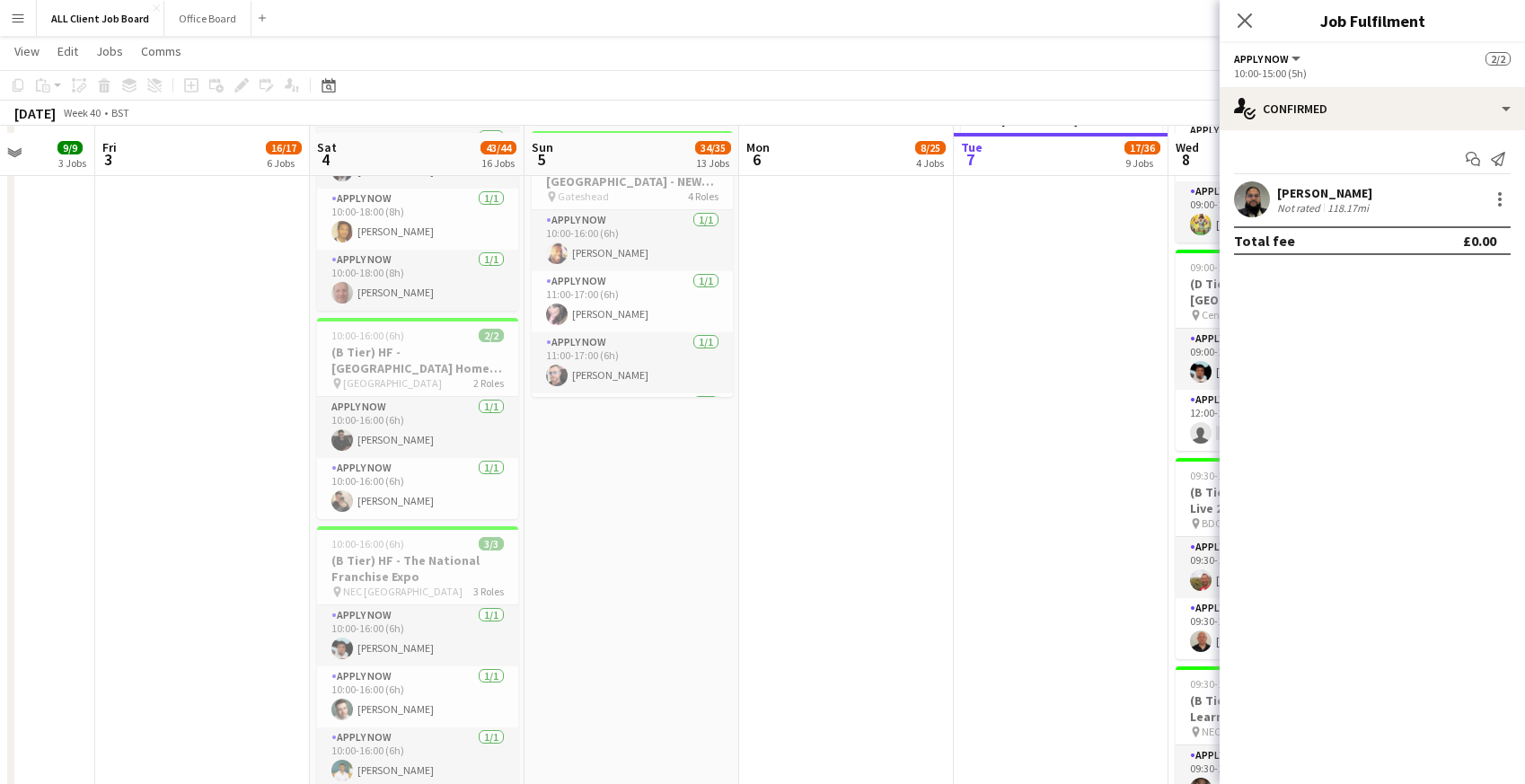
scroll to position [1981, 0]
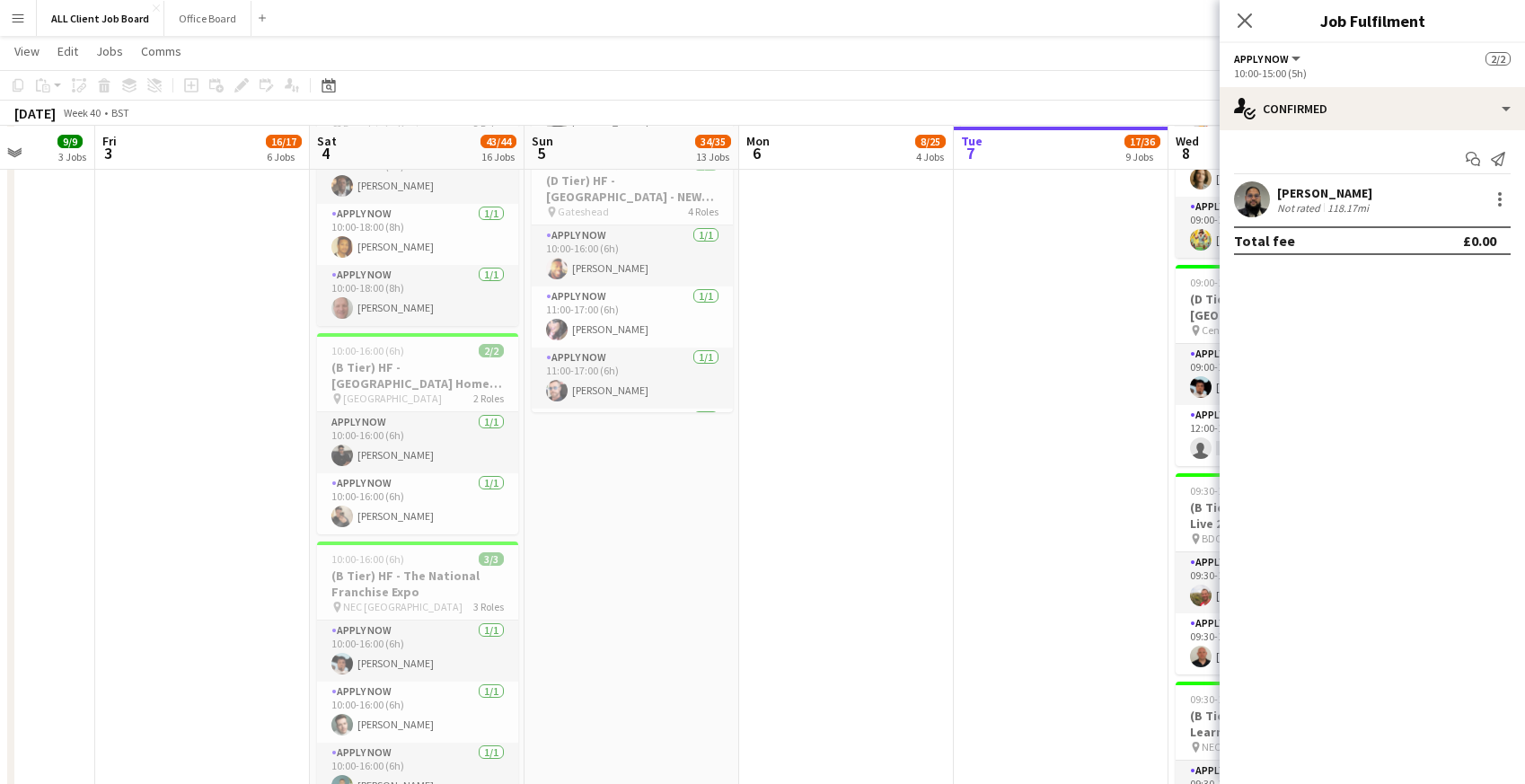
click at [1343, 202] on div "118.17mi" at bounding box center [1348, 208] width 48 height 14
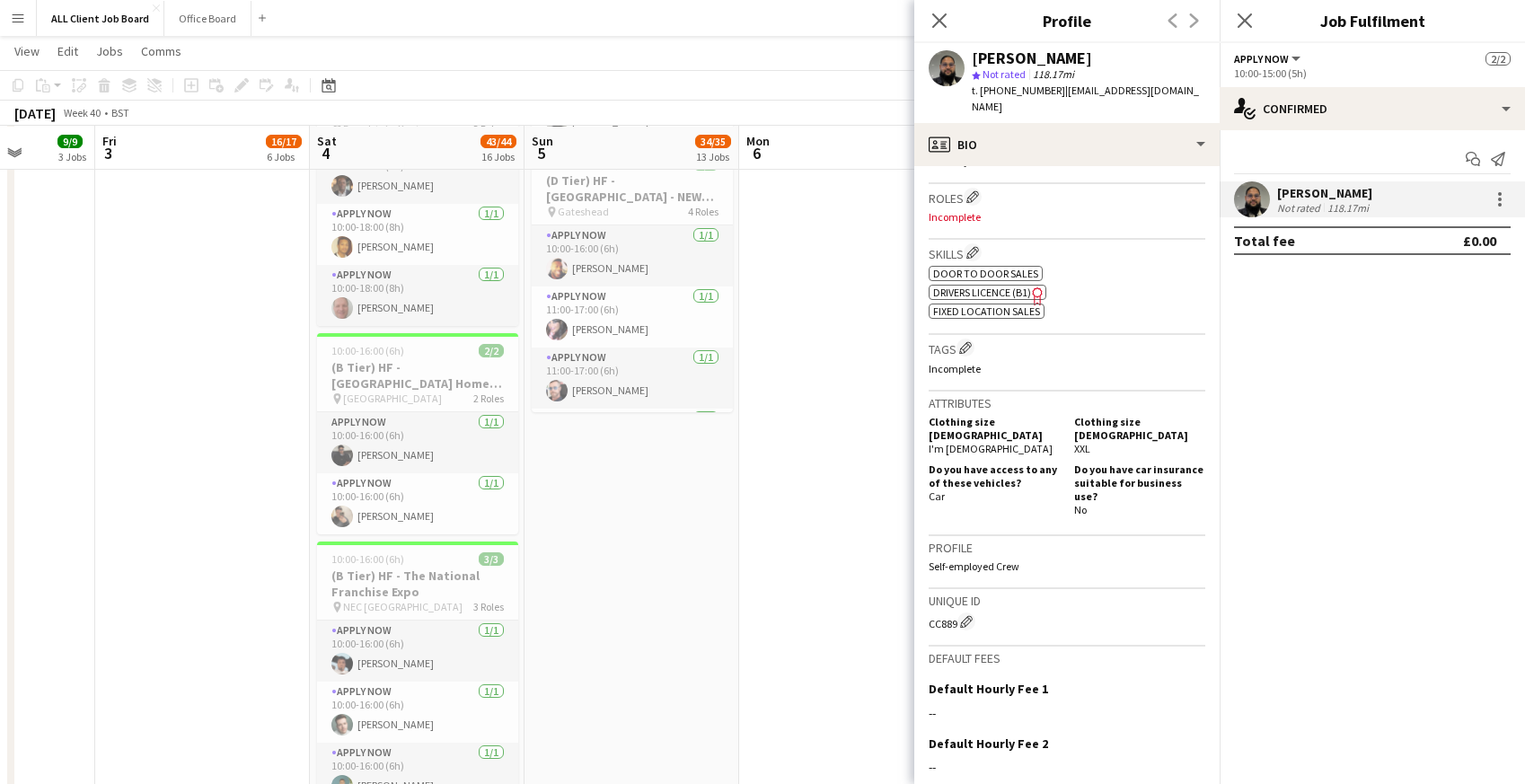
scroll to position [709, 0]
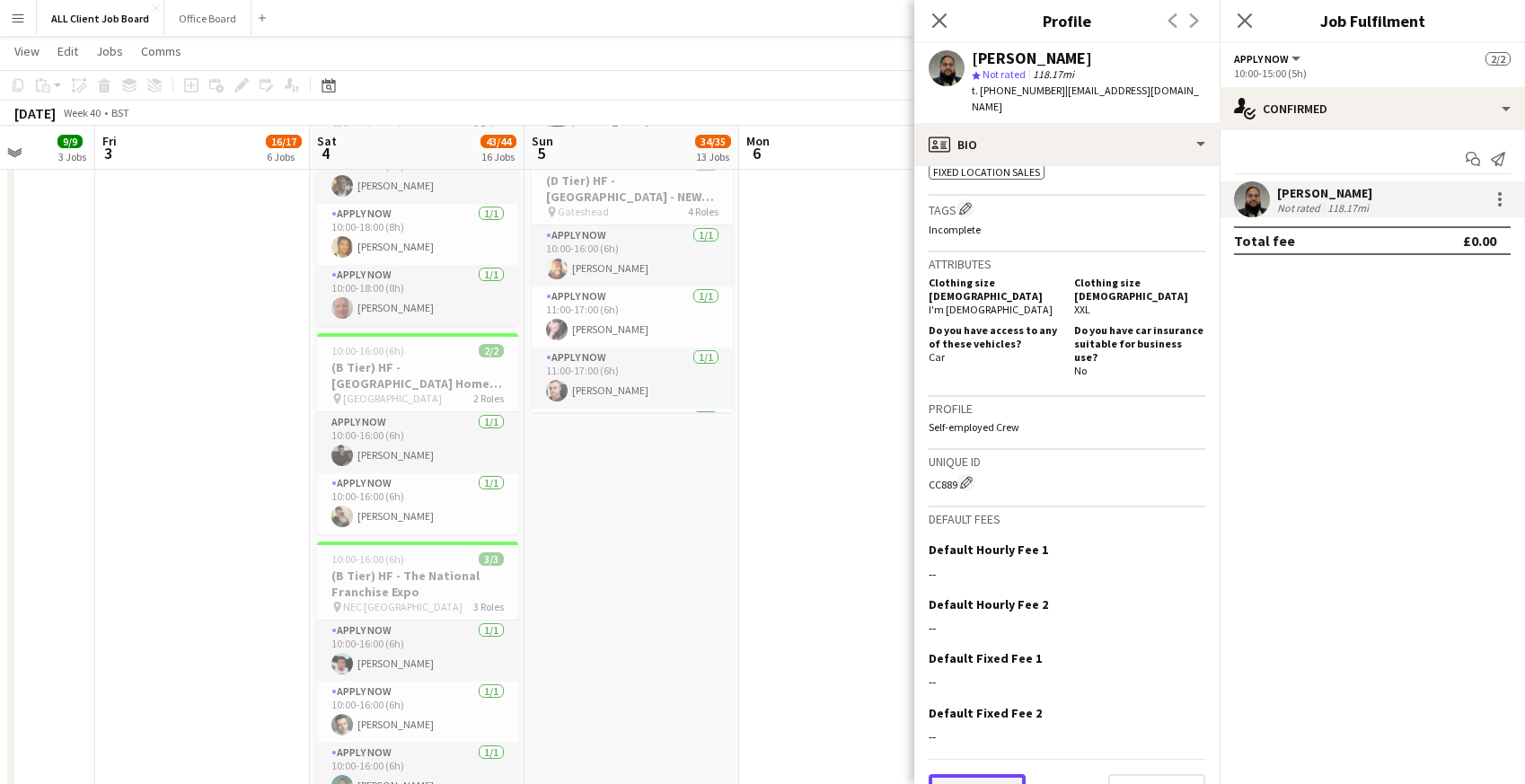
click at [960, 774] on button "Previous" at bounding box center [976, 791] width 97 height 36
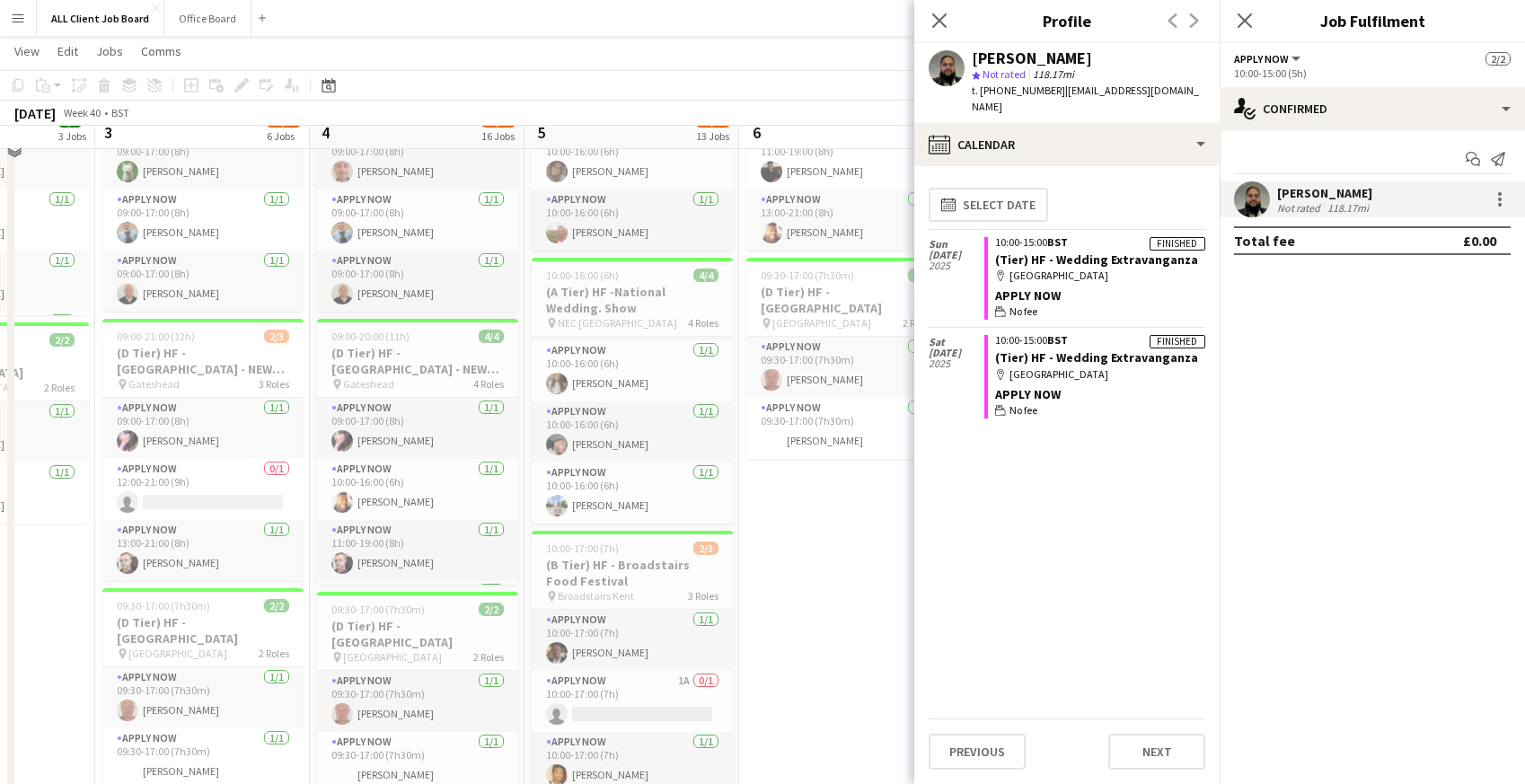
scroll to position [682, 0]
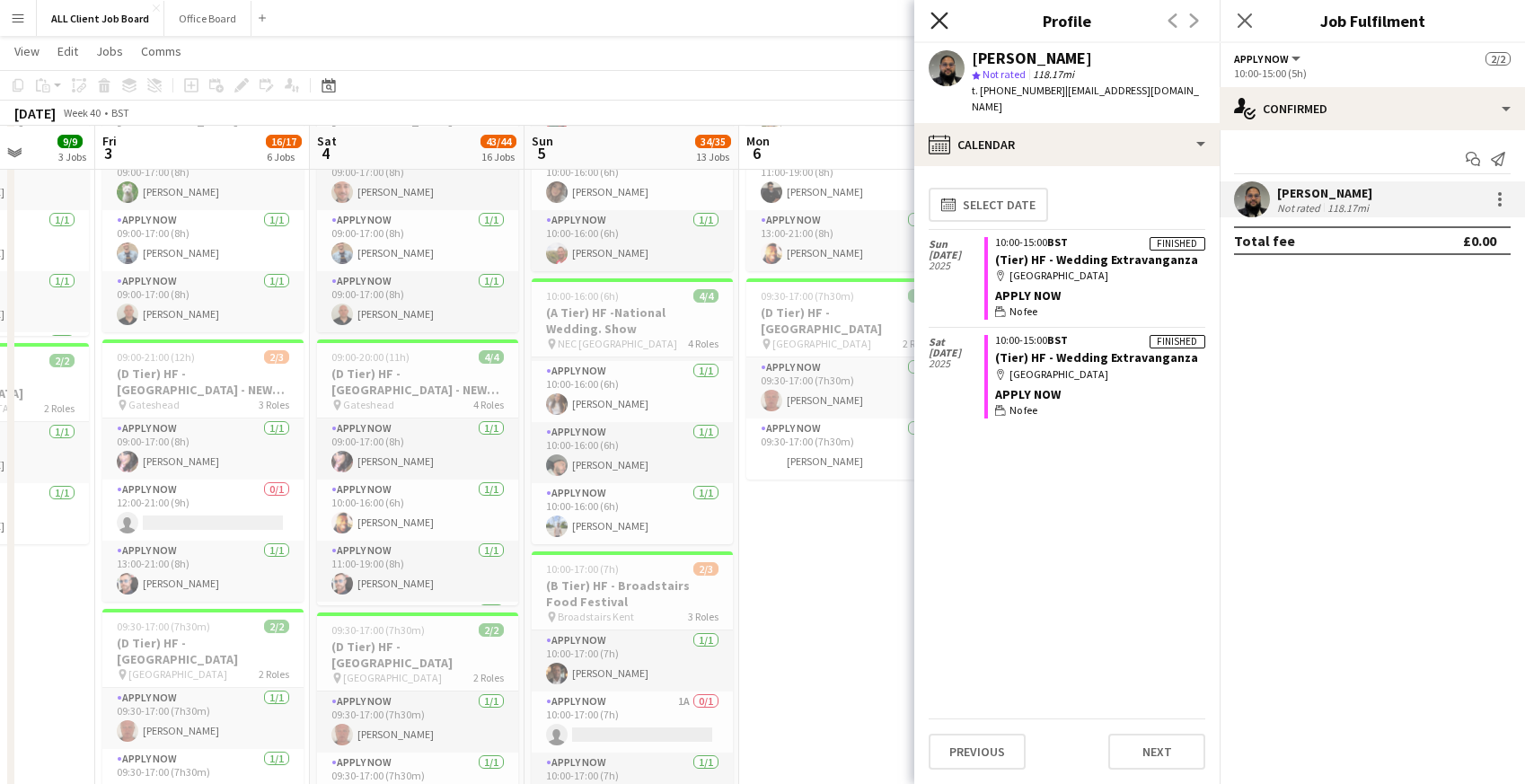
click at [938, 19] on icon at bounding box center [938, 20] width 17 height 17
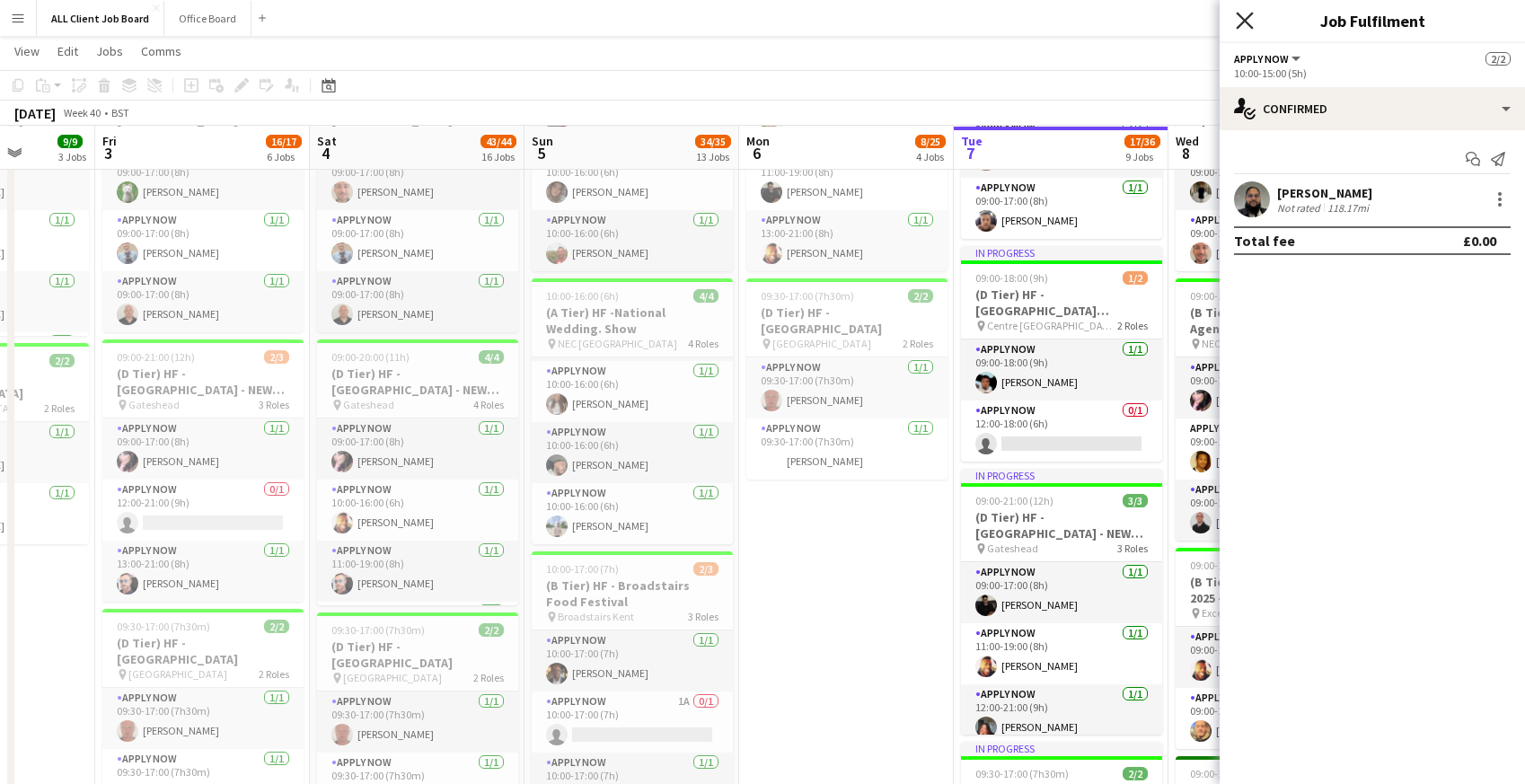
click at [1253, 20] on icon "Close pop-in" at bounding box center [1244, 20] width 17 height 17
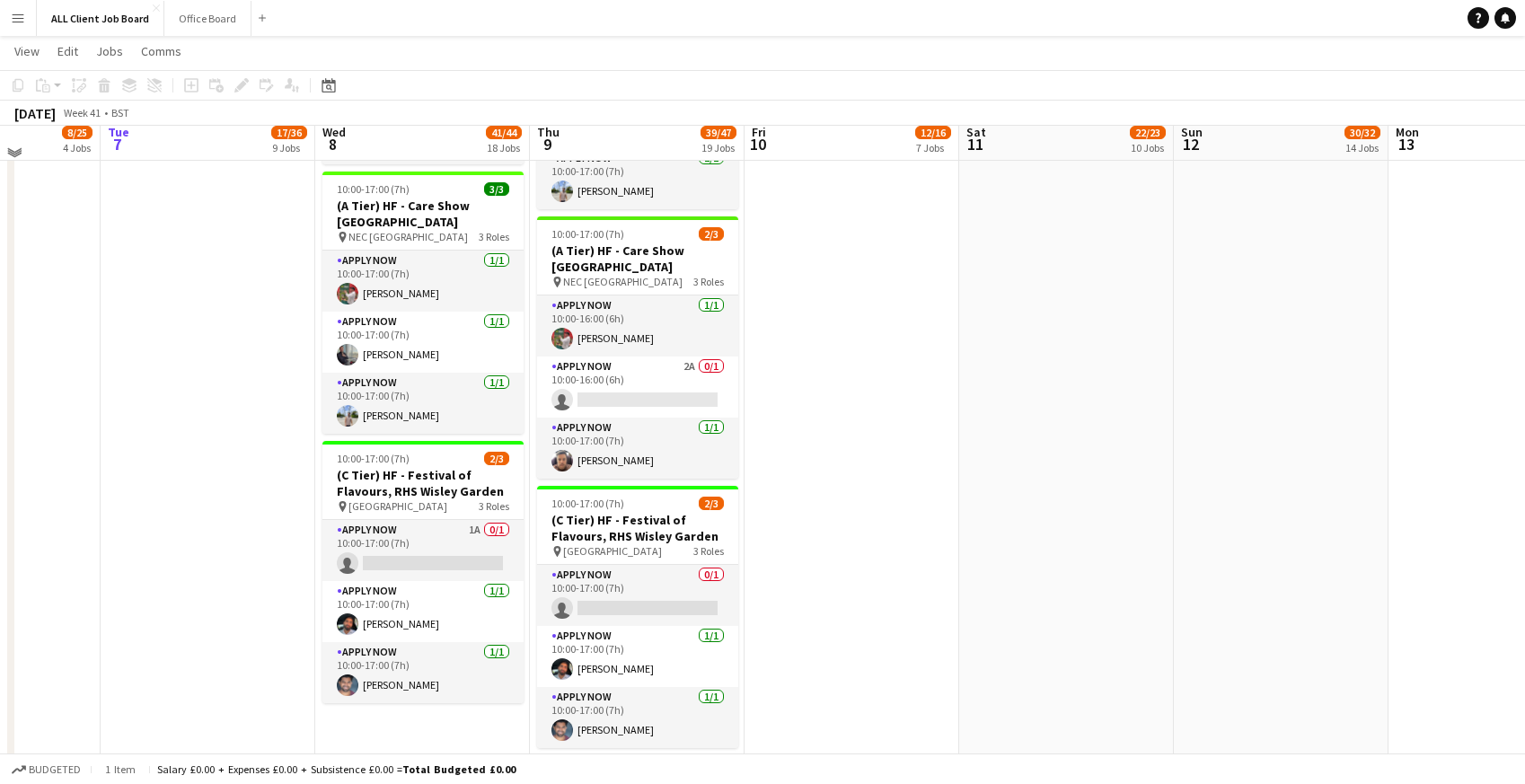
scroll to position [3242, 0]
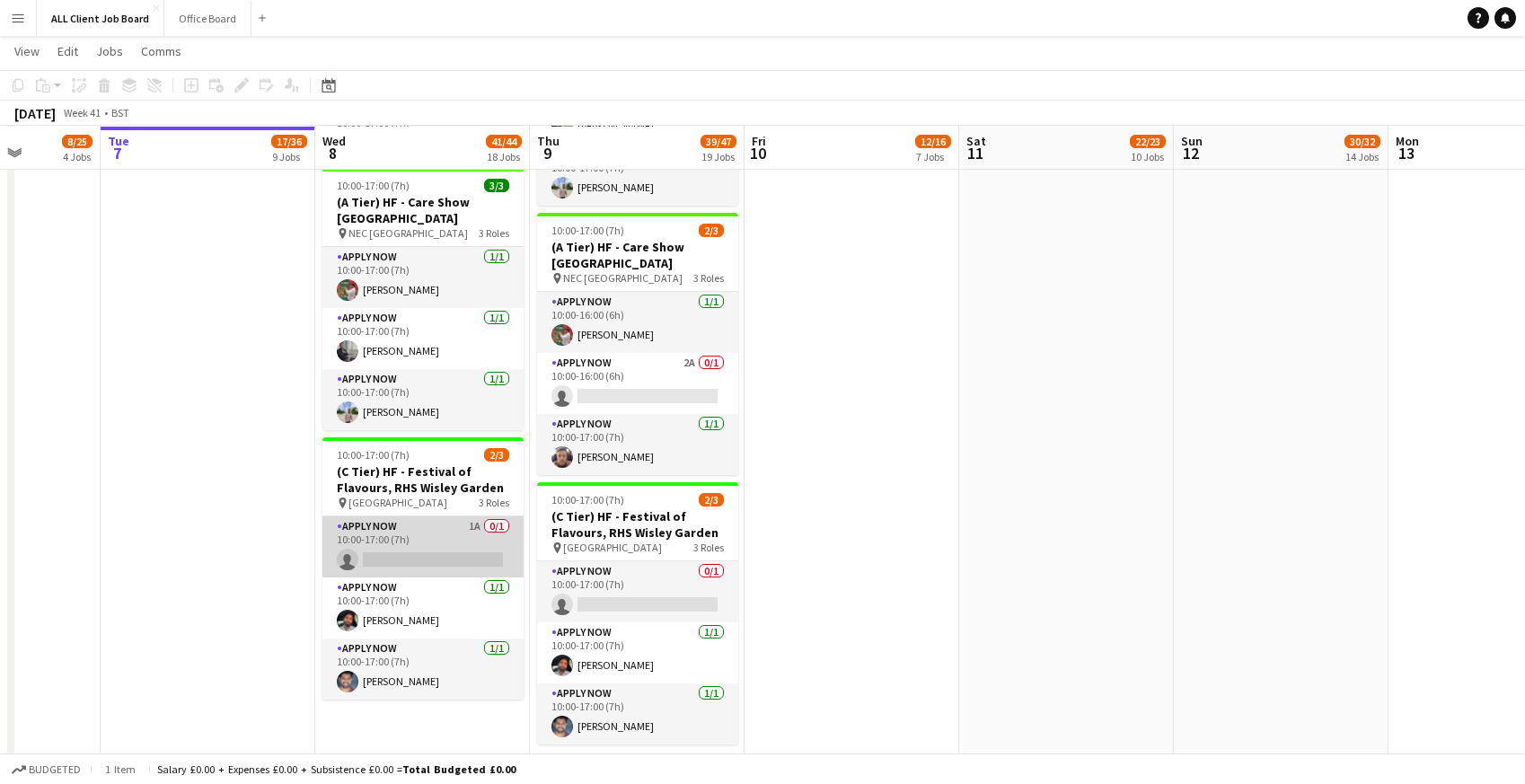
click at [397, 538] on app-card-role "APPLY NOW 1A 0/1 10:00-17:00 (7h) single-neutral-actions" at bounding box center [422, 546] width 201 height 61
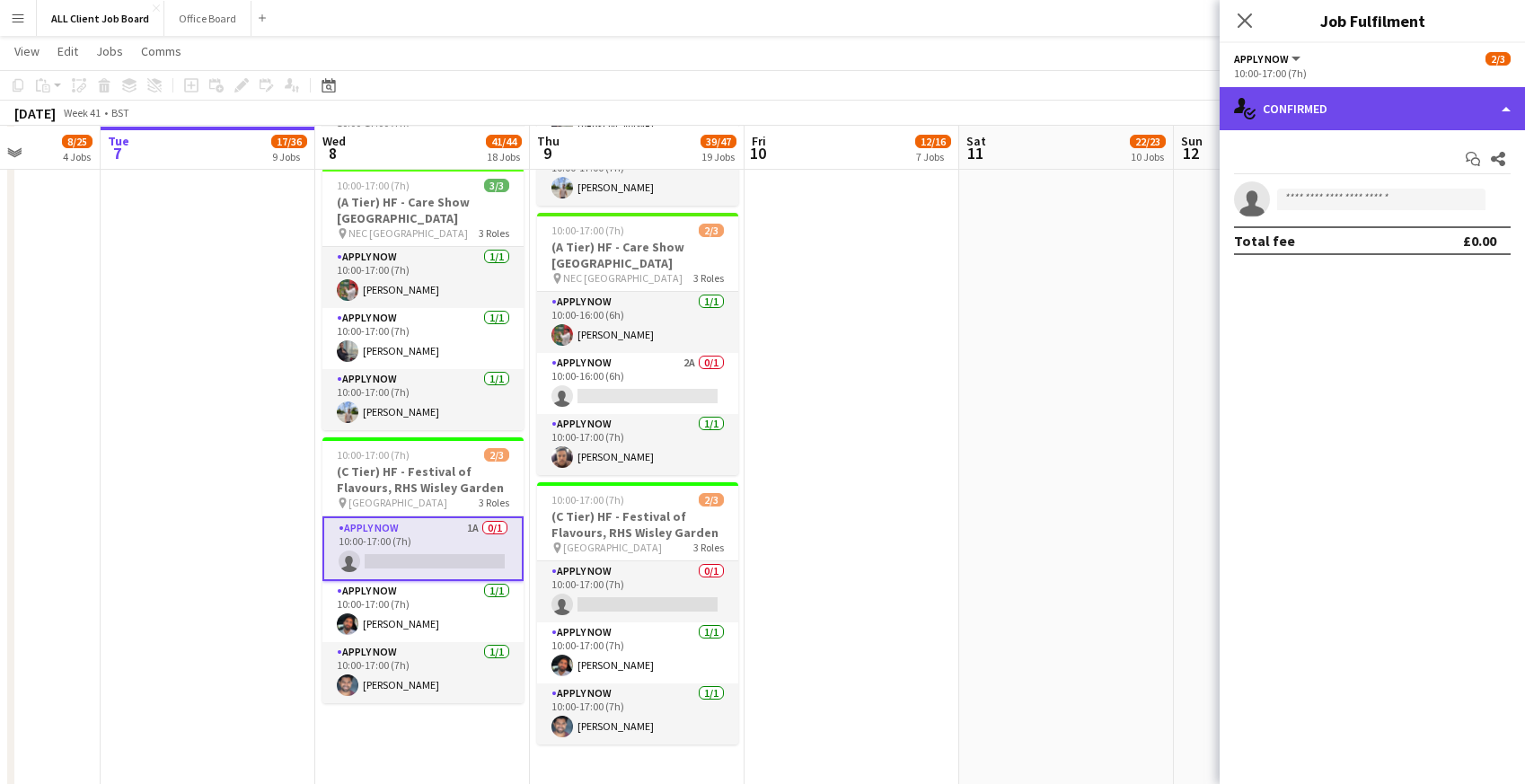
click at [1317, 96] on div "single-neutral-actions-check-2 Confirmed" at bounding box center [1372, 109] width 305 height 43
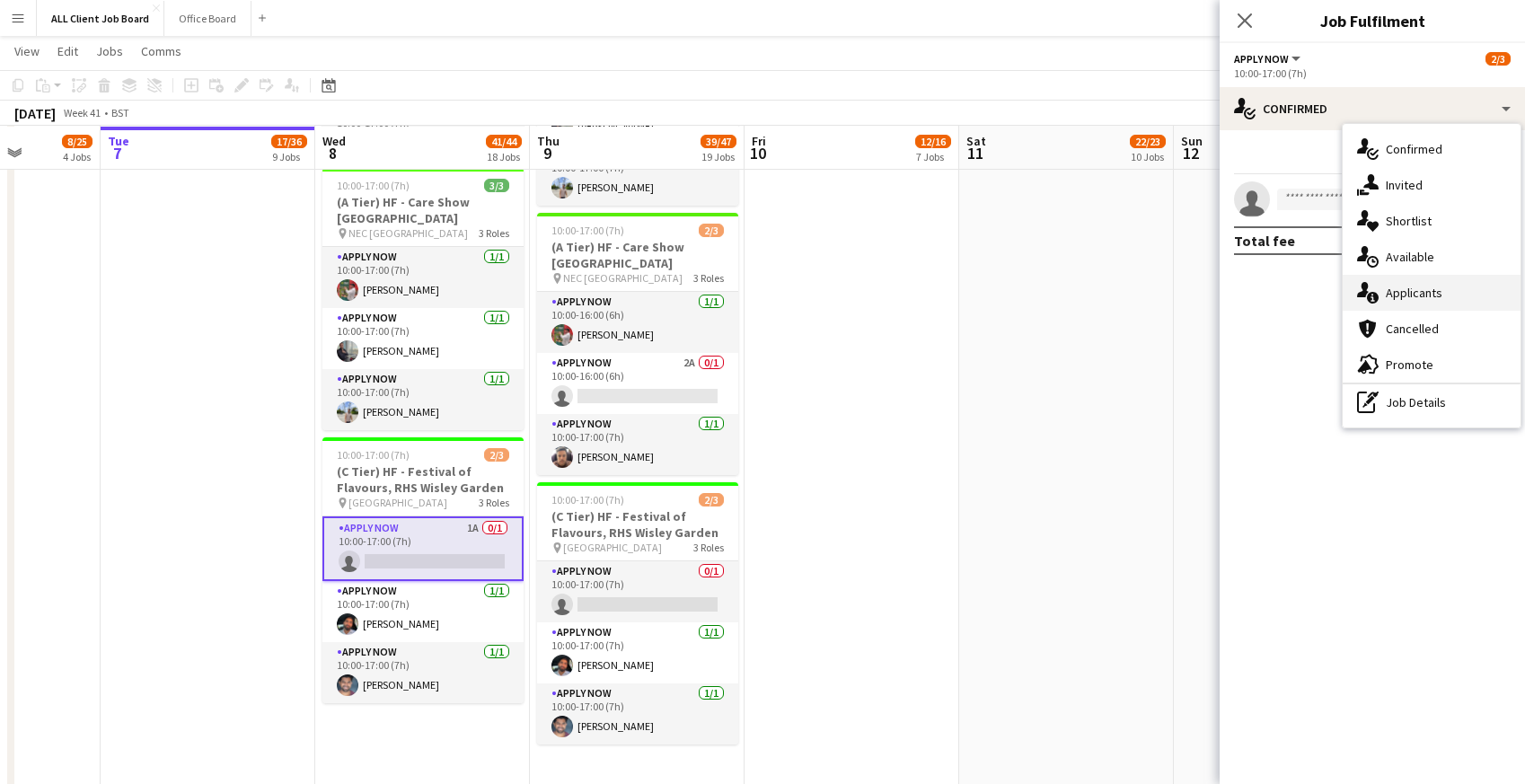
click at [1384, 300] on div "single-neutral-actions-information Applicants" at bounding box center [1432, 292] width 178 height 36
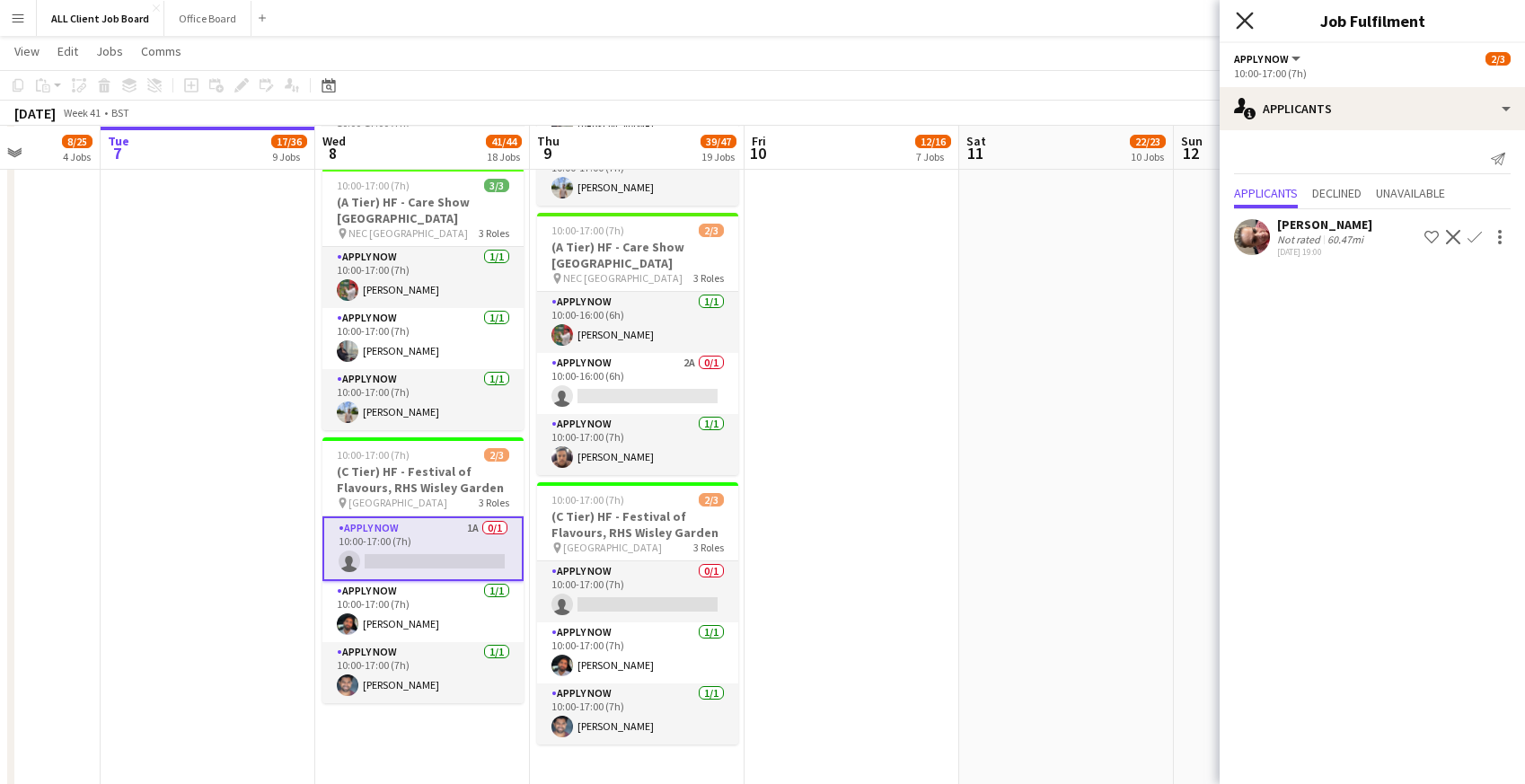
click at [1247, 20] on icon "Close pop-in" at bounding box center [1244, 20] width 17 height 17
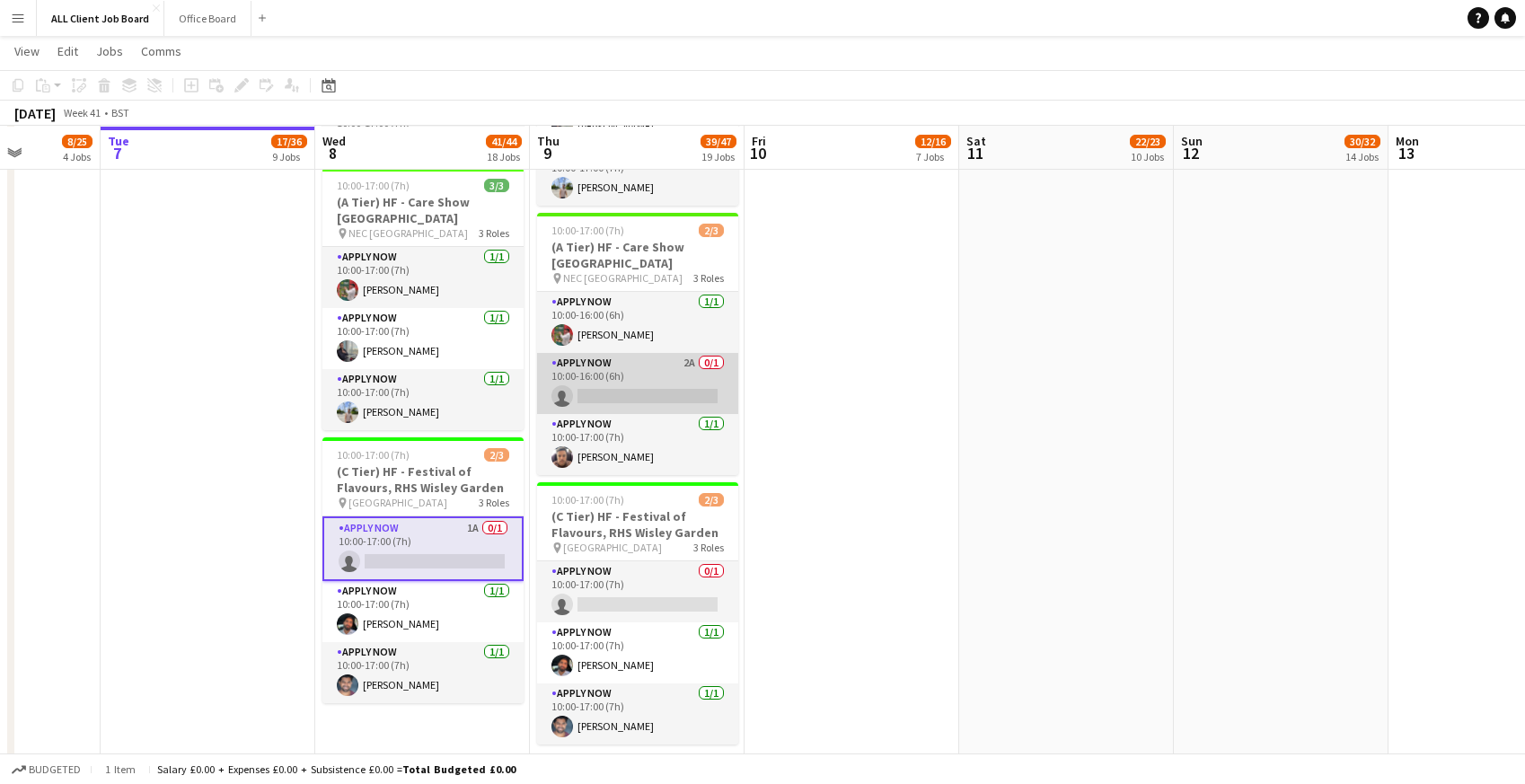
click at [704, 403] on app-card-role "APPLY NOW 2A 0/1 10:00-16:00 (6h) single-neutral-actions" at bounding box center [638, 383] width 201 height 61
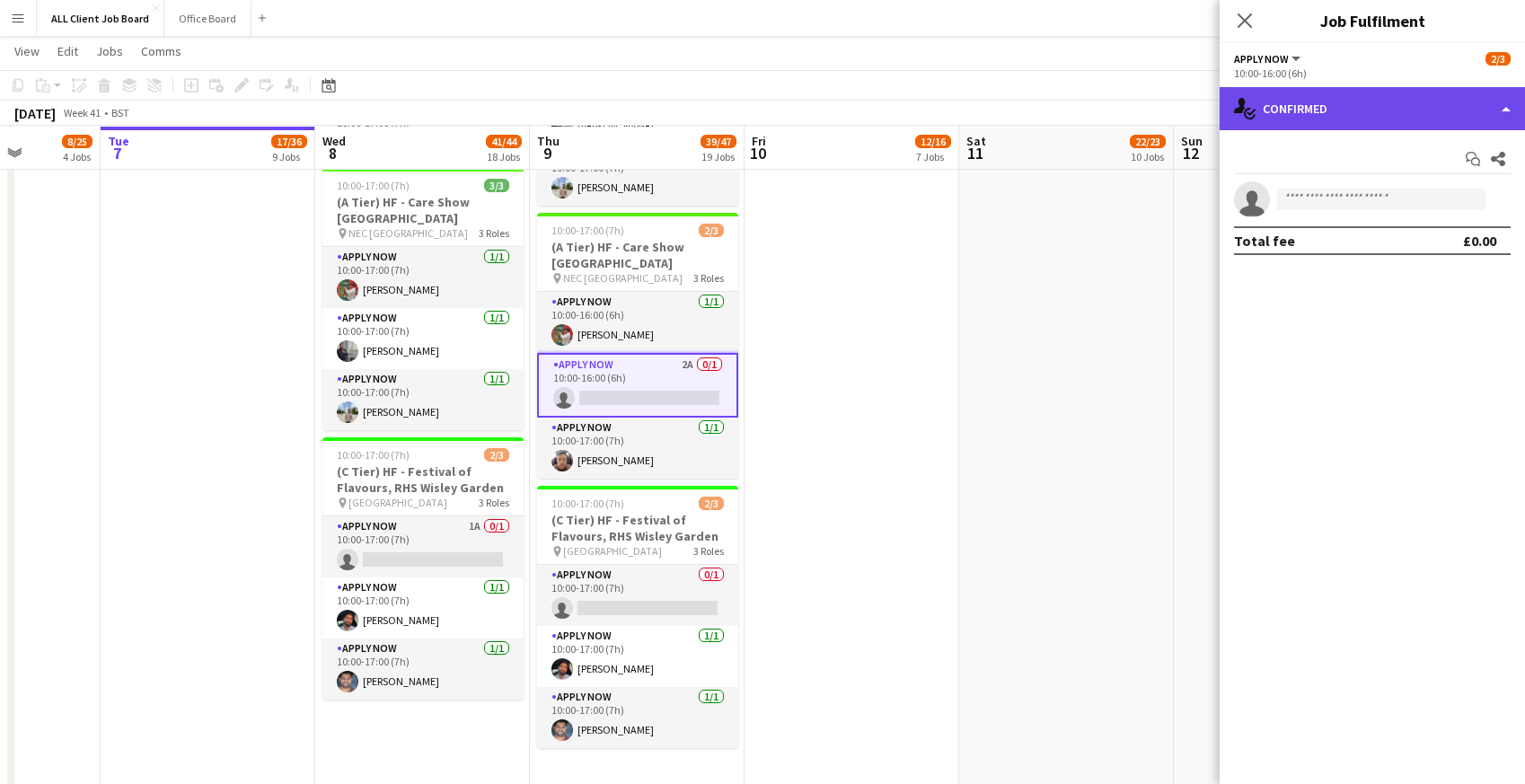
click at [1293, 92] on div "single-neutral-actions-check-2 Confirmed" at bounding box center [1372, 109] width 305 height 43
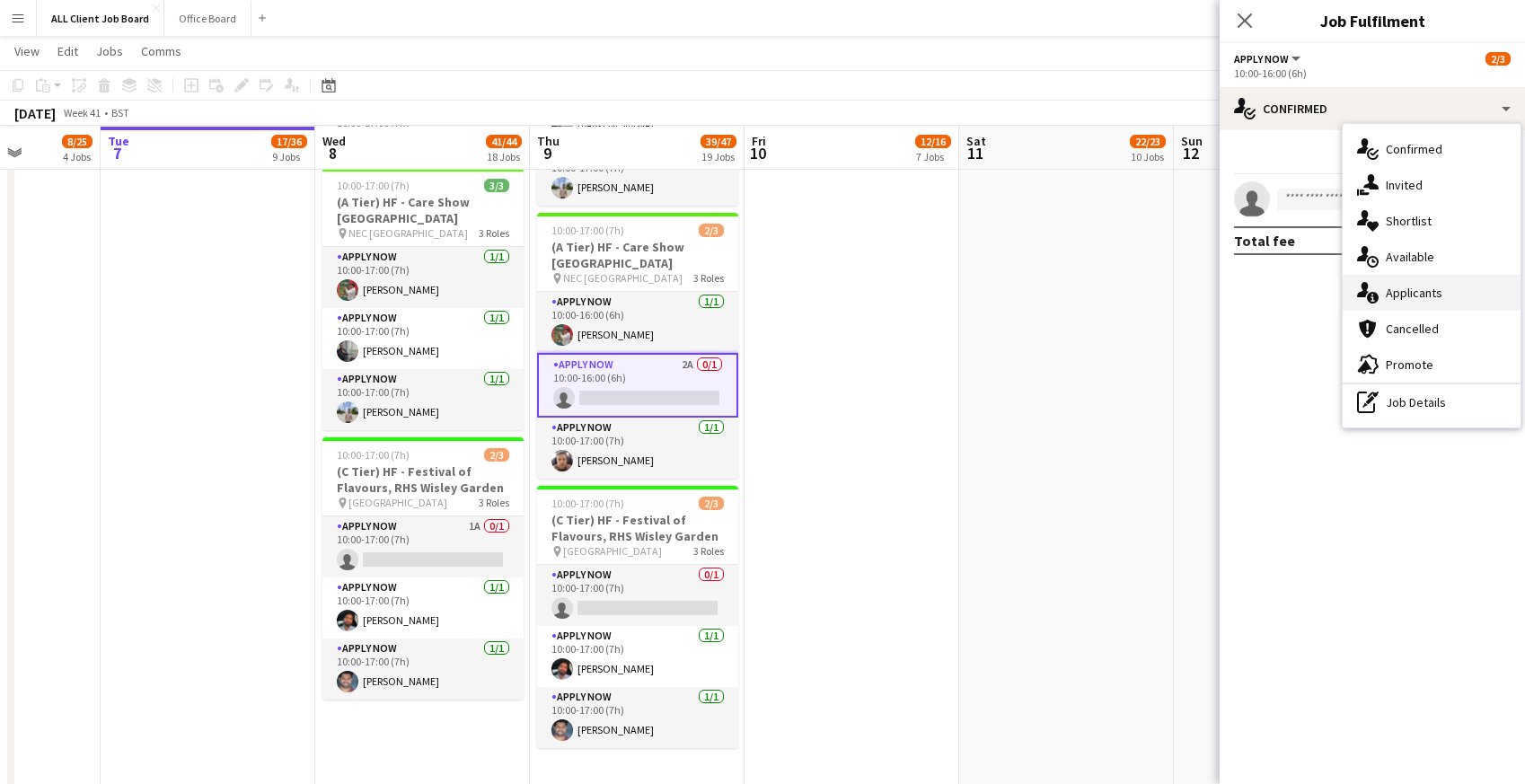
click at [1382, 300] on div "single-neutral-actions-information Applicants" at bounding box center [1432, 292] width 178 height 36
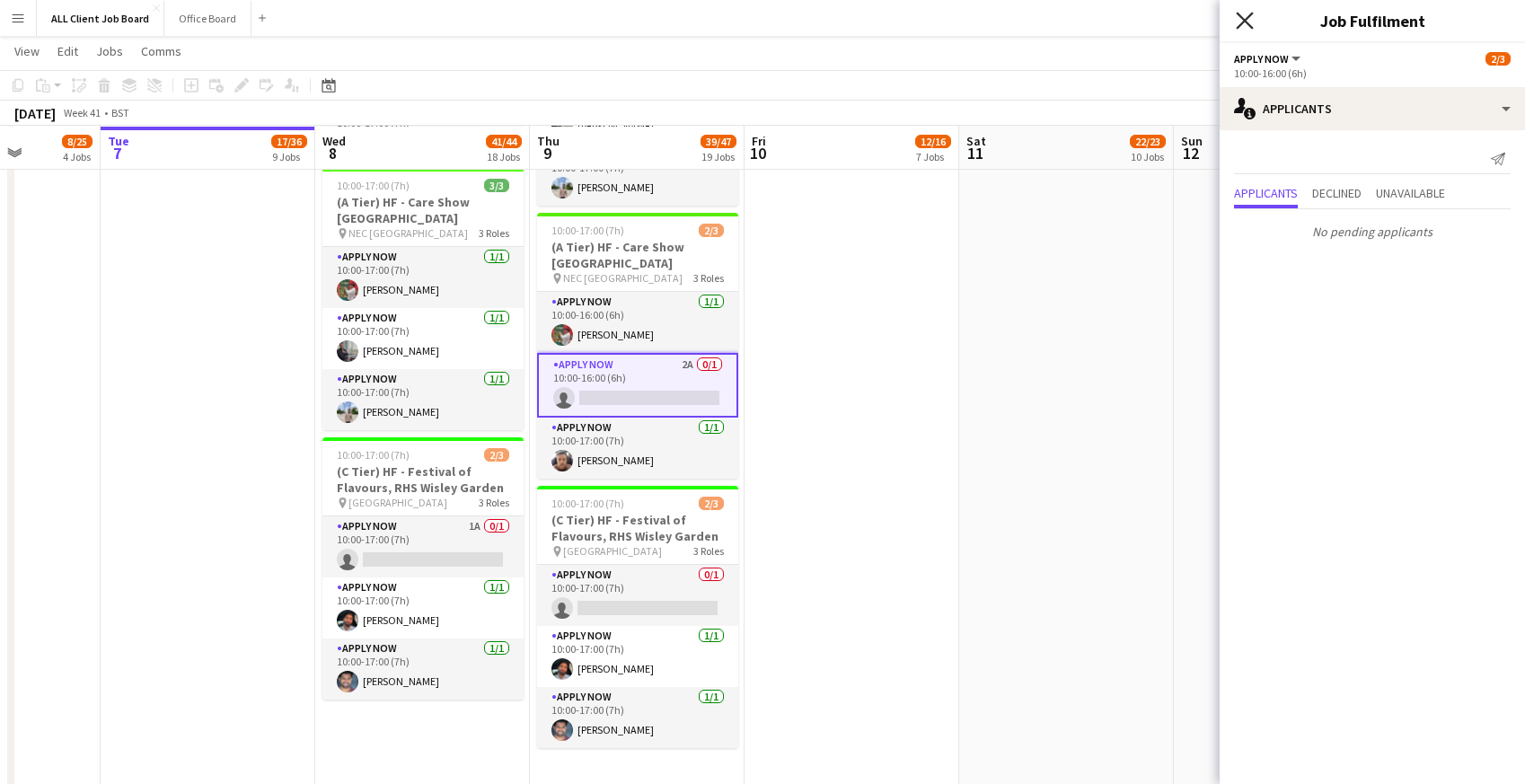
click at [1247, 19] on icon "Close pop-in" at bounding box center [1244, 20] width 17 height 17
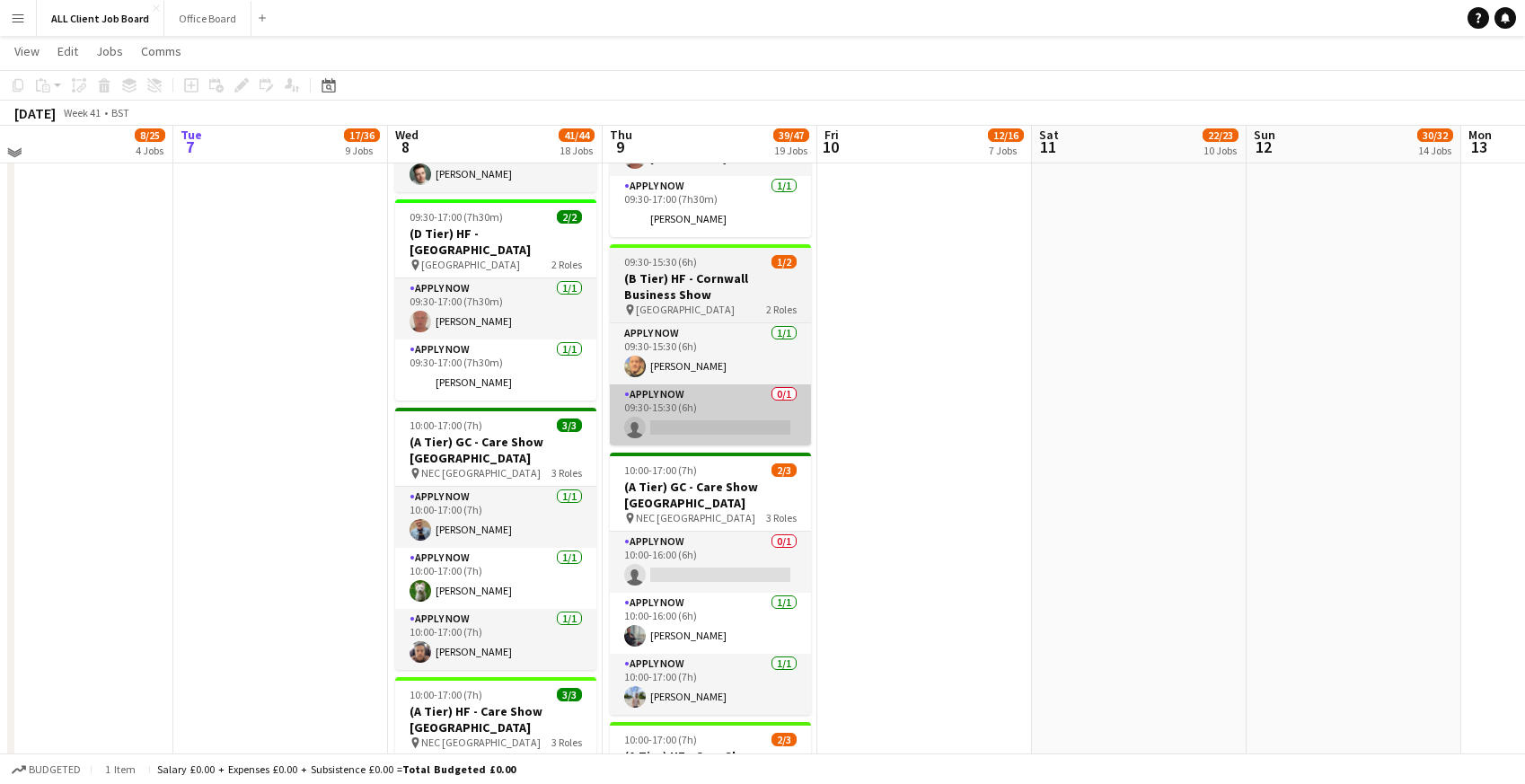
scroll to position [2724, 0]
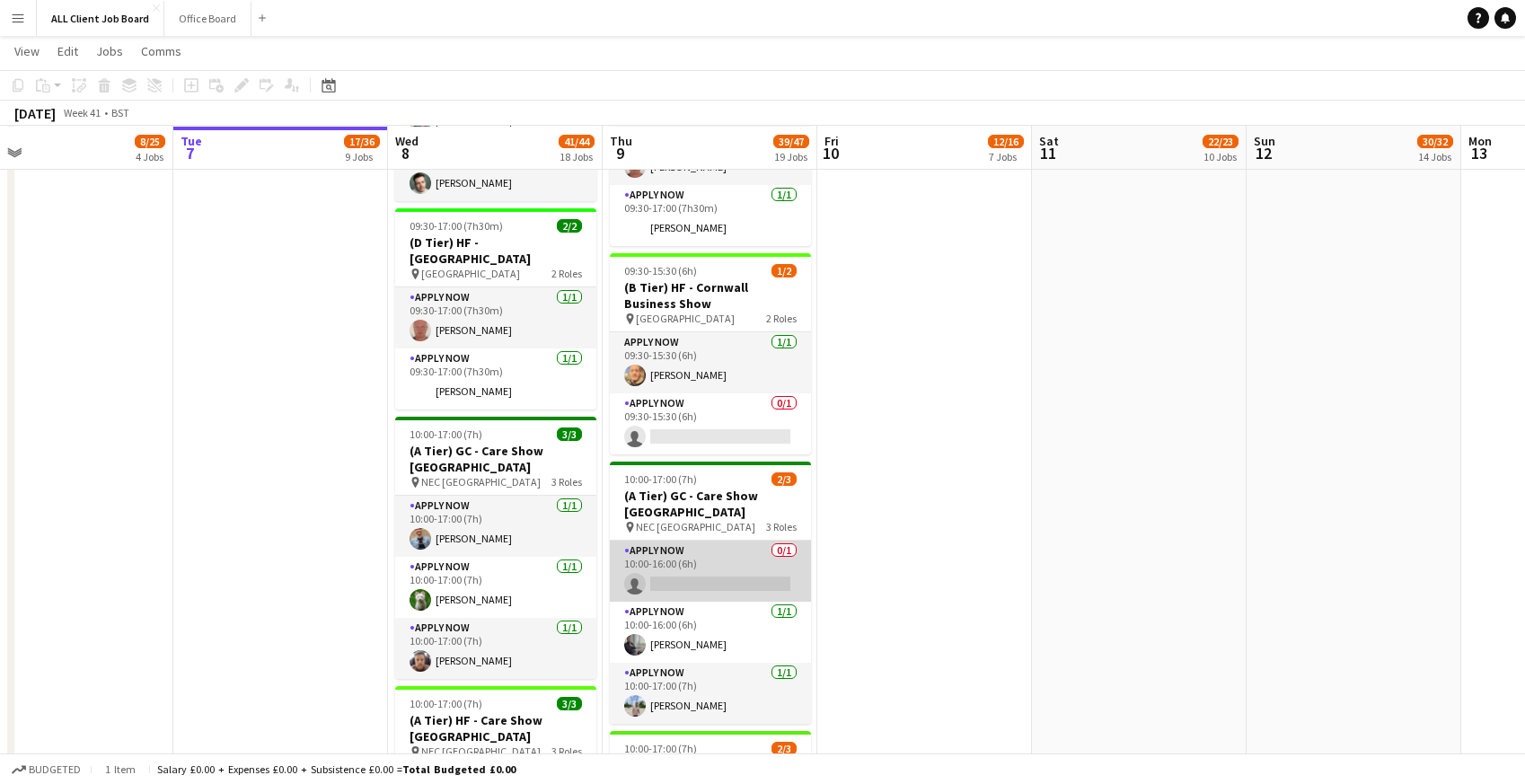
click at [677, 583] on app-card-role "APPLY NOW 0/1 10:00-16:00 (6h) single-neutral-actions" at bounding box center [710, 571] width 201 height 61
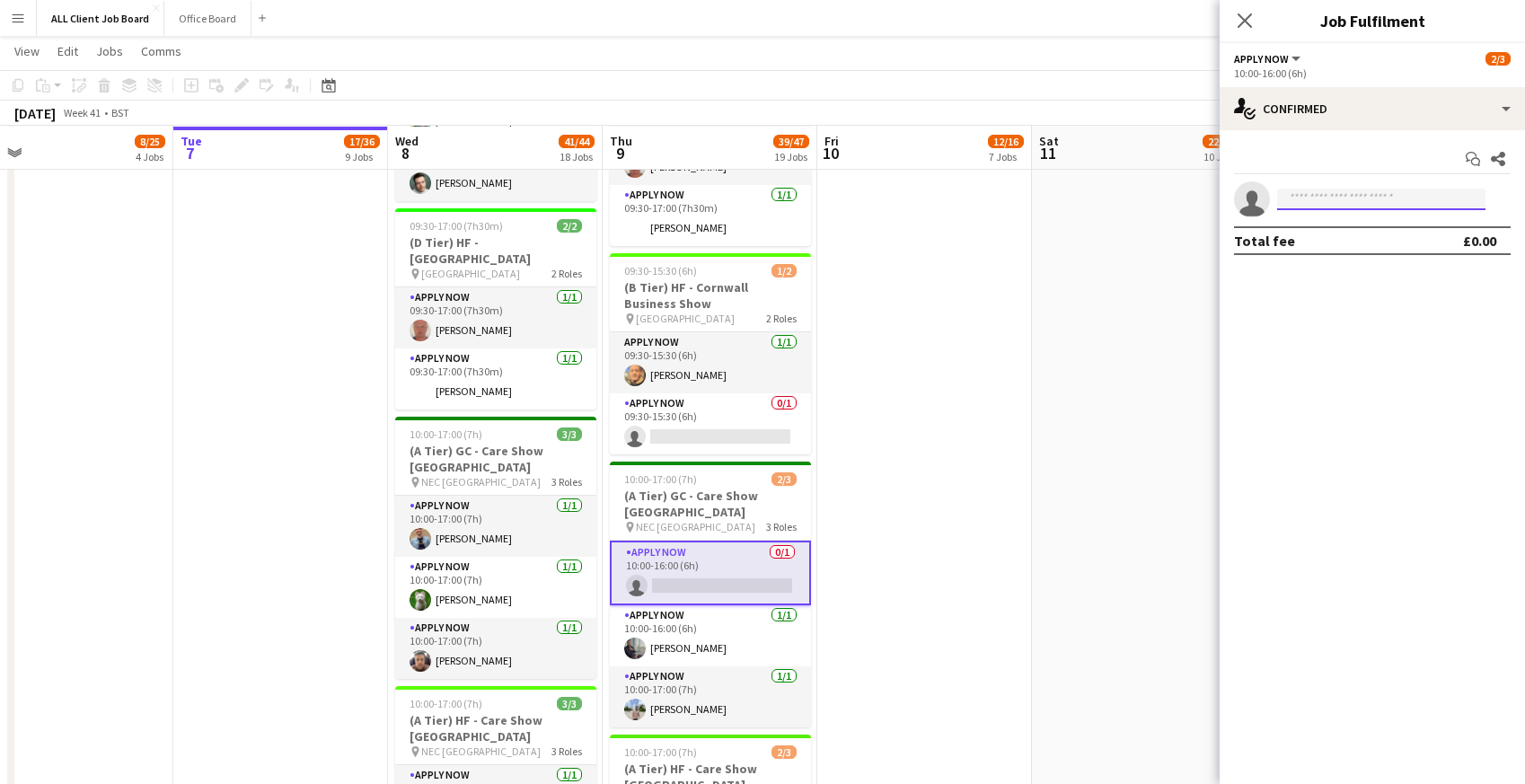
click at [1355, 196] on input at bounding box center [1381, 199] width 208 height 21
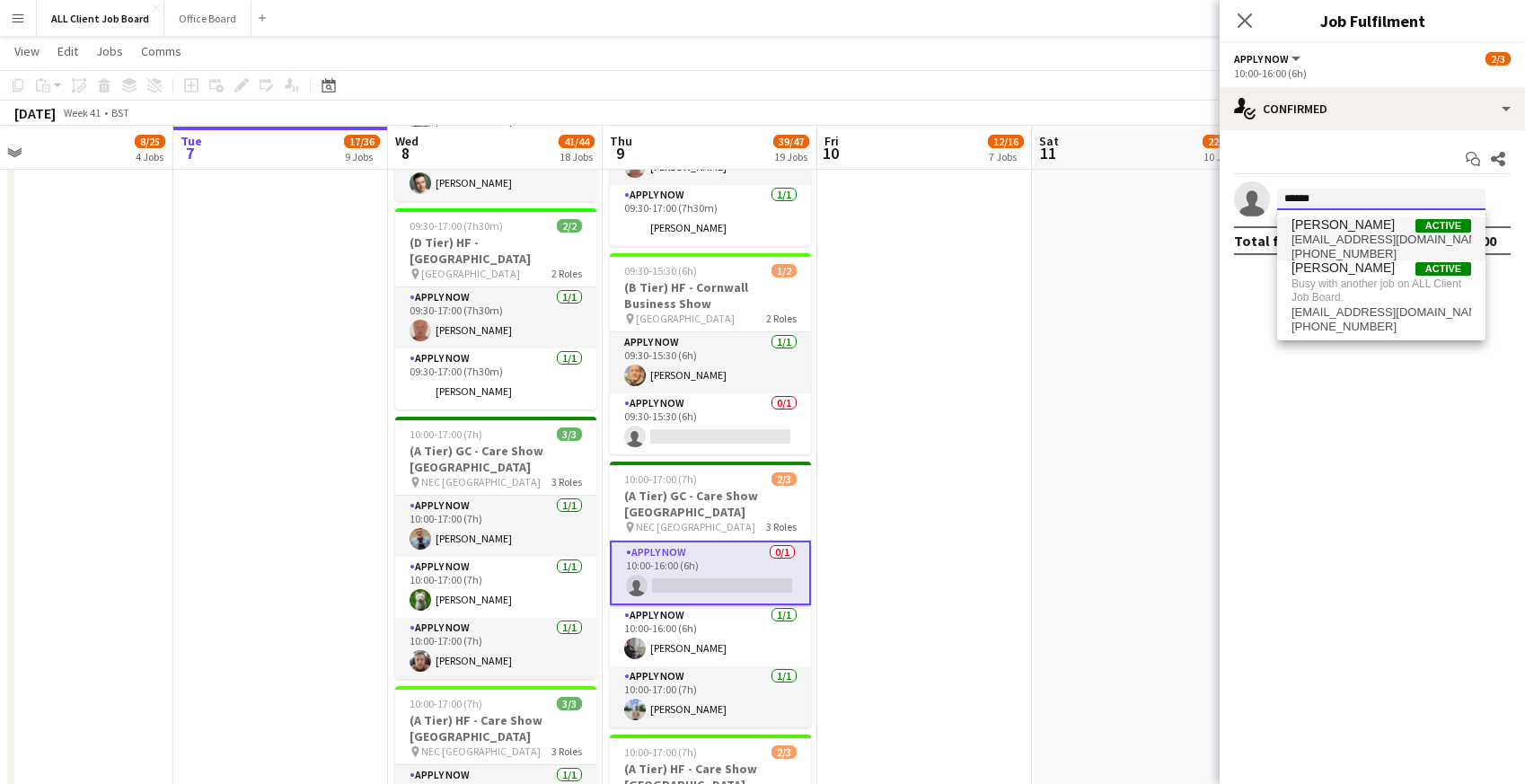
type input "******"
click at [1327, 227] on span "Nicola Lewis" at bounding box center [1342, 225] width 103 height 15
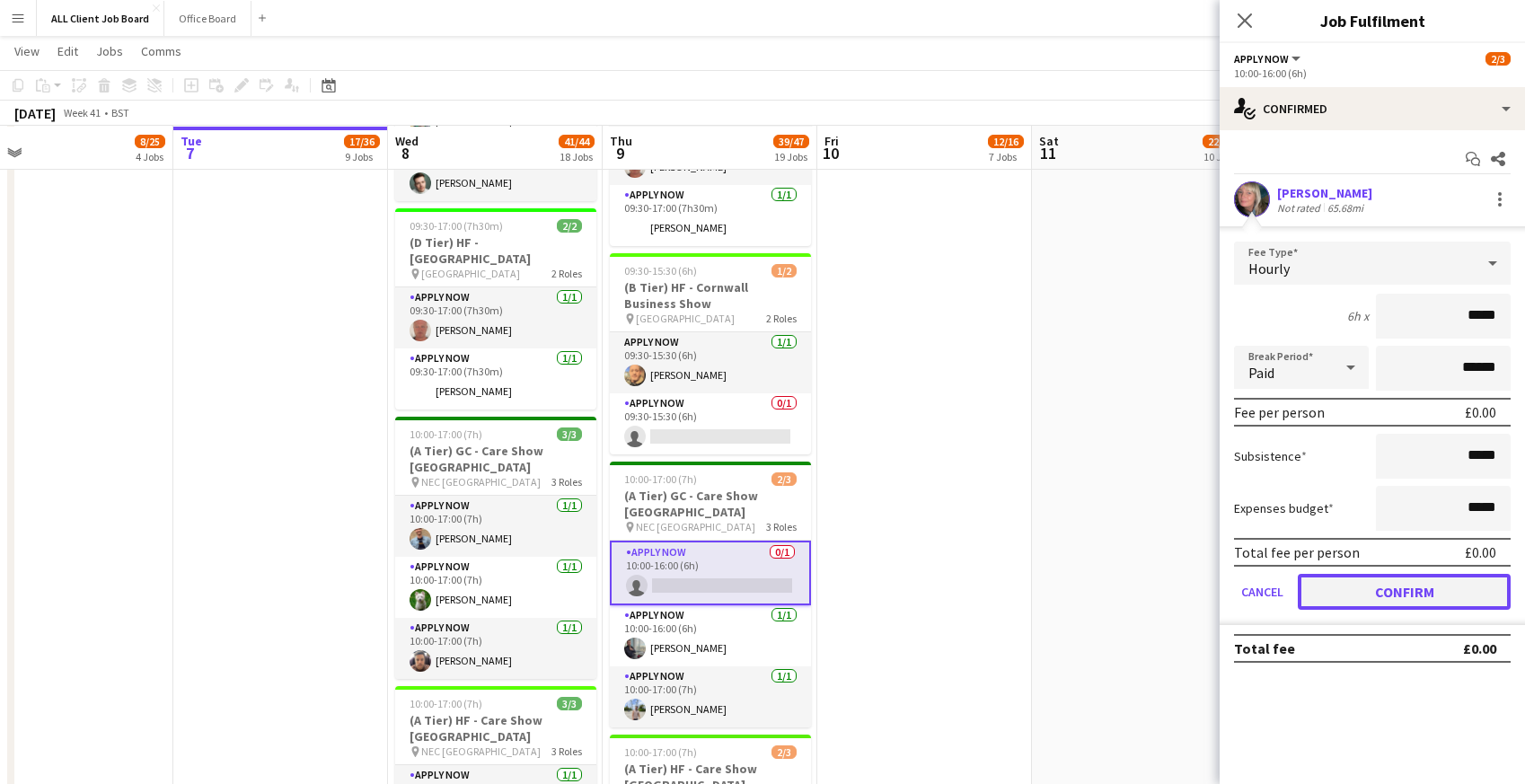
click at [1348, 592] on button "Confirm" at bounding box center [1403, 591] width 213 height 36
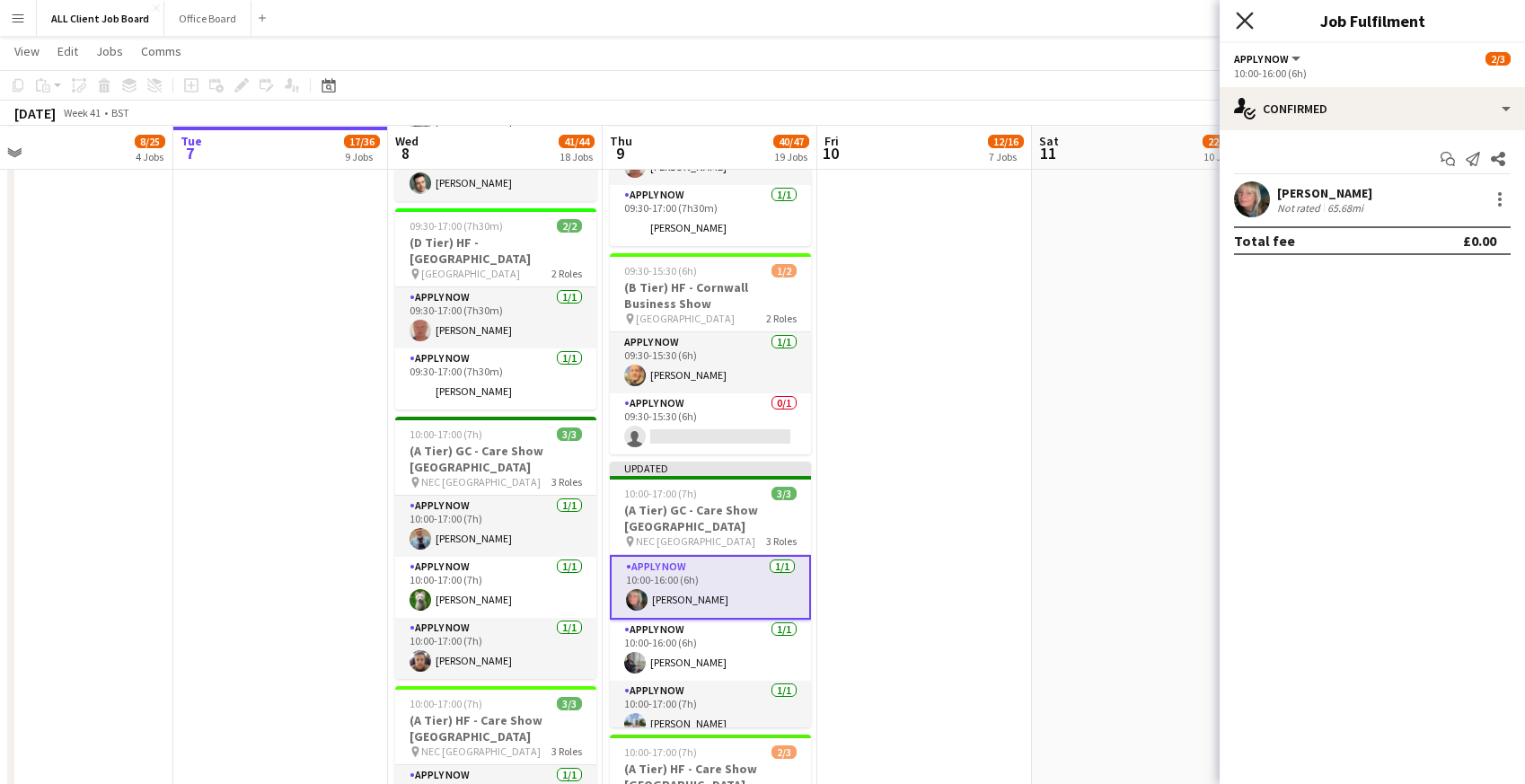
click at [1245, 16] on icon "Close pop-in" at bounding box center [1244, 20] width 17 height 17
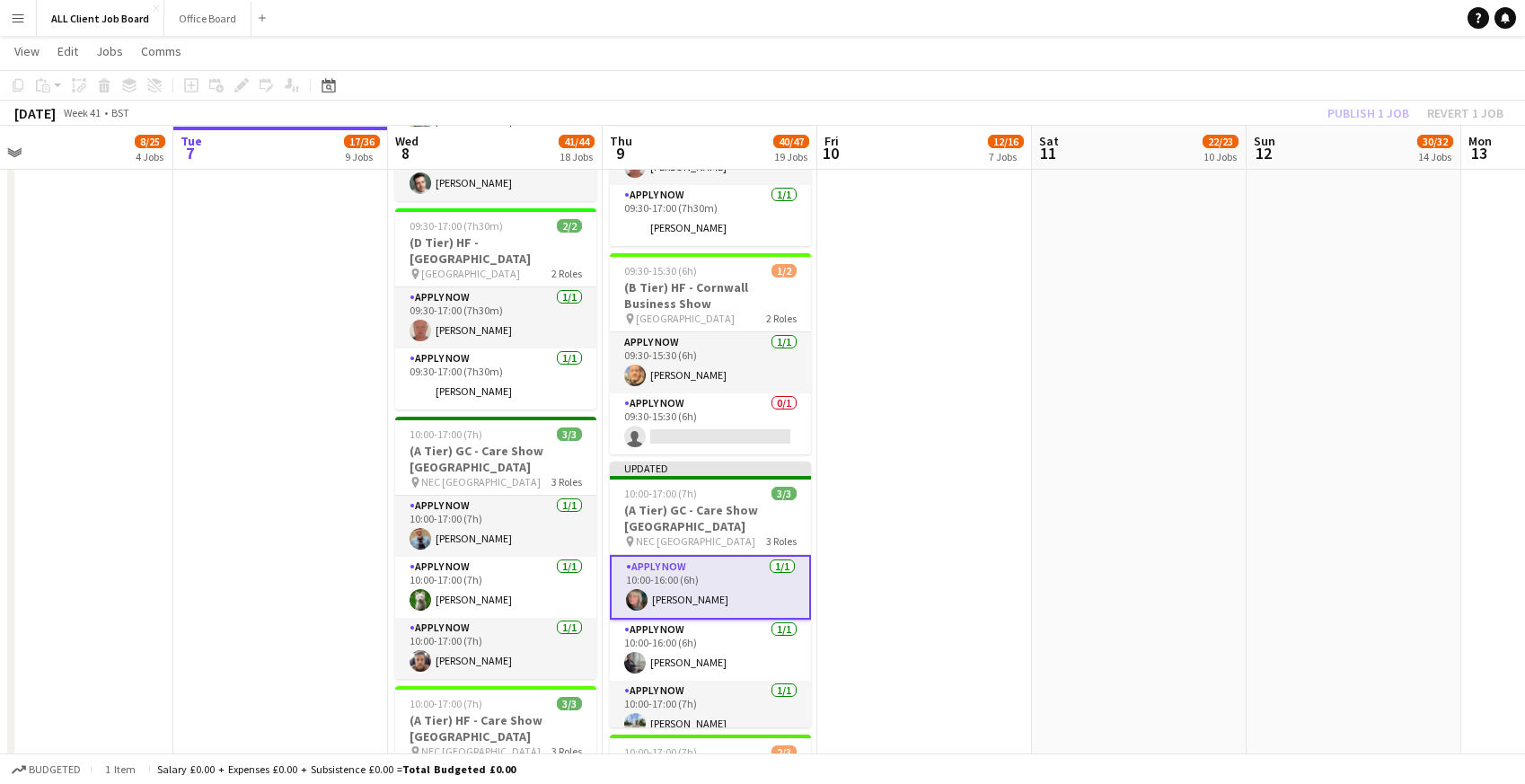
drag, startPoint x: 1194, startPoint y: 16, endPoint x: 1253, endPoint y: 28, distance: 60.2
click at [1194, 16] on app-navbar "Menu Boards Boards Boards All jobs Status Workforce Workforce My Workforce Recr…" at bounding box center [762, 18] width 1525 height 36
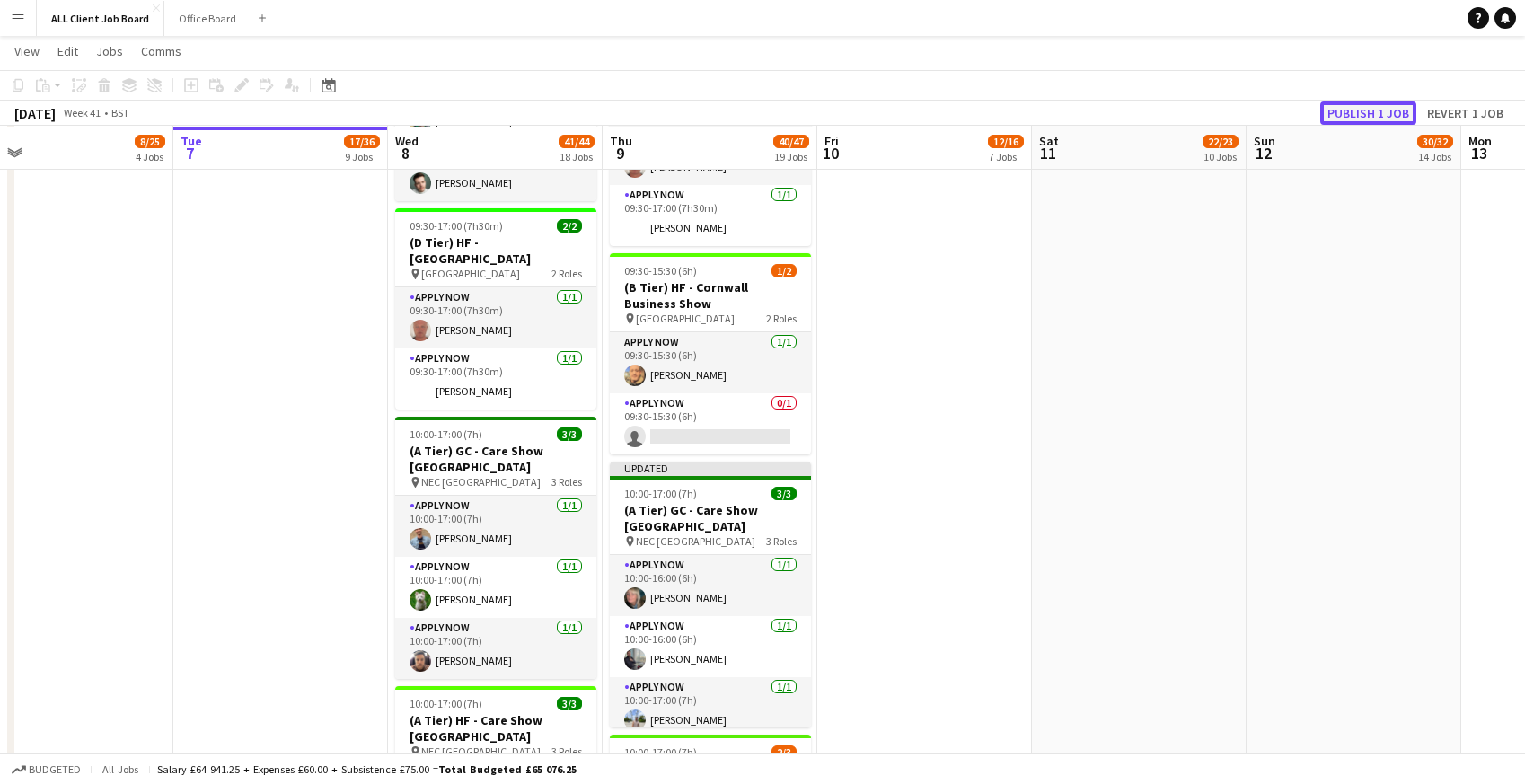
click at [1343, 109] on button "Publish 1 job" at bounding box center [1368, 112] width 97 height 23
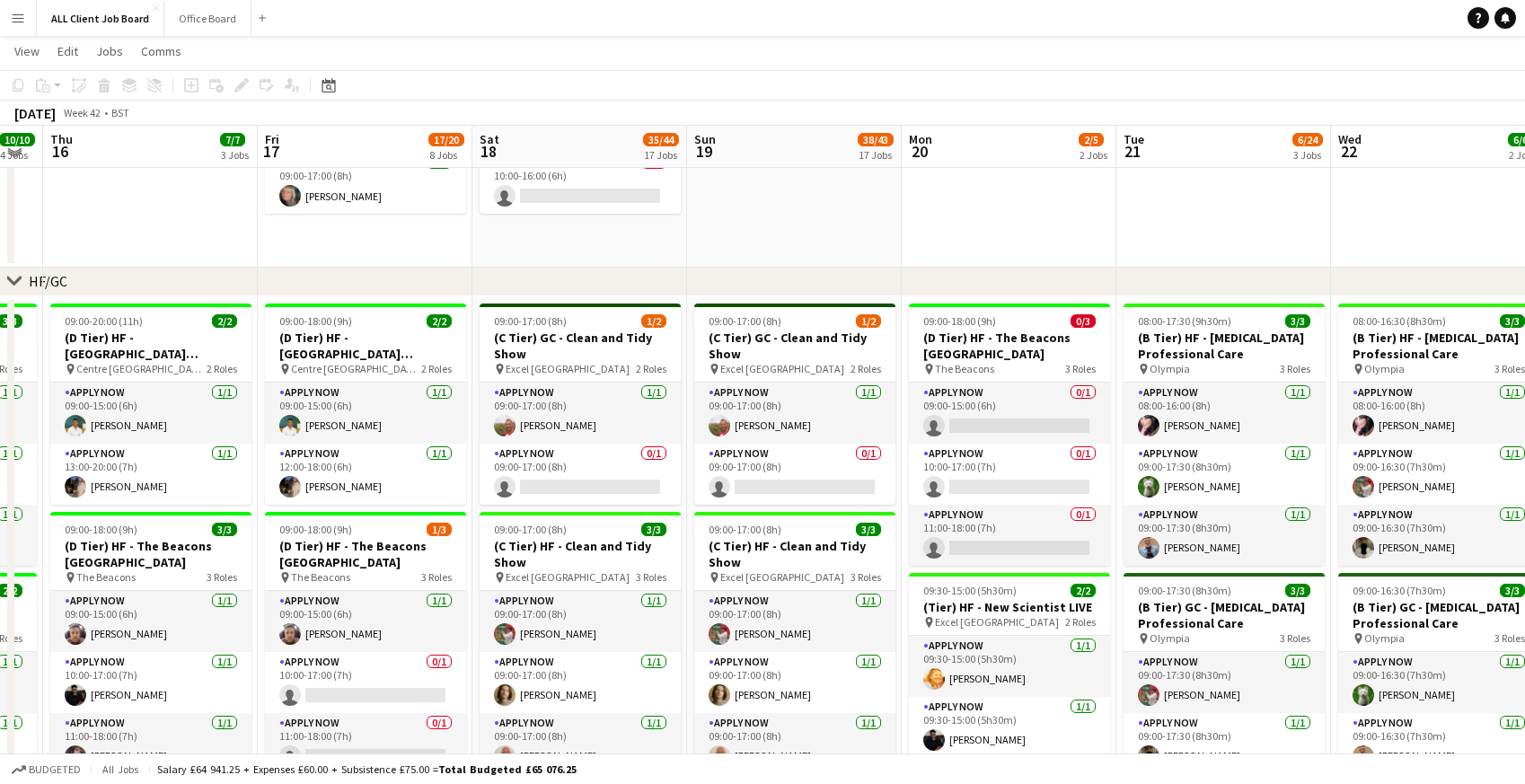
scroll to position [178, 0]
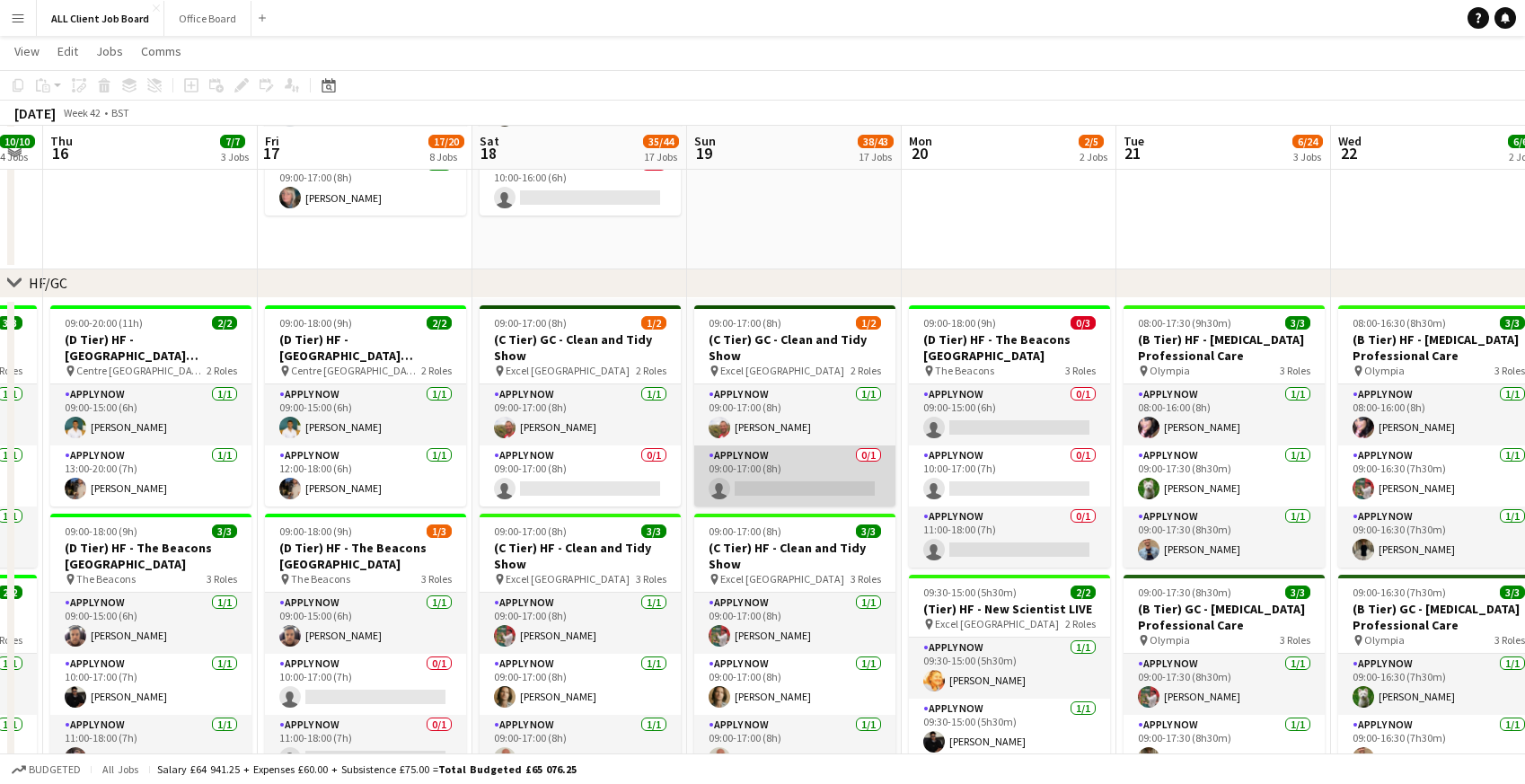
click at [761, 465] on app-card-role "APPLY NOW 0/1 09:00-17:00 (8h) single-neutral-actions" at bounding box center [795, 476] width 201 height 61
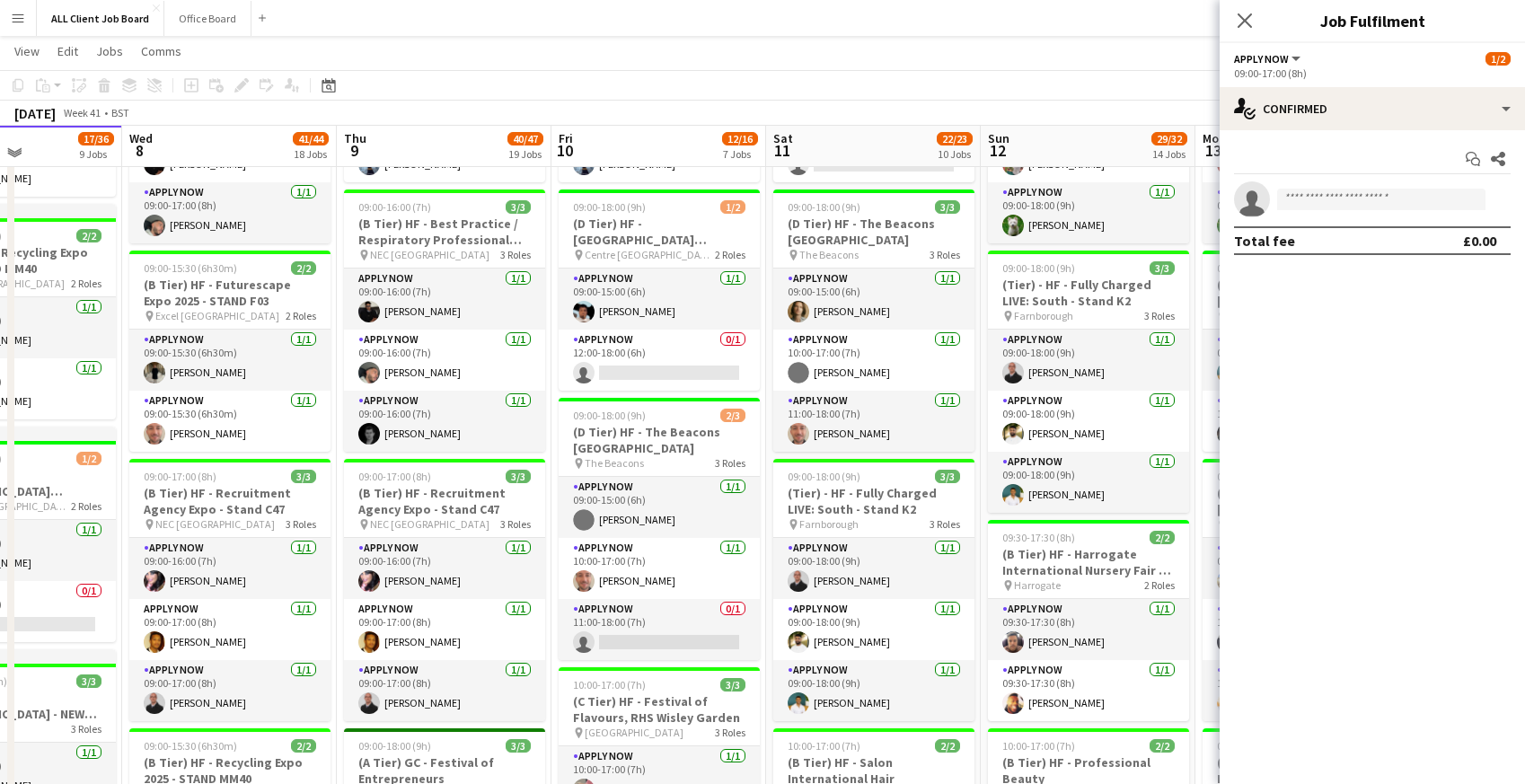
scroll to position [514, 0]
